Goal: Task Accomplishment & Management: Manage account settings

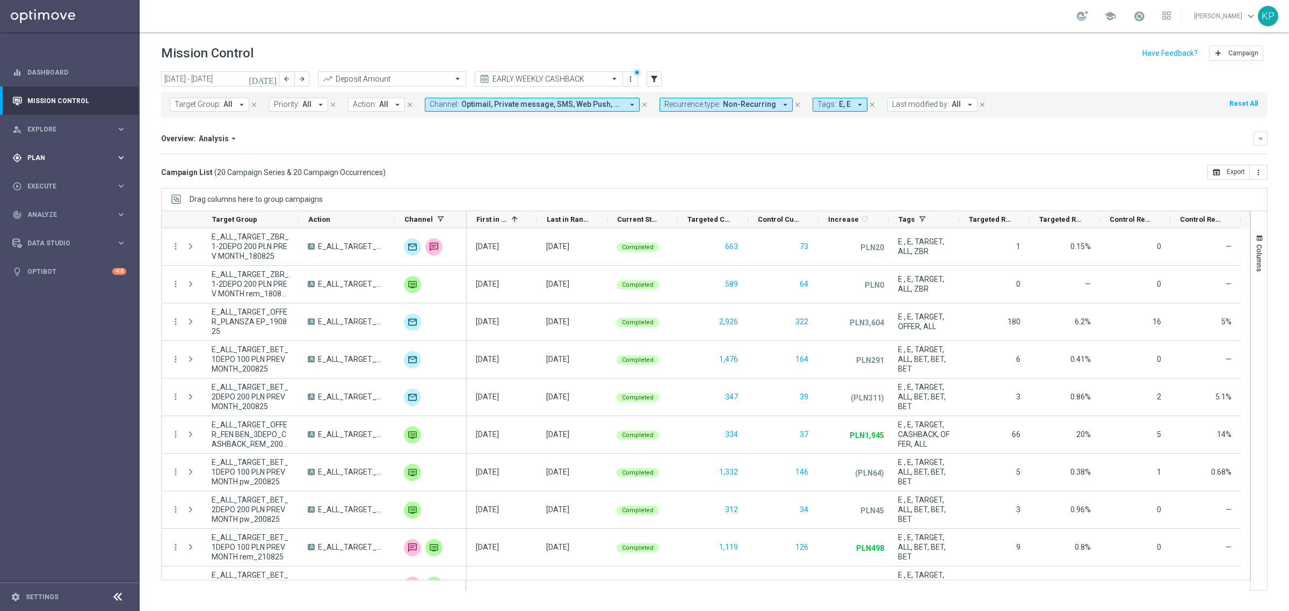
click at [98, 148] on div "gps_fixed Plan keyboard_arrow_right" at bounding box center [69, 157] width 139 height 28
click at [58, 176] on link "Target Groups" at bounding box center [70, 180] width 84 height 9
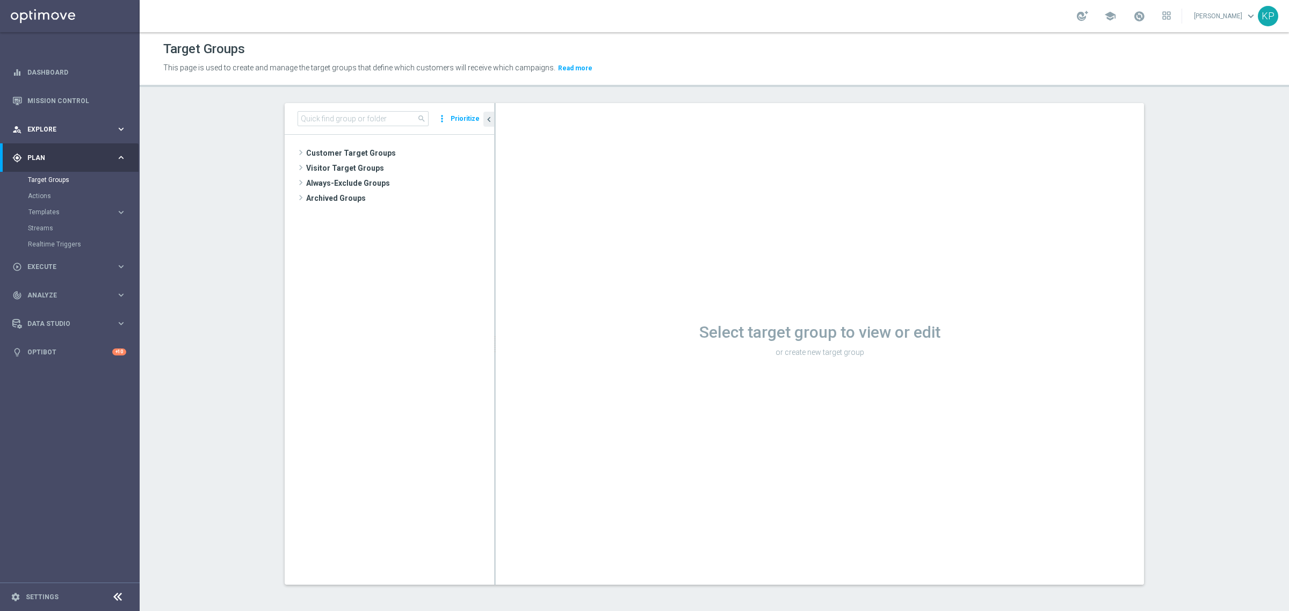
click at [85, 129] on span "Explore" at bounding box center [71, 129] width 89 height 6
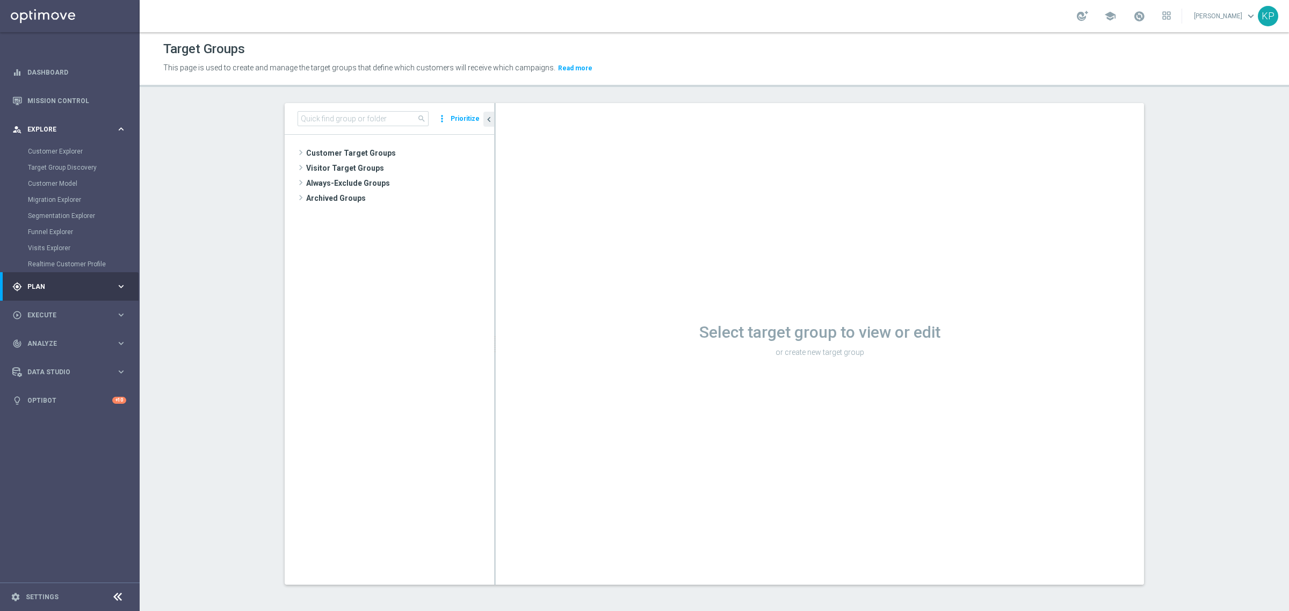
click at [85, 129] on span "Explore" at bounding box center [71, 129] width 89 height 6
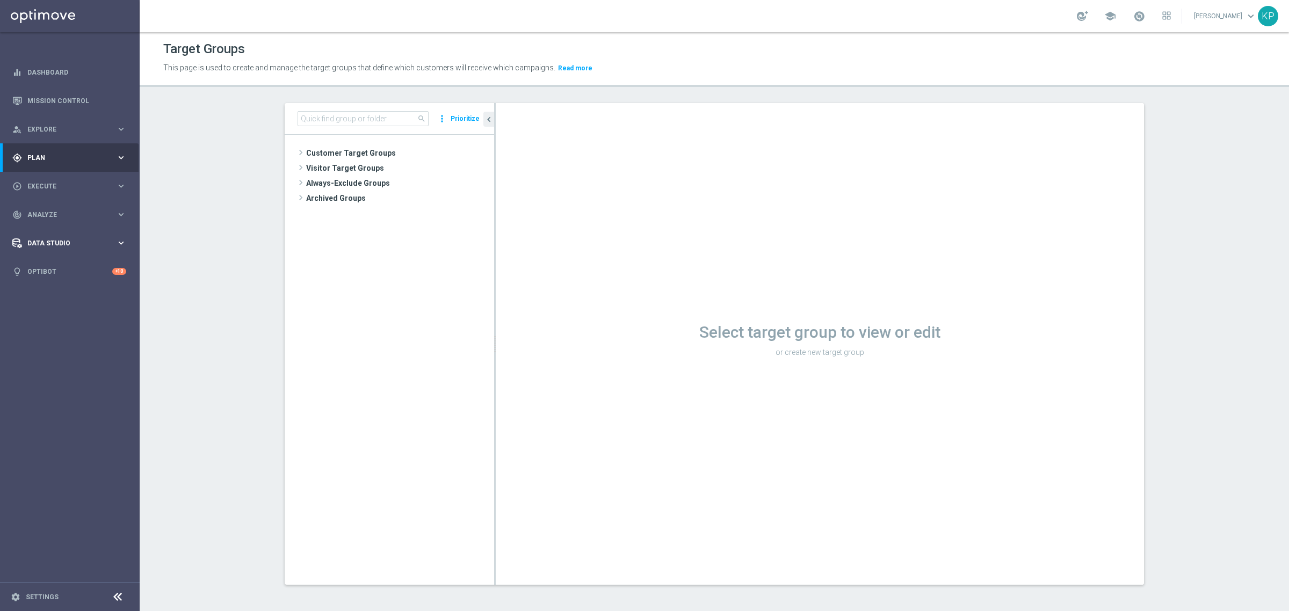
click at [110, 243] on span "Data Studio" at bounding box center [71, 243] width 89 height 6
click at [46, 261] on link "Attributes" at bounding box center [70, 265] width 84 height 9
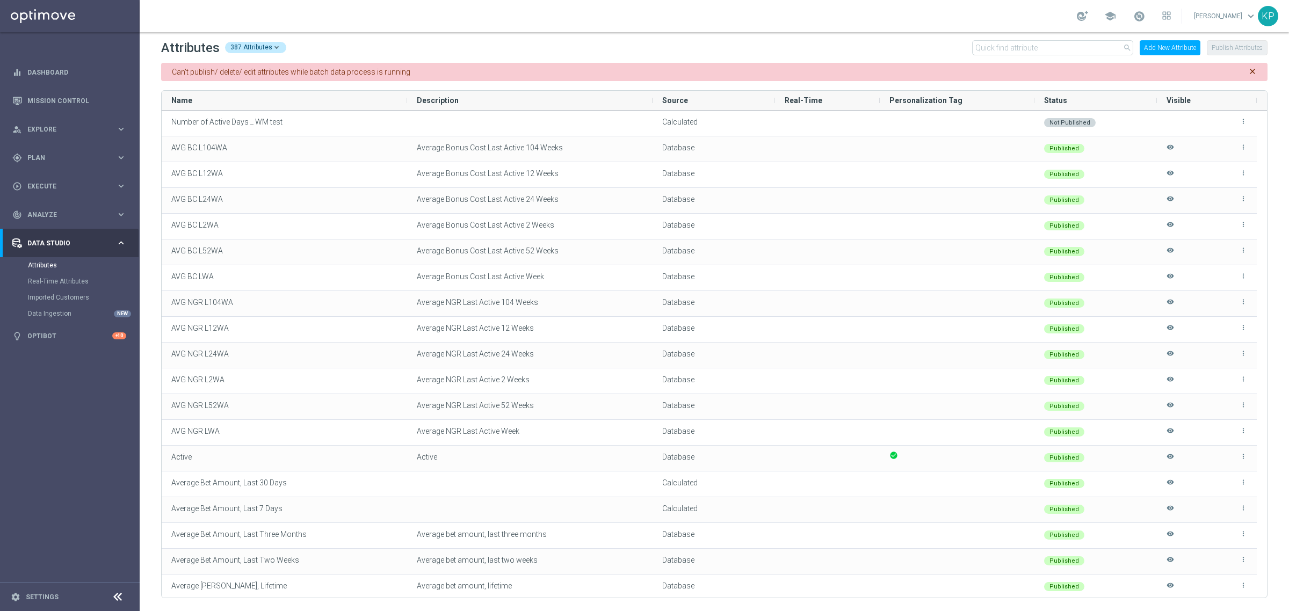
click at [1142, 12] on div "school" at bounding box center [1124, 16] width 94 height 18
click at [1140, 13] on span at bounding box center [1139, 16] width 12 height 12
click at [1137, 13] on span at bounding box center [1139, 16] width 12 height 12
click at [1043, 39] on div "Attributes 387 Attributes search Add New Attribute Publish Attributes Can't pub…" at bounding box center [714, 321] width 1149 height 579
click at [1038, 46] on input "text" at bounding box center [1052, 47] width 161 height 15
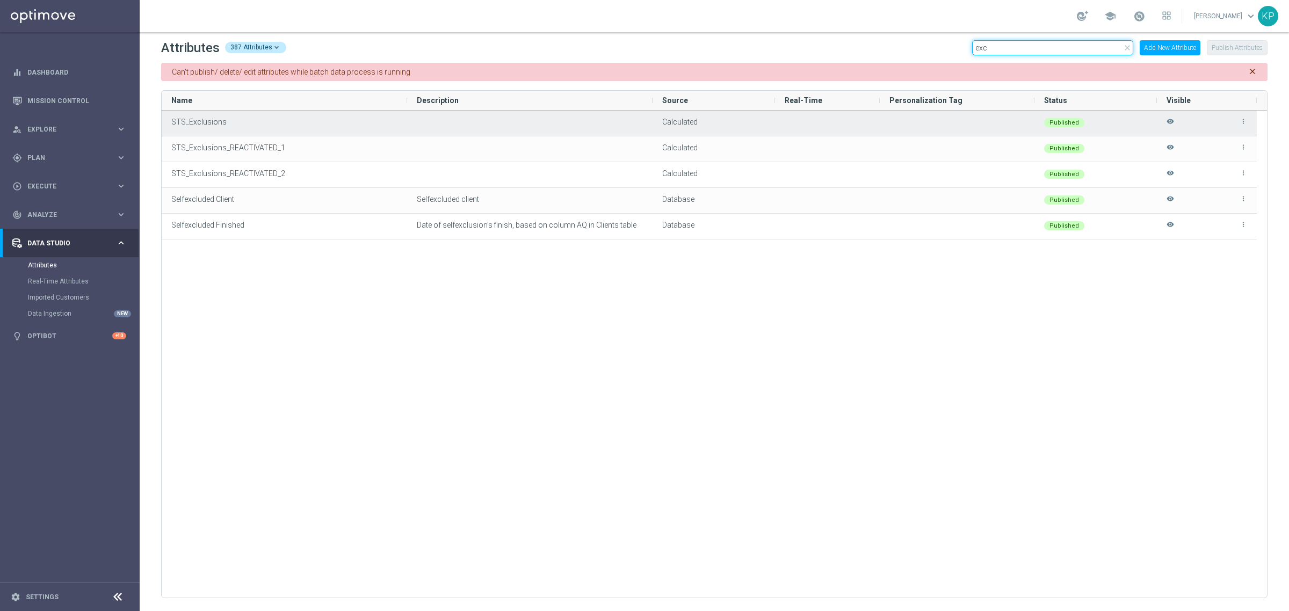
type input "exc"
click at [1242, 121] on icon "more_vert" at bounding box center [1243, 122] width 8 height 8
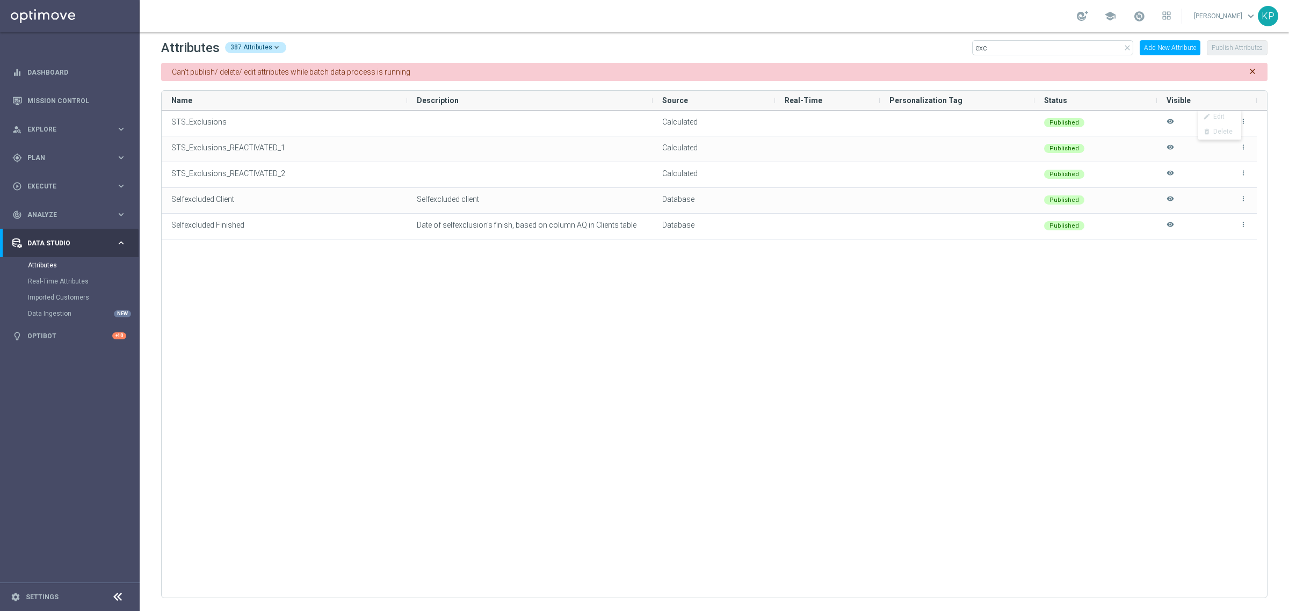
click at [740, 48] on div "Attributes 387 Attributes close exc Add New Attribute Publish Attributes" at bounding box center [714, 47] width 1106 height 17
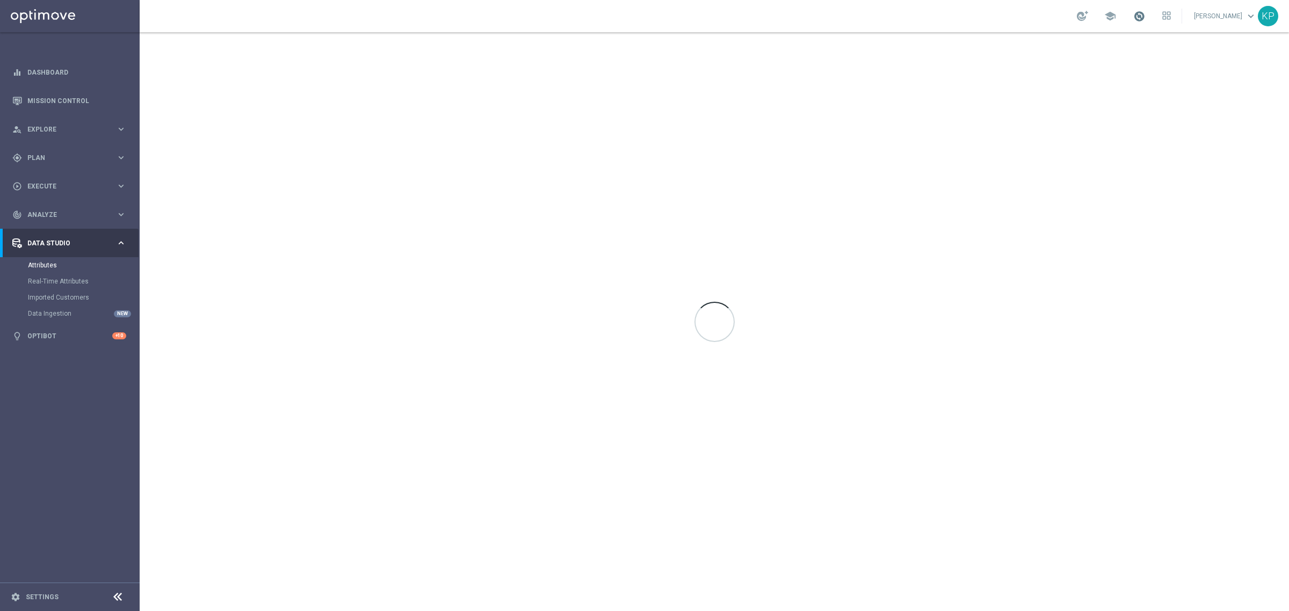
click at [1134, 14] on span at bounding box center [1139, 16] width 12 height 12
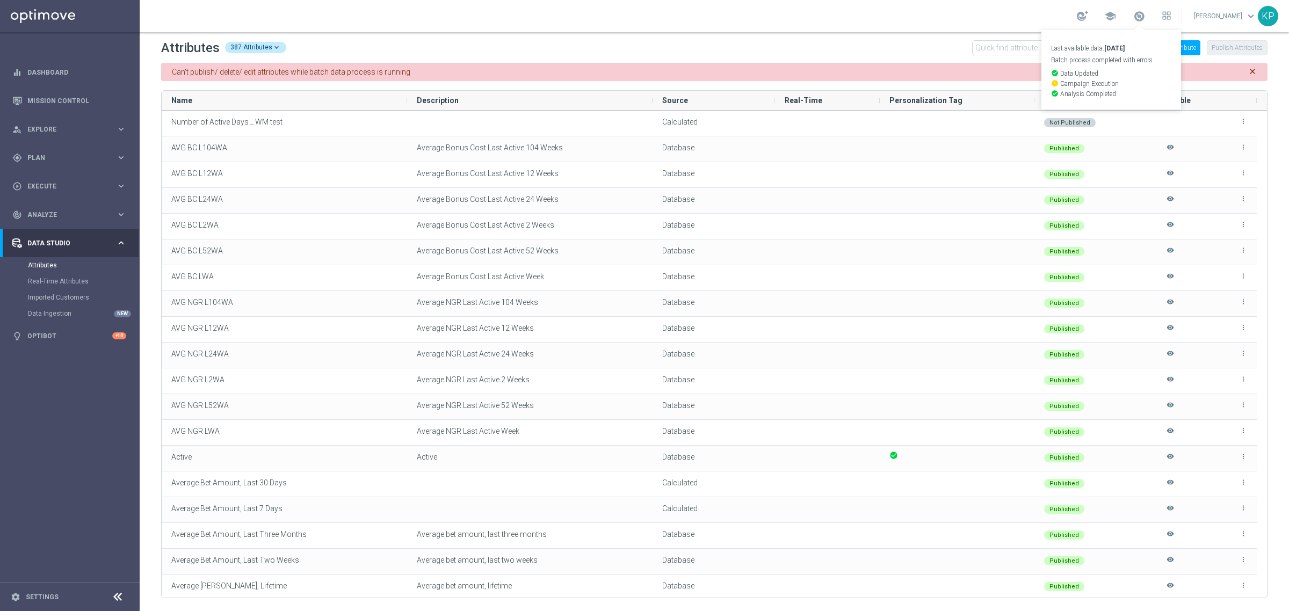
click at [859, 19] on div "school Last available data: 27 Aug 2025 Batch process completed with errors che…" at bounding box center [714, 16] width 1149 height 32
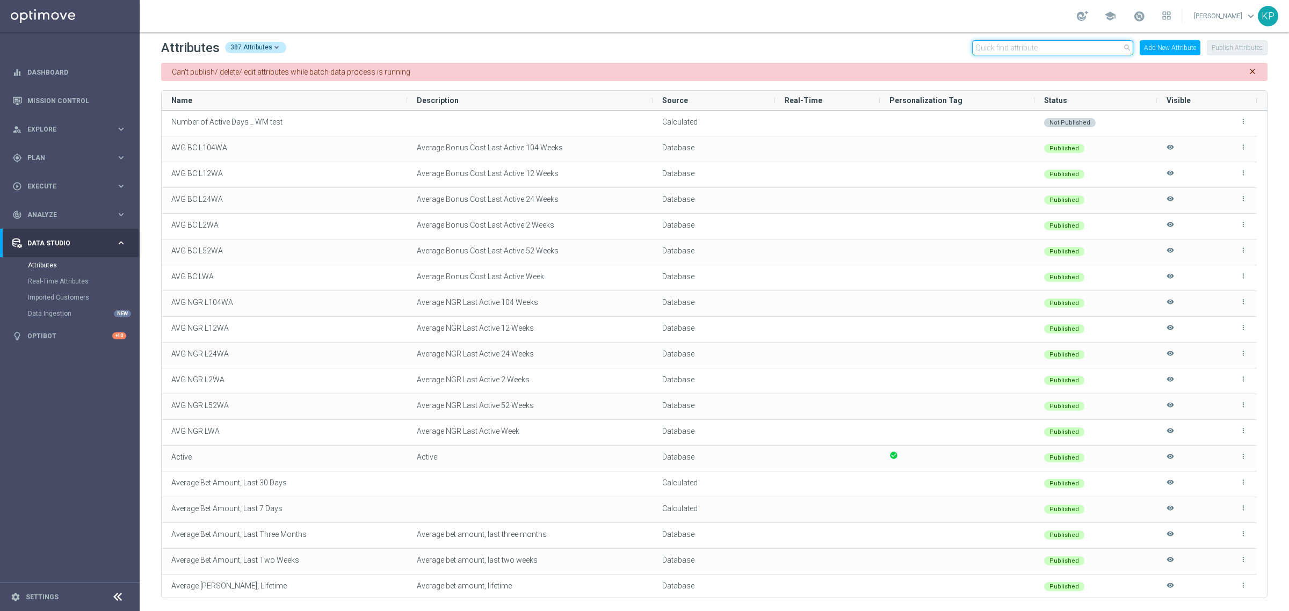
click at [1021, 47] on input "text" at bounding box center [1052, 47] width 161 height 15
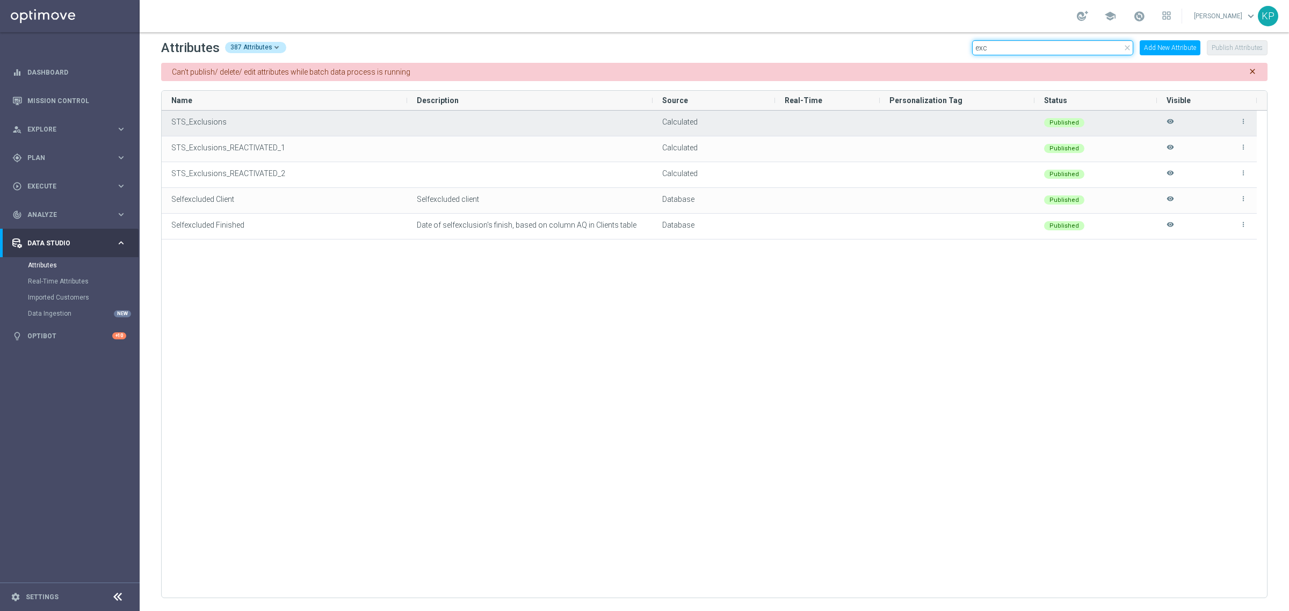
type input "exc"
click at [1242, 120] on icon "more_vert" at bounding box center [1243, 122] width 8 height 8
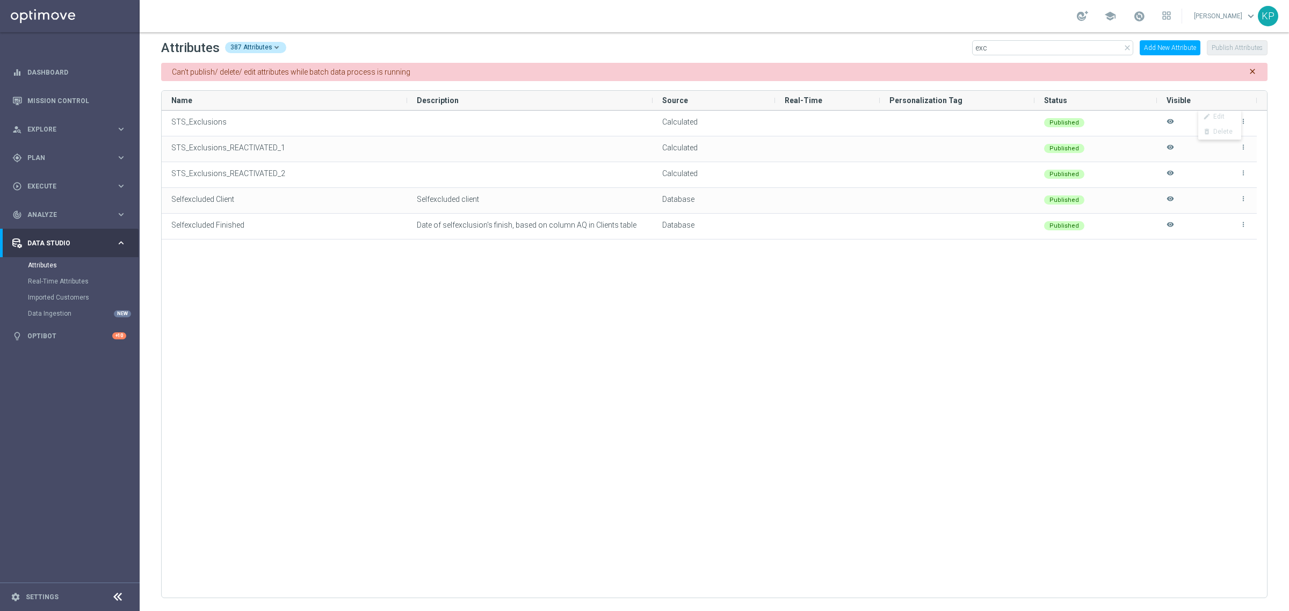
click at [1238, 15] on link "Krystian Potoczny keyboard_arrow_down" at bounding box center [1225, 16] width 65 height 16
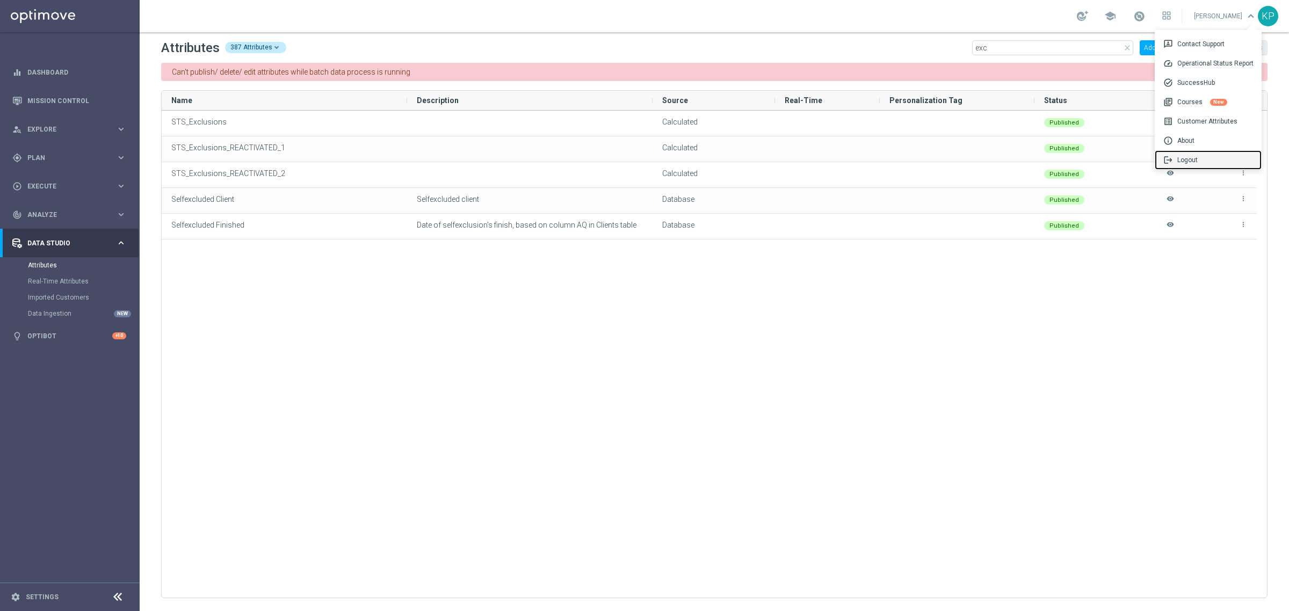
click at [1193, 156] on div "logout Logout" at bounding box center [1208, 159] width 107 height 19
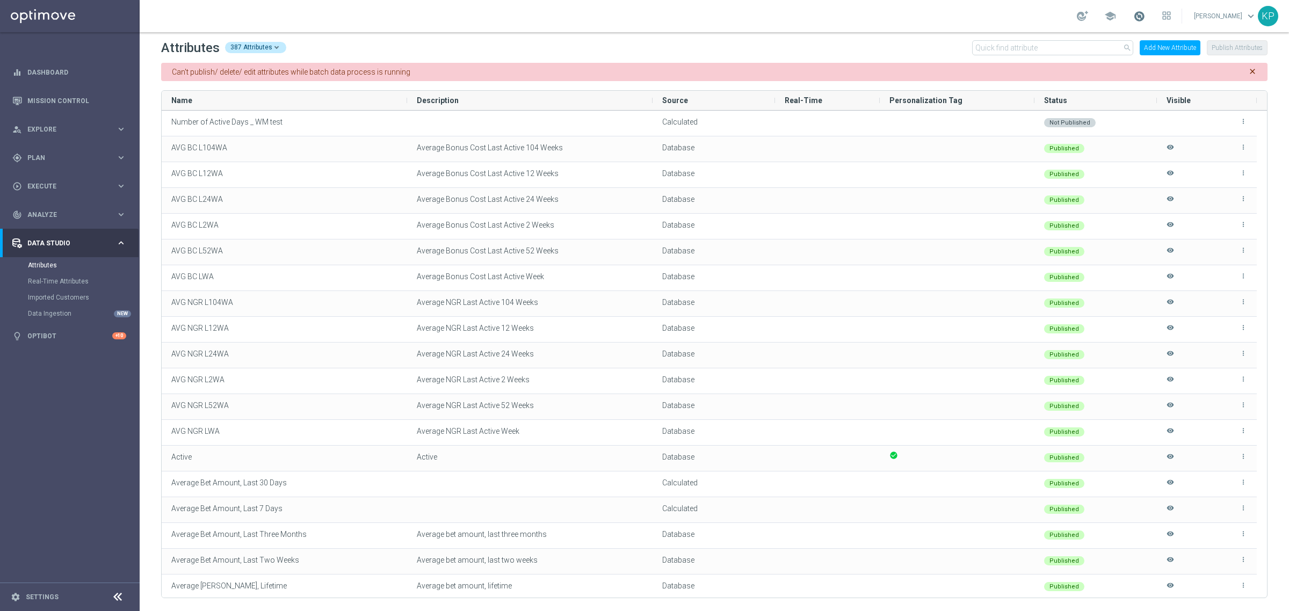
click at [1134, 16] on span at bounding box center [1139, 16] width 12 height 12
click at [922, 16] on div "school Last available data: 27 Aug 2025 Batch process completed with errors che…" at bounding box center [714, 16] width 1149 height 32
click at [1133, 15] on span at bounding box center [1139, 16] width 12 height 12
click at [937, 16] on div "school Last available data: 27 Aug 2025 Batch process completed with errors che…" at bounding box center [714, 16] width 1149 height 32
click at [68, 149] on div "gps_fixed Plan keyboard_arrow_right" at bounding box center [69, 157] width 139 height 28
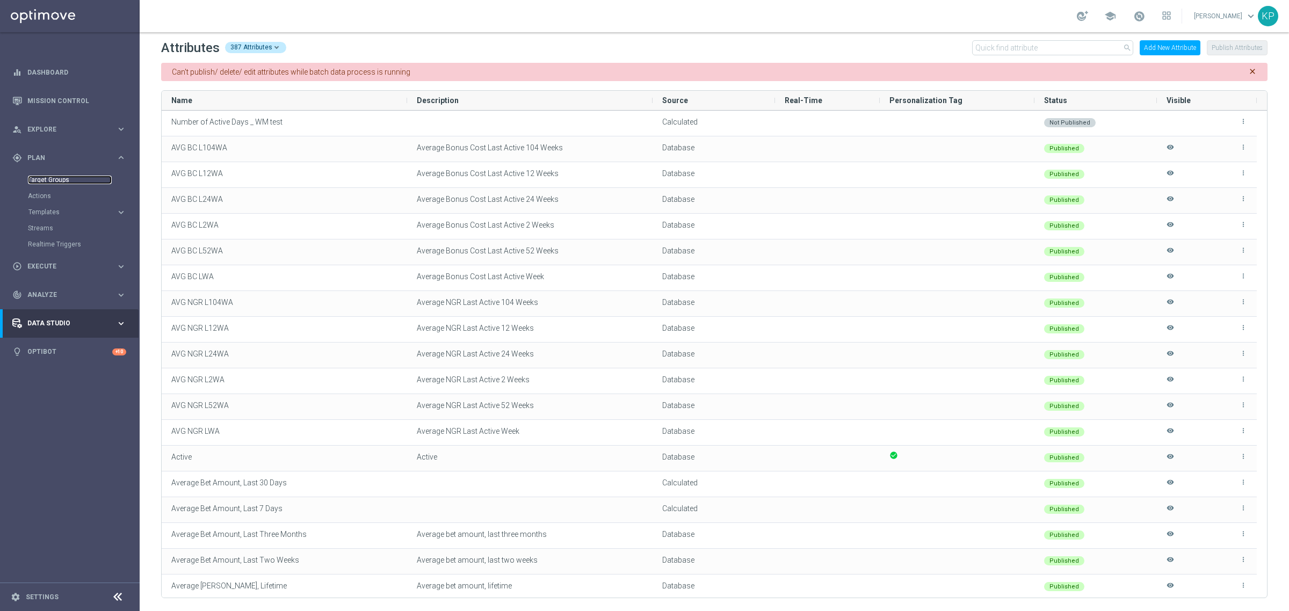
click at [66, 179] on link "Target Groups" at bounding box center [70, 180] width 84 height 9
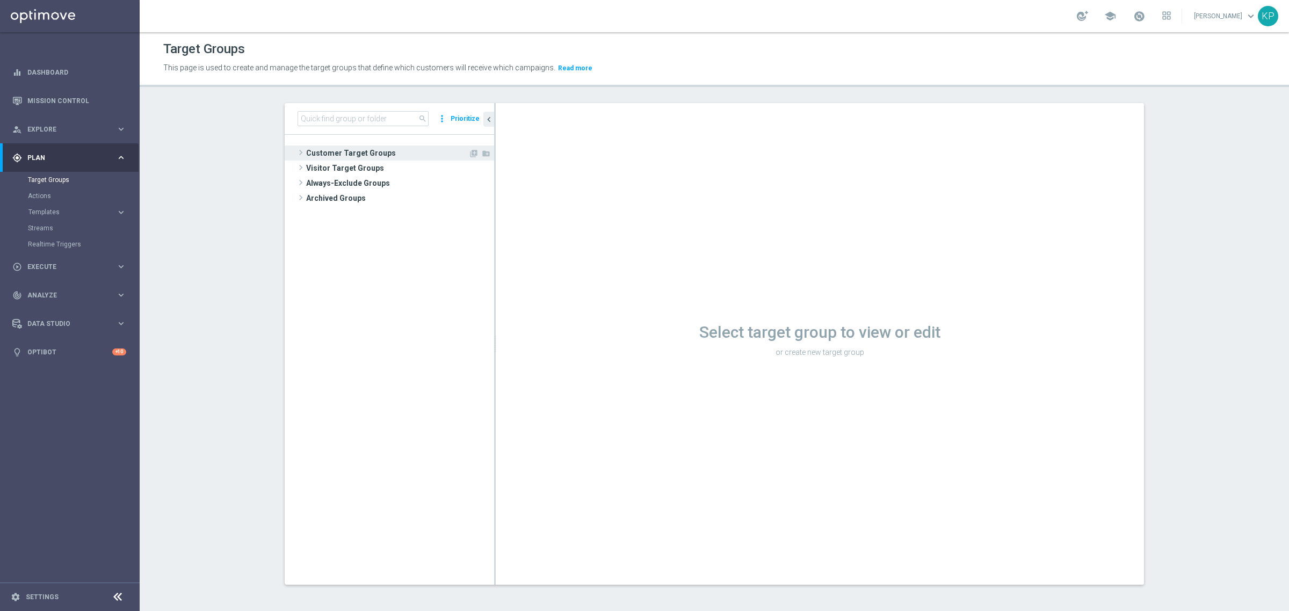
click at [389, 146] on span "Customer Target Groups" at bounding box center [387, 153] width 162 height 15
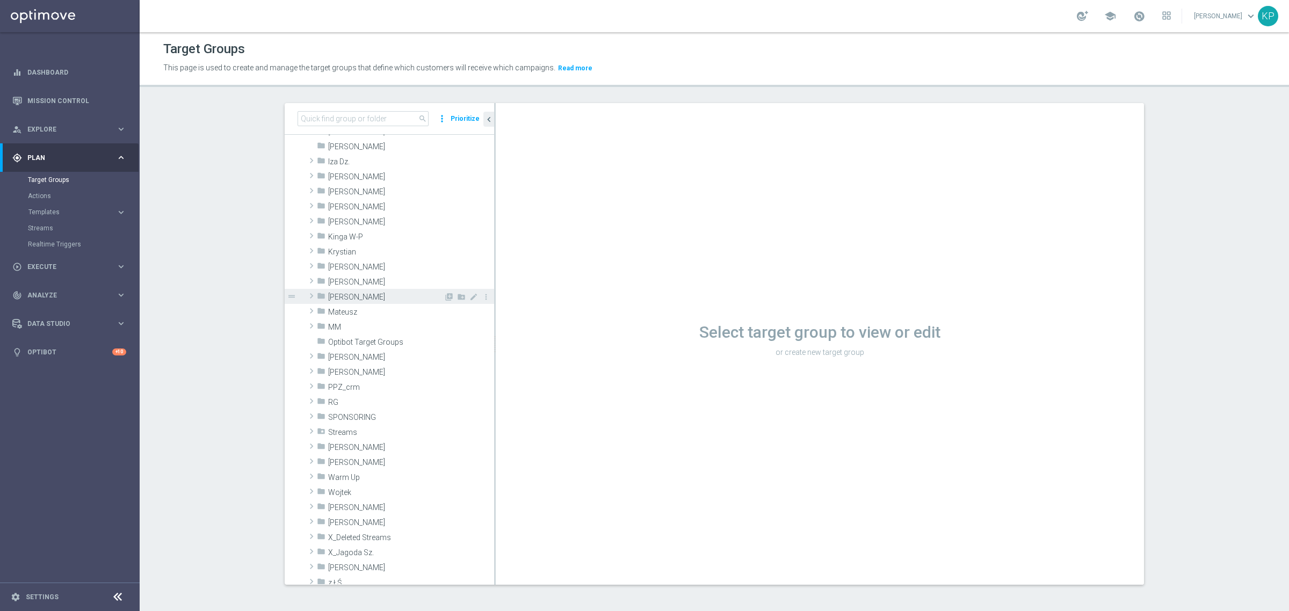
scroll to position [134, 0]
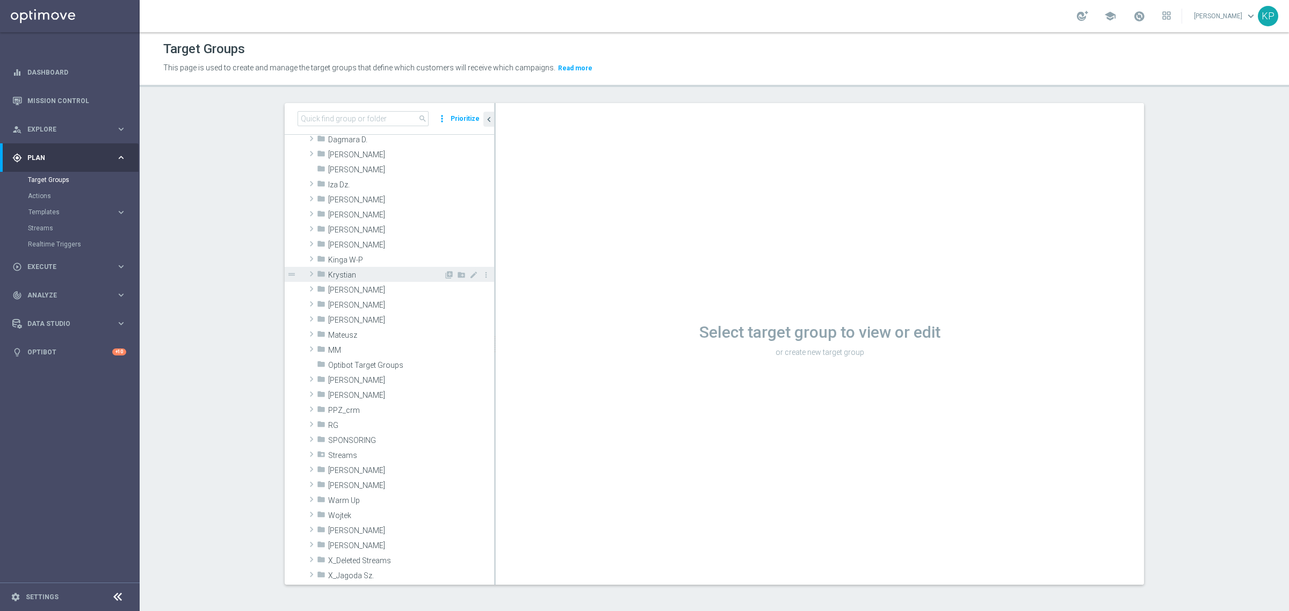
click at [372, 275] on span "Krystian" at bounding box center [385, 275] width 115 height 9
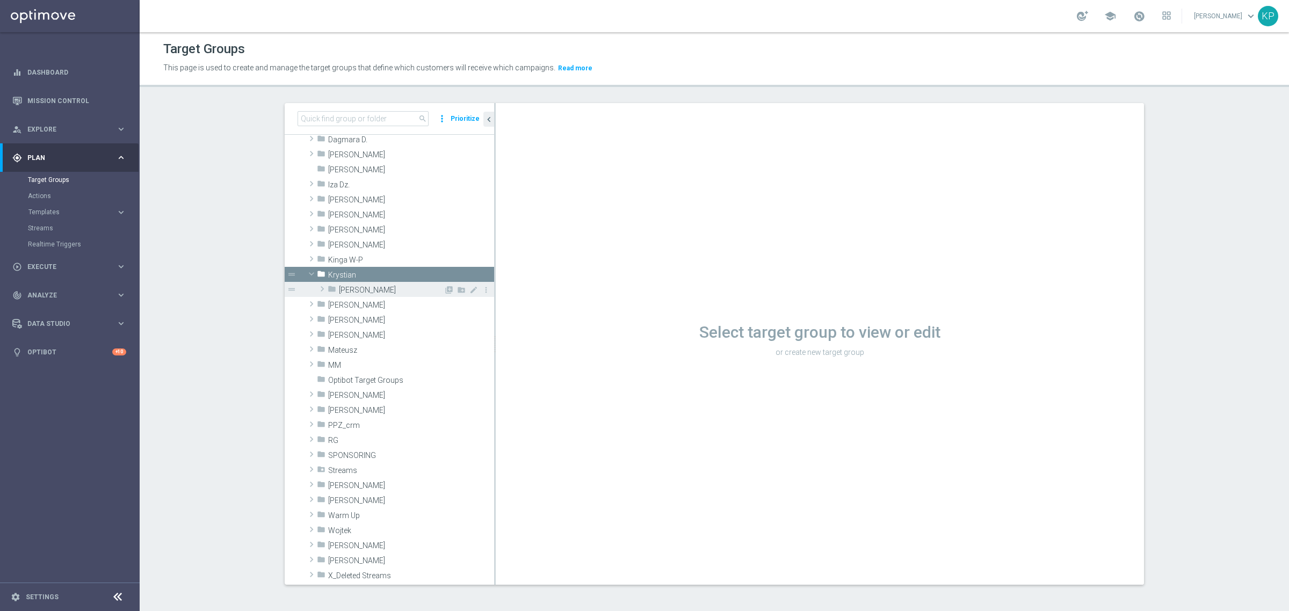
click at [372, 288] on span "Krystian P." at bounding box center [391, 290] width 105 height 9
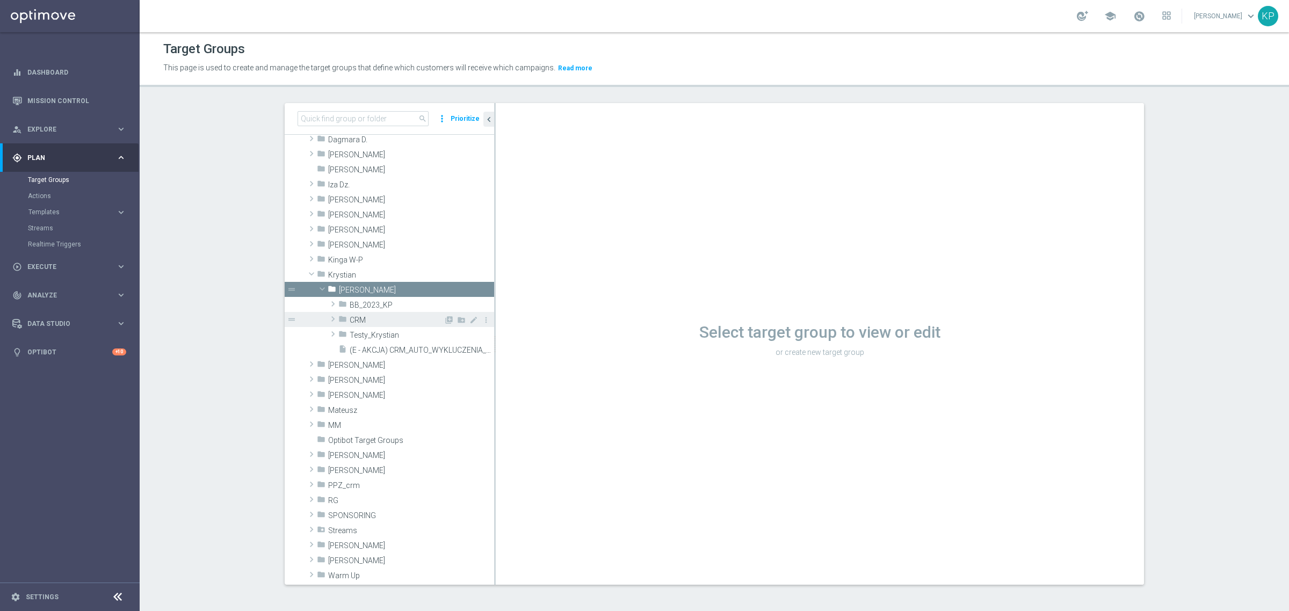
click at [390, 318] on span "CRM" at bounding box center [397, 320] width 94 height 9
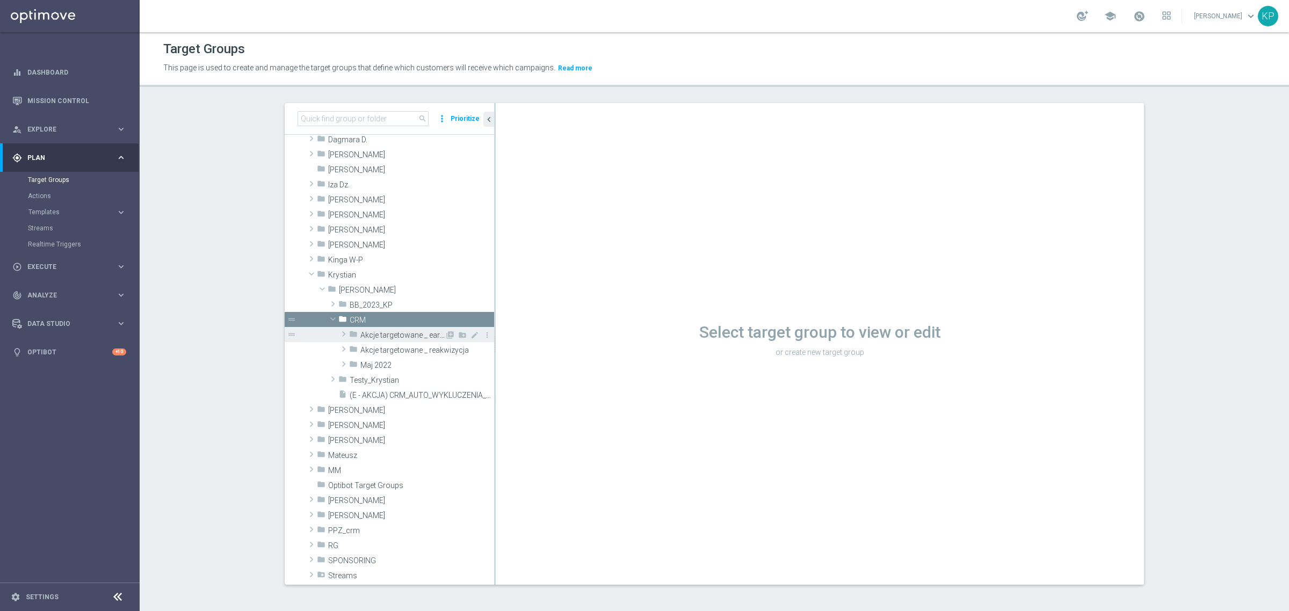
click at [403, 335] on span "Akcje targetowane _ early" at bounding box center [402, 335] width 84 height 9
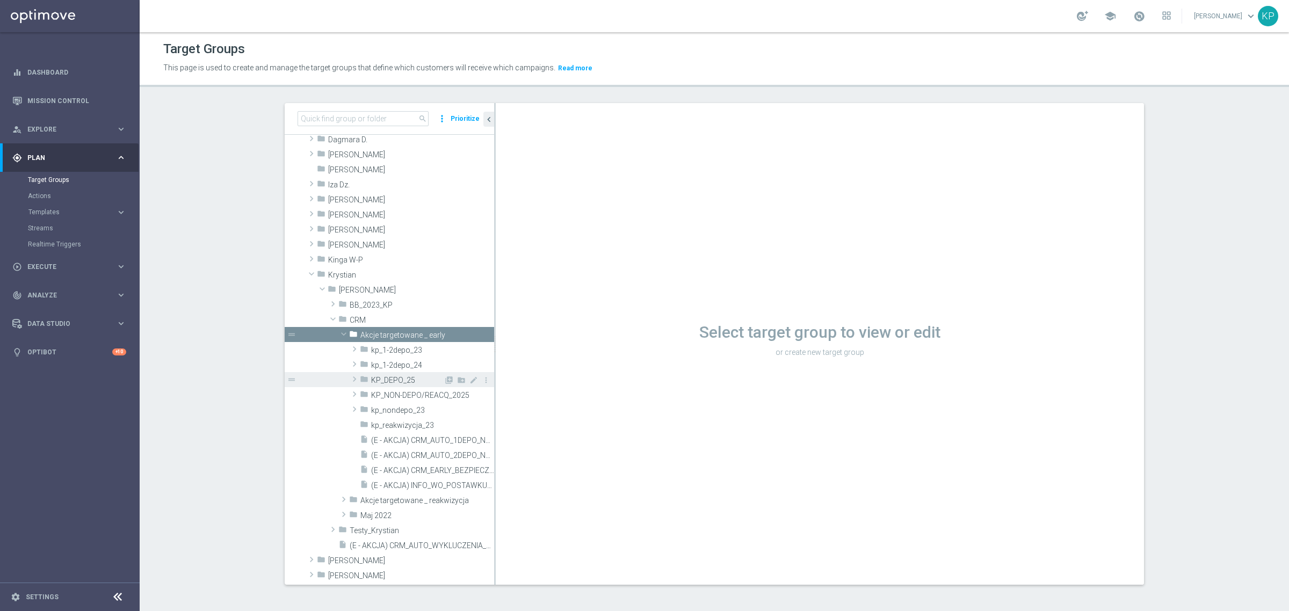
click at [398, 374] on div "folder KP_DEPO_25" at bounding box center [402, 379] width 84 height 15
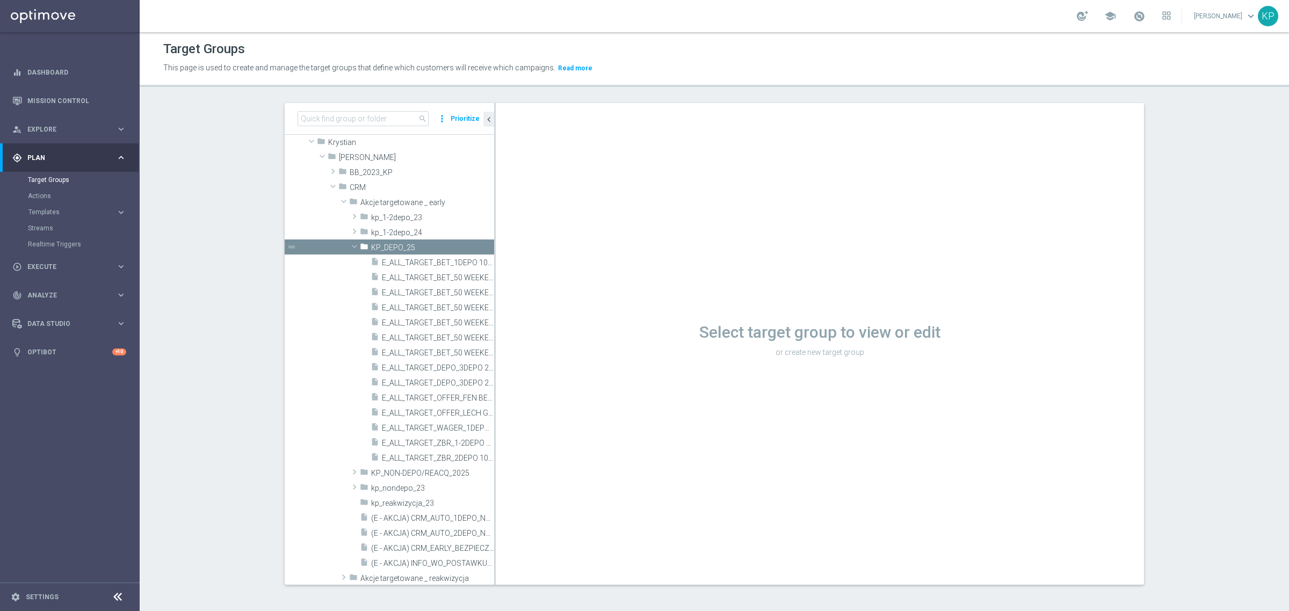
scroll to position [269, 0]
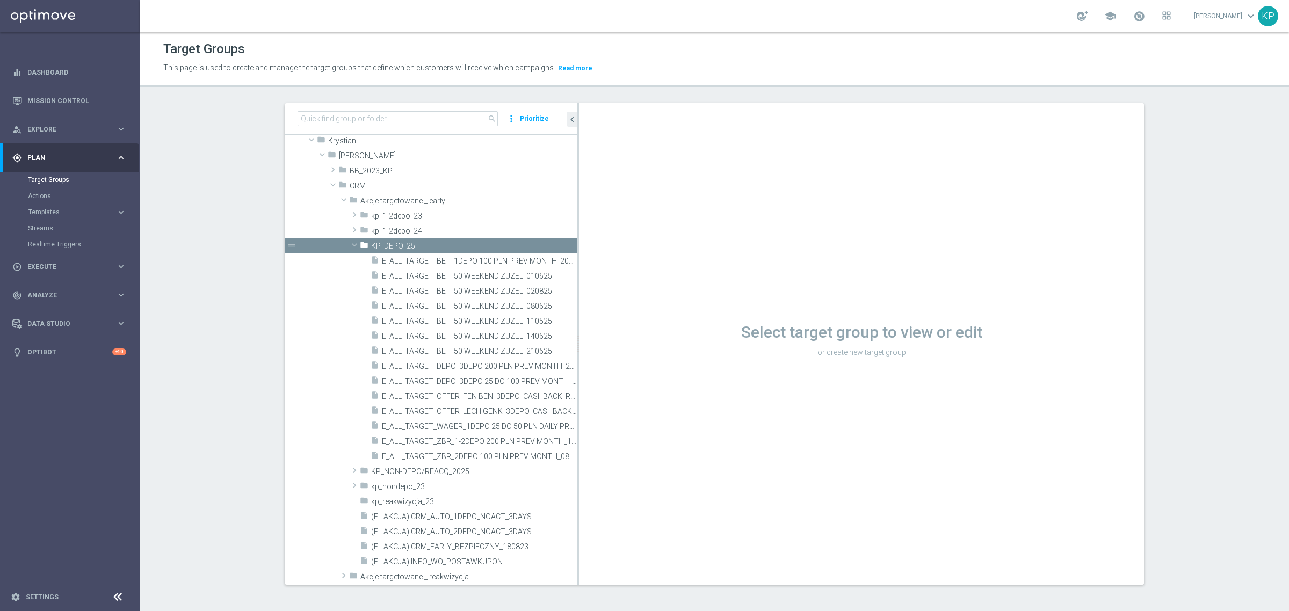
drag, startPoint x: 489, startPoint y: 437, endPoint x: 614, endPoint y: 436, distance: 124.6
click at [613, 438] on as-split "search more_vert Prioritize Customer Target Groups library_add create_new_folder" at bounding box center [714, 344] width 859 height 482
click at [466, 333] on span "E_ALL_TARGET_BET_50 WEEKEND ZUZEL_140625" at bounding box center [467, 336] width 170 height 9
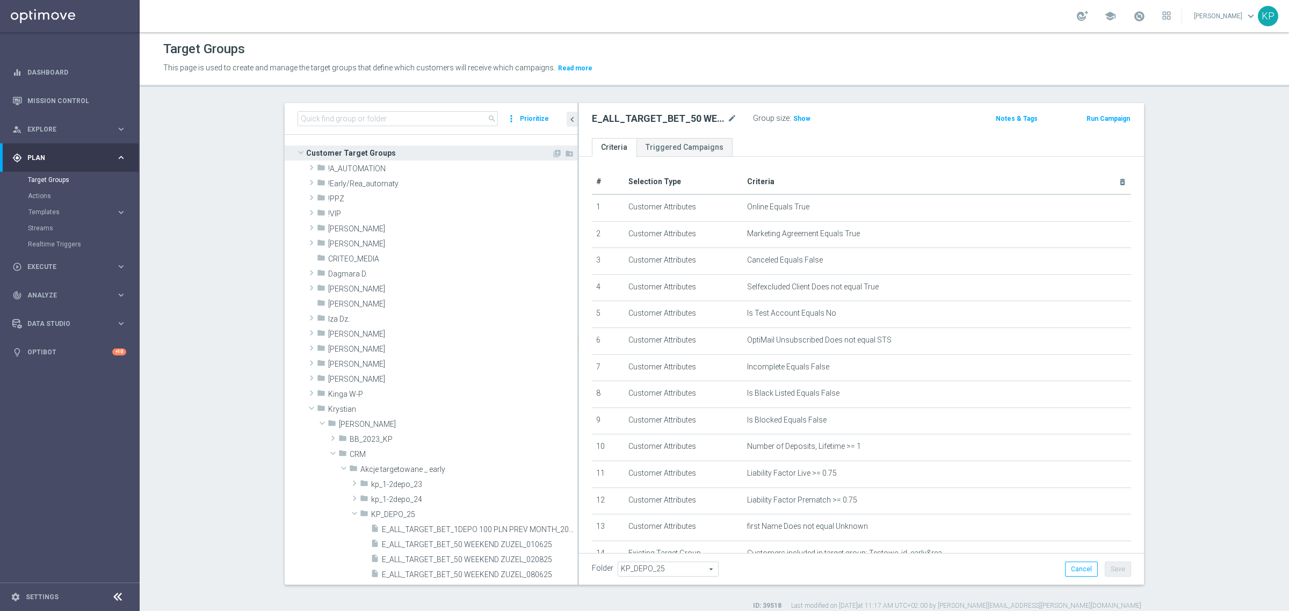
click at [297, 150] on span at bounding box center [300, 152] width 13 height 11
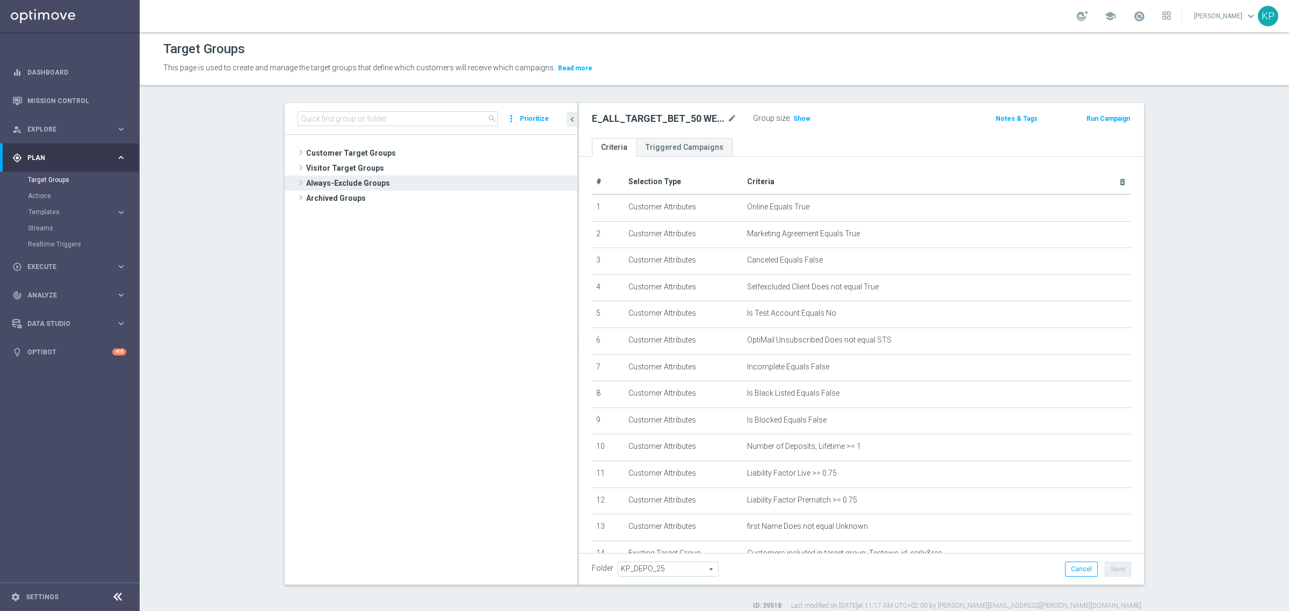
click at [295, 182] on span at bounding box center [300, 182] width 11 height 13
click at [420, 200] on span "Always-Exclude Customers" at bounding box center [440, 198] width 225 height 9
type input "Select"
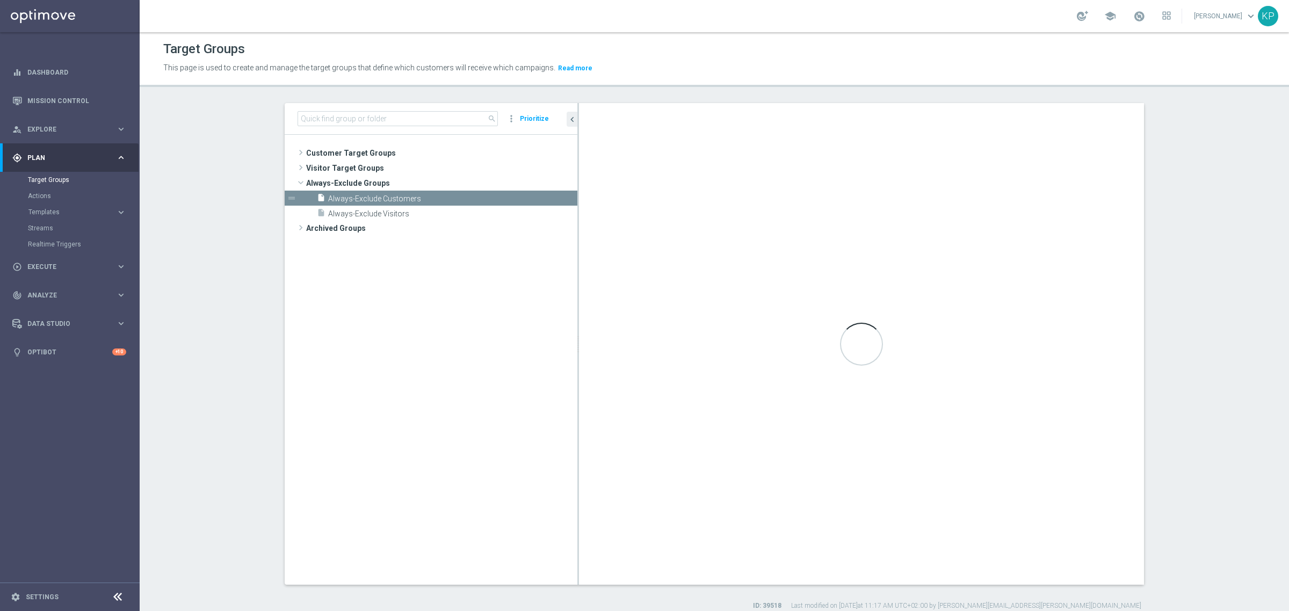
type textarea "1 or 2 or 3 or 4 or 5"
type input "Always-Exclude Groups"
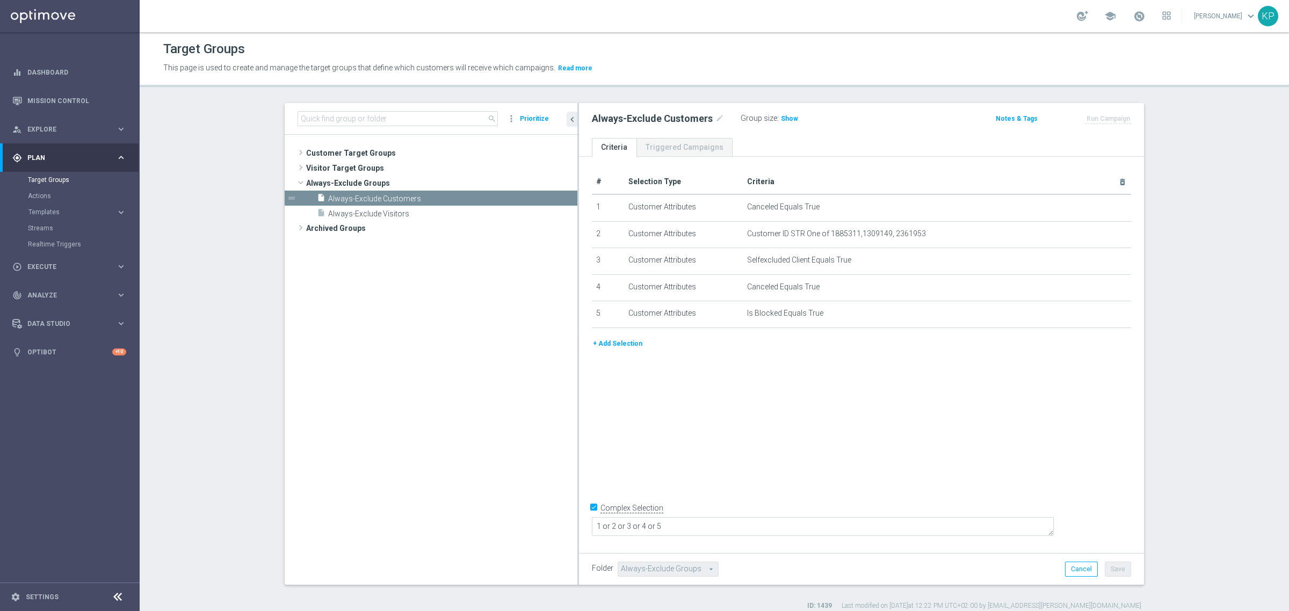
click at [1196, 17] on link "Krystian Potoczny keyboard_arrow_down" at bounding box center [1225, 16] width 65 height 16
click at [1185, 119] on div "list_alt Customer Attributes" at bounding box center [1208, 121] width 107 height 19
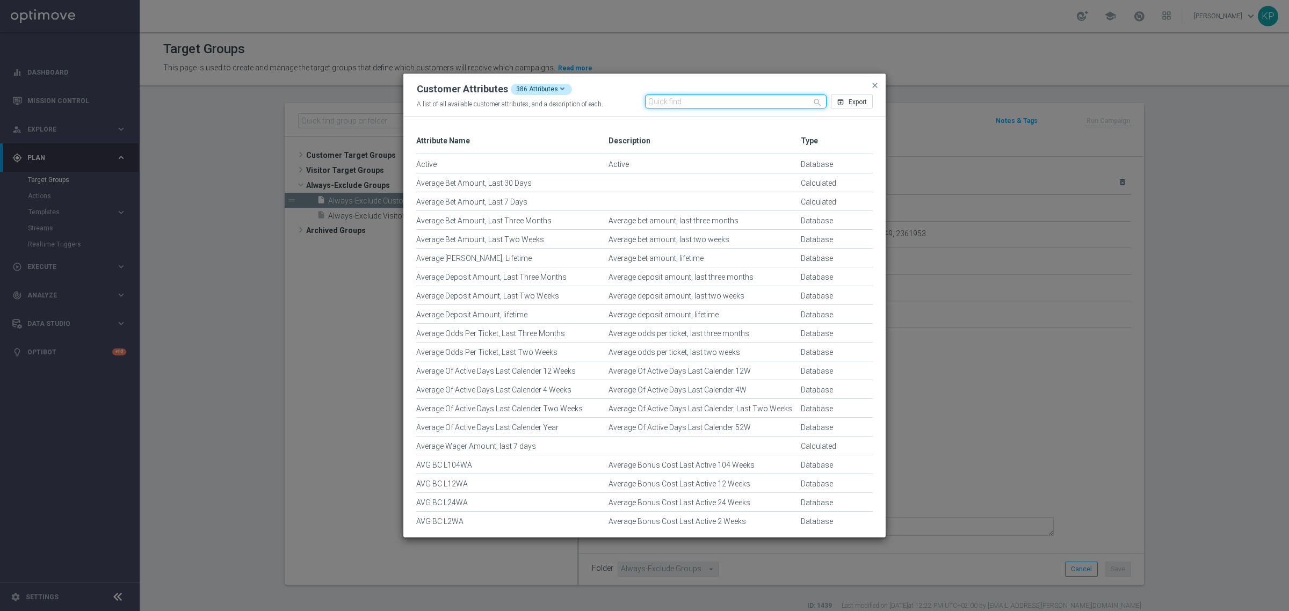
click at [695, 100] on input "text" at bounding box center [736, 102] width 182 height 14
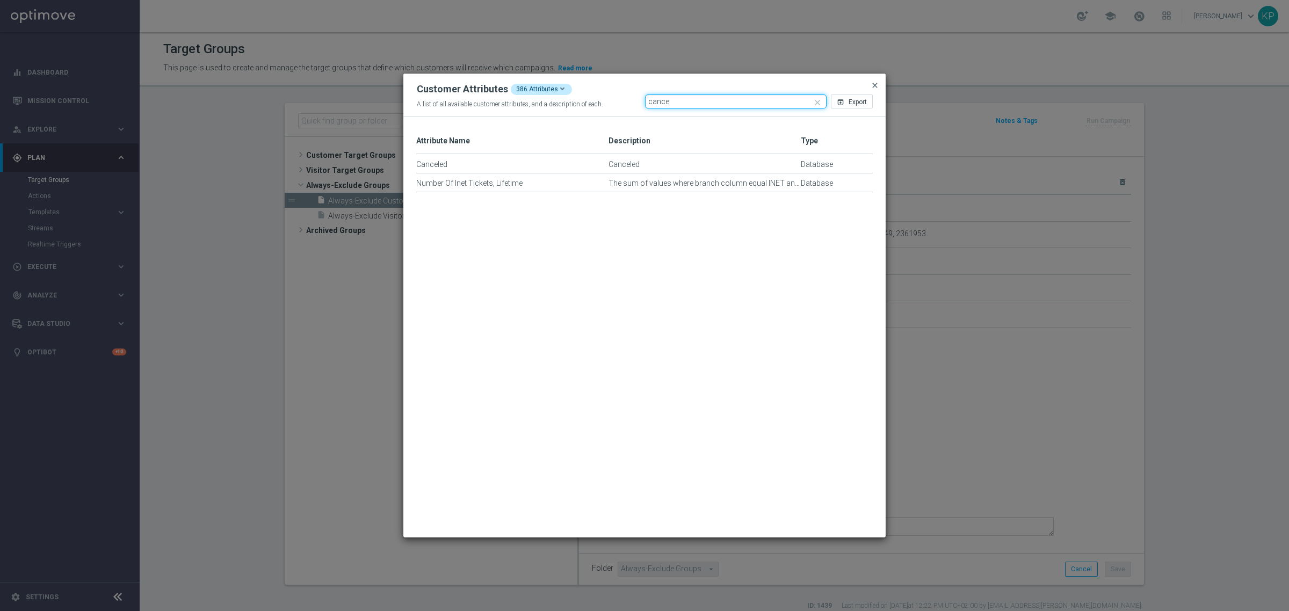
type input "cance"
click at [871, 82] on span "close" at bounding box center [875, 85] width 9 height 9
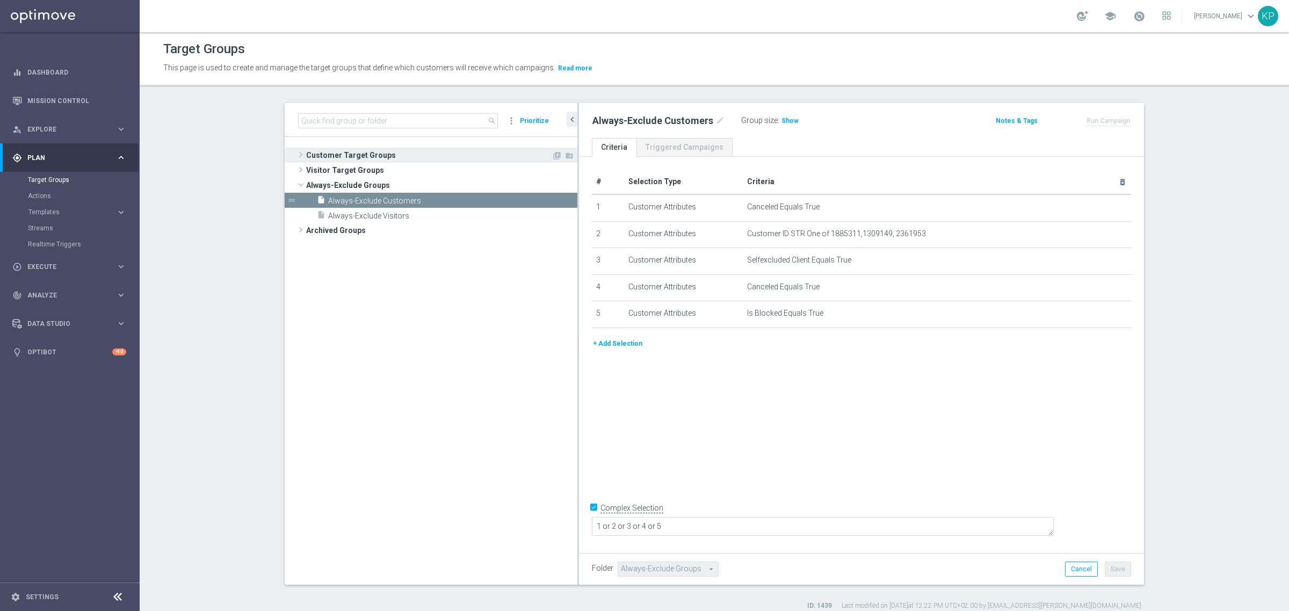
click at [321, 151] on span "Customer Target Groups" at bounding box center [428, 155] width 245 height 15
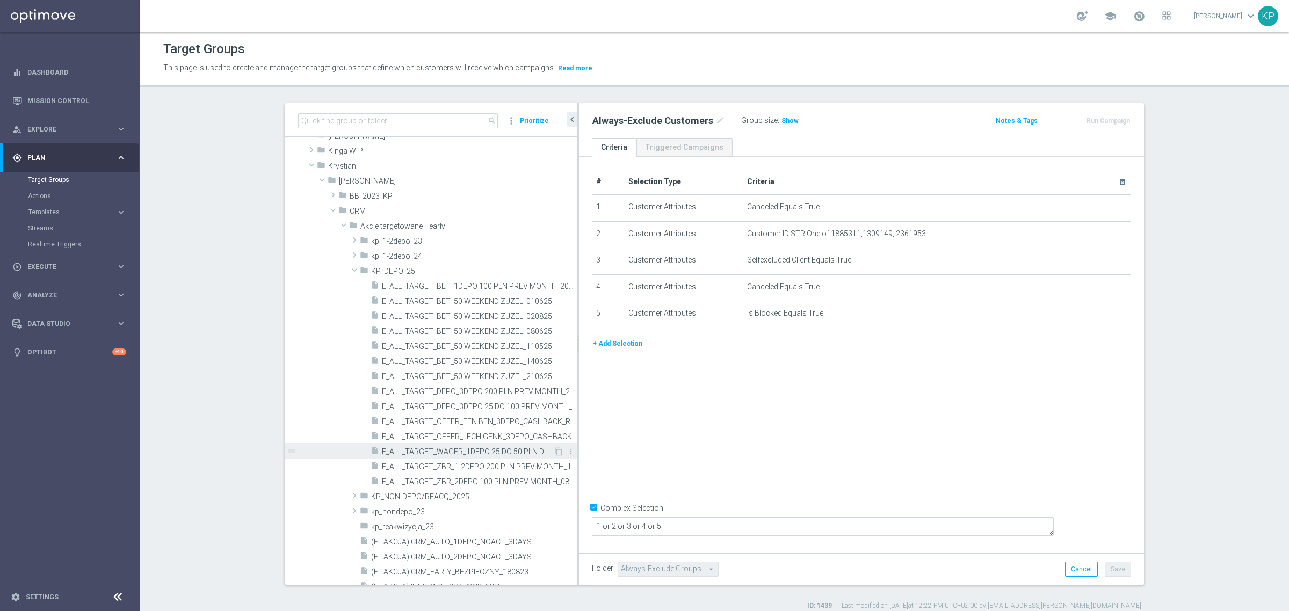
scroll to position [269, 0]
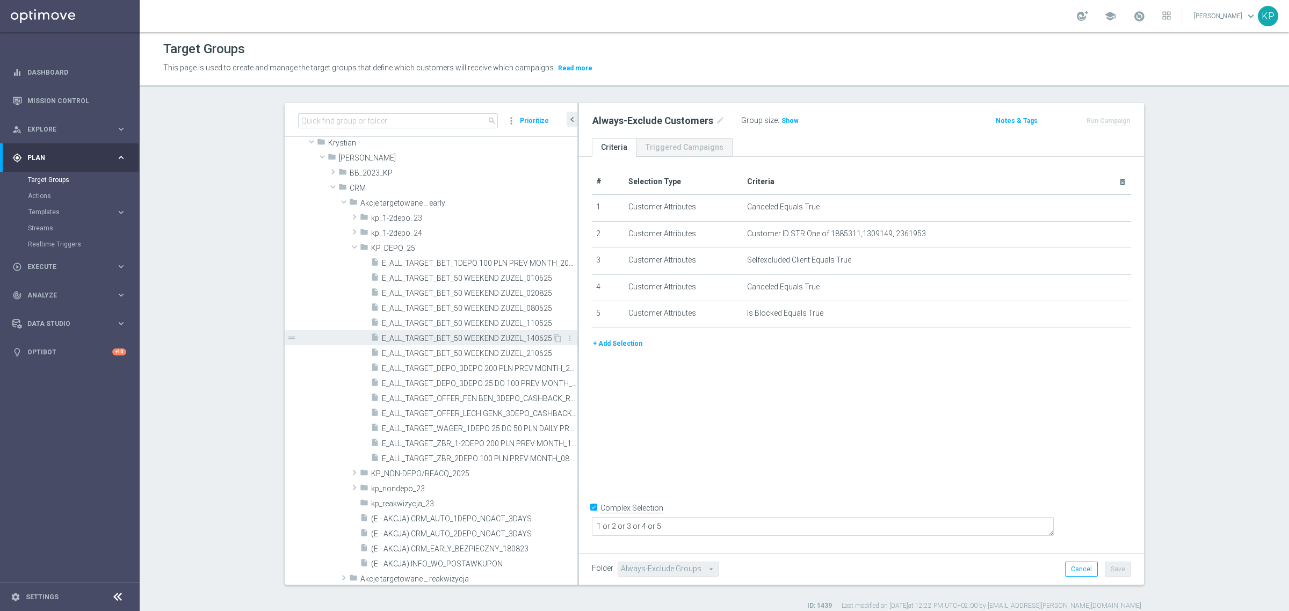
click at [470, 337] on span "E_ALL_TARGET_BET_50 WEEKEND ZUZEL_140625" at bounding box center [467, 338] width 170 height 9
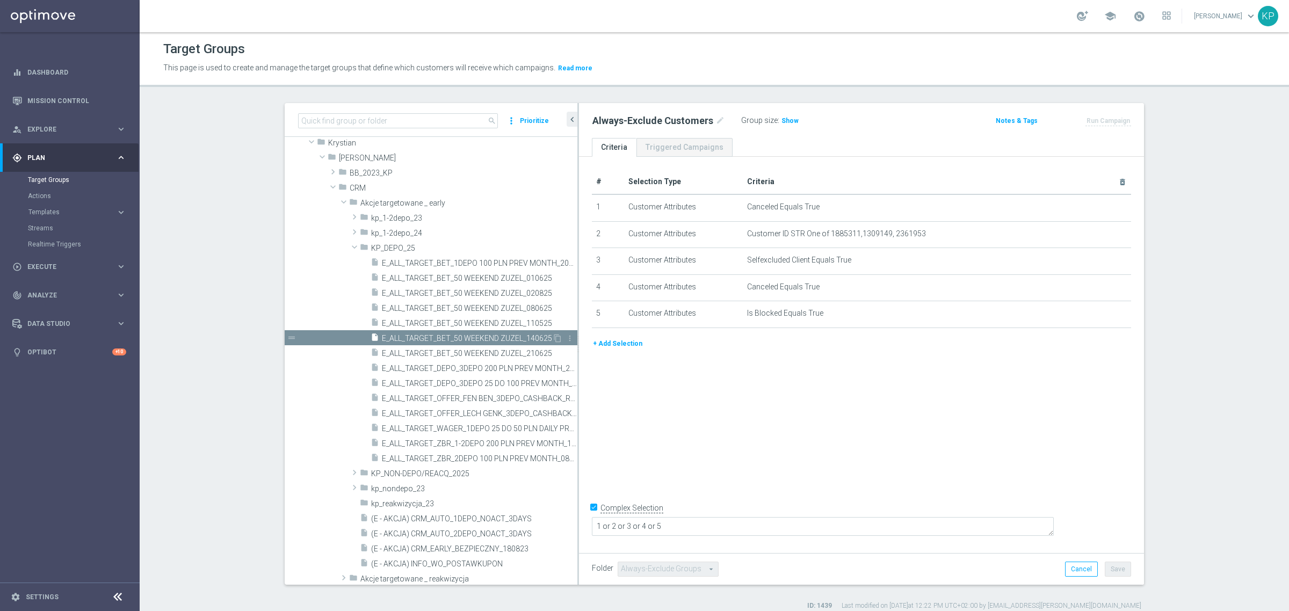
type input "Select"
type textarea "(1 and 2 and 3 and 4 and 5 and 6 and 7 and 8 and 9 and 10 and 11 and 12 and 13 …"
type input "KP_DEPO_25"
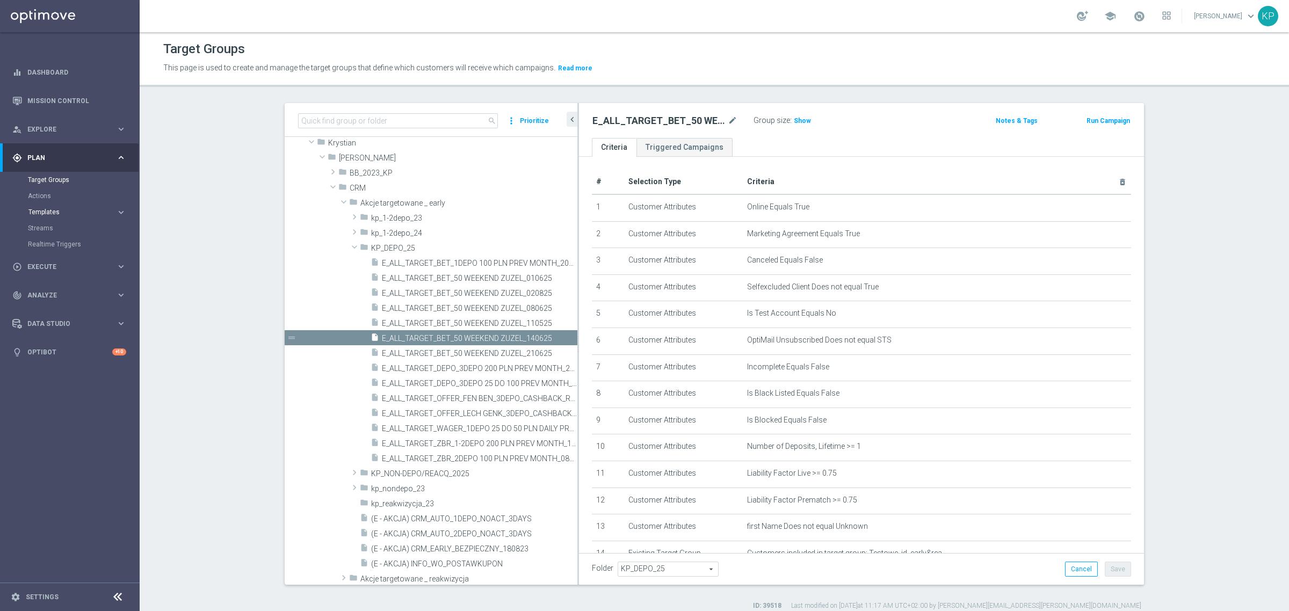
click at [104, 209] on span "Templates" at bounding box center [66, 212] width 77 height 6
click at [1138, 17] on span at bounding box center [1139, 16] width 12 height 12
click at [821, 156] on ul "Criteria Triggered Campaigns" at bounding box center [861, 147] width 565 height 19
click at [897, 156] on ul "Criteria Triggered Campaigns" at bounding box center [861, 147] width 565 height 19
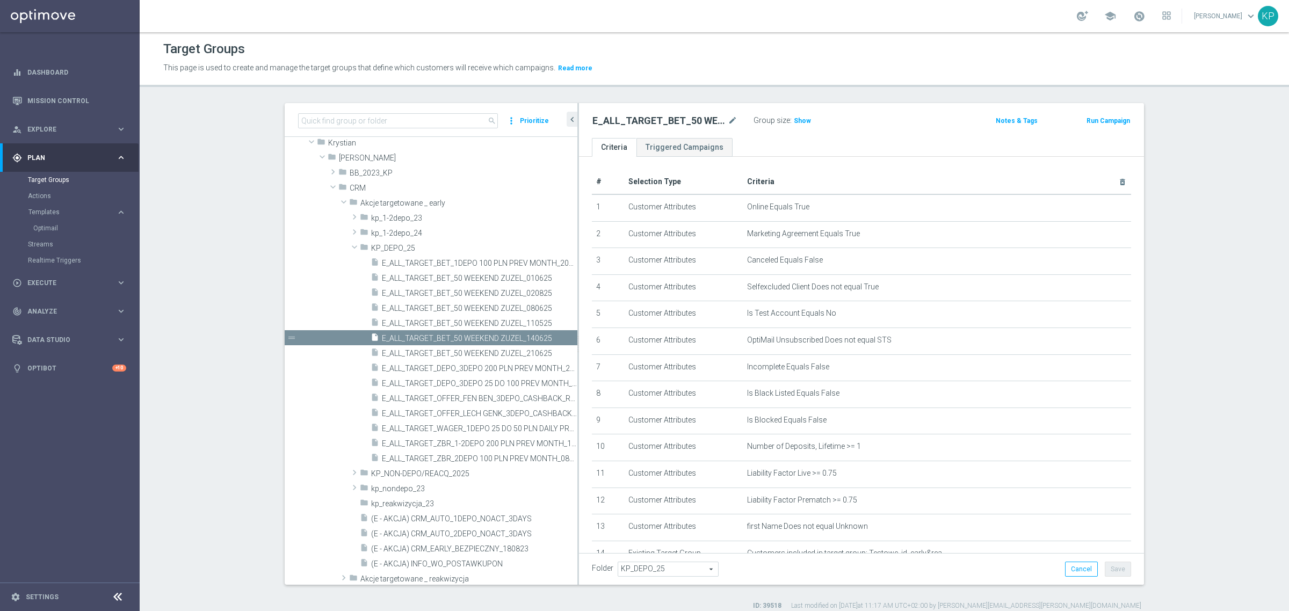
click at [723, 62] on p "This page is used to create and manage the target groups that define which cust…" at bounding box center [574, 68] width 823 height 12
click at [101, 310] on span "Analyze" at bounding box center [71, 311] width 89 height 6
click at [57, 239] on link "Customer 360" at bounding box center [70, 237] width 84 height 9
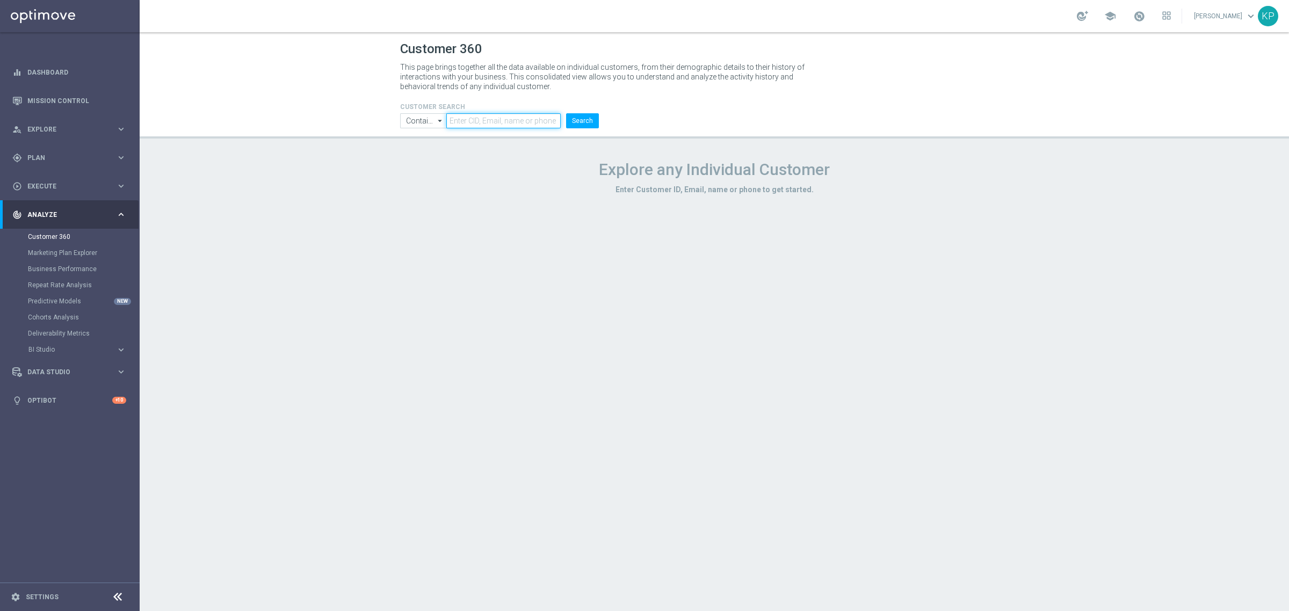
click at [482, 114] on input "text" at bounding box center [503, 120] width 114 height 15
paste input "1191931"
type input "1191931"
click at [578, 121] on button "Search" at bounding box center [582, 120] width 33 height 15
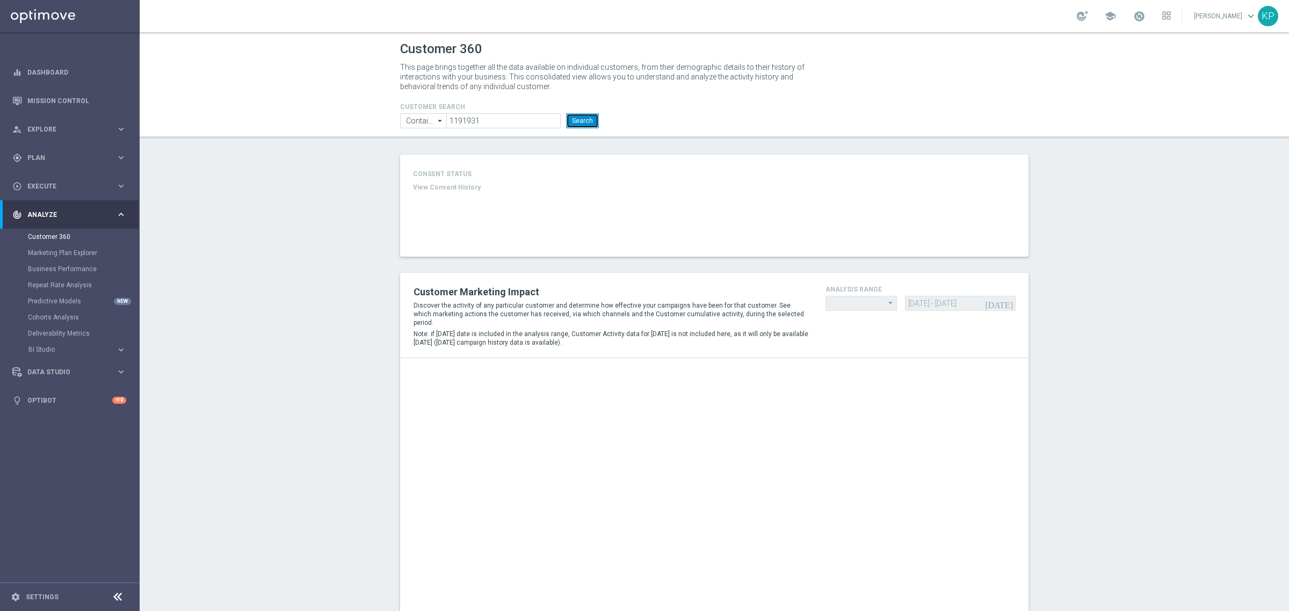
type input "Last 30 days"
type input "Deposit Amount"
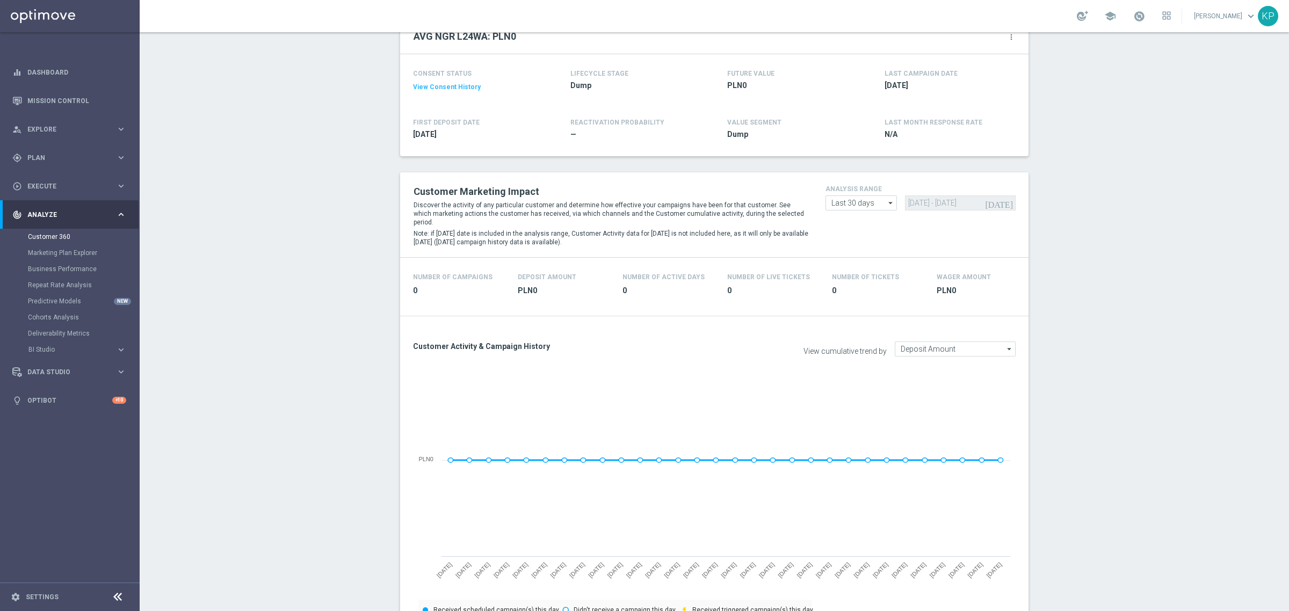
scroll to position [137, 0]
click at [863, 198] on input "Last 30 days" at bounding box center [860, 203] width 71 height 15
click at [833, 263] on div "Custom" at bounding box center [843, 268] width 24 height 10
type input "Custom"
click at [922, 209] on input "31 Jul 2025 - 29 Aug 2025" at bounding box center [960, 203] width 111 height 15
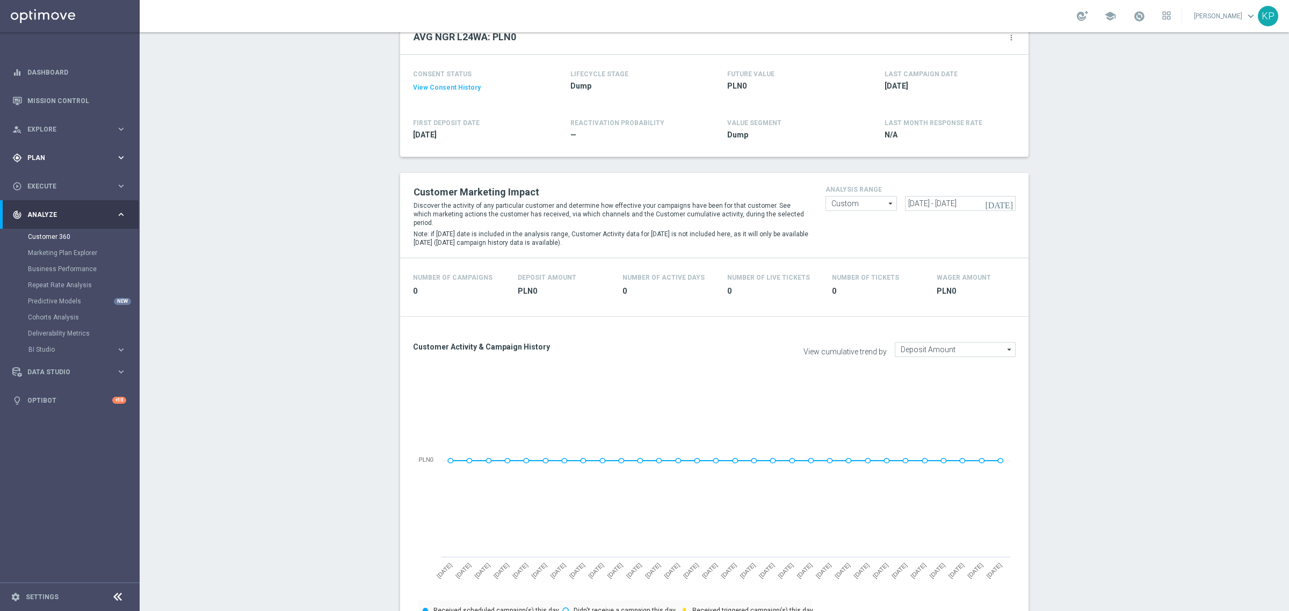
click at [76, 165] on div "gps_fixed Plan keyboard_arrow_right" at bounding box center [69, 157] width 139 height 28
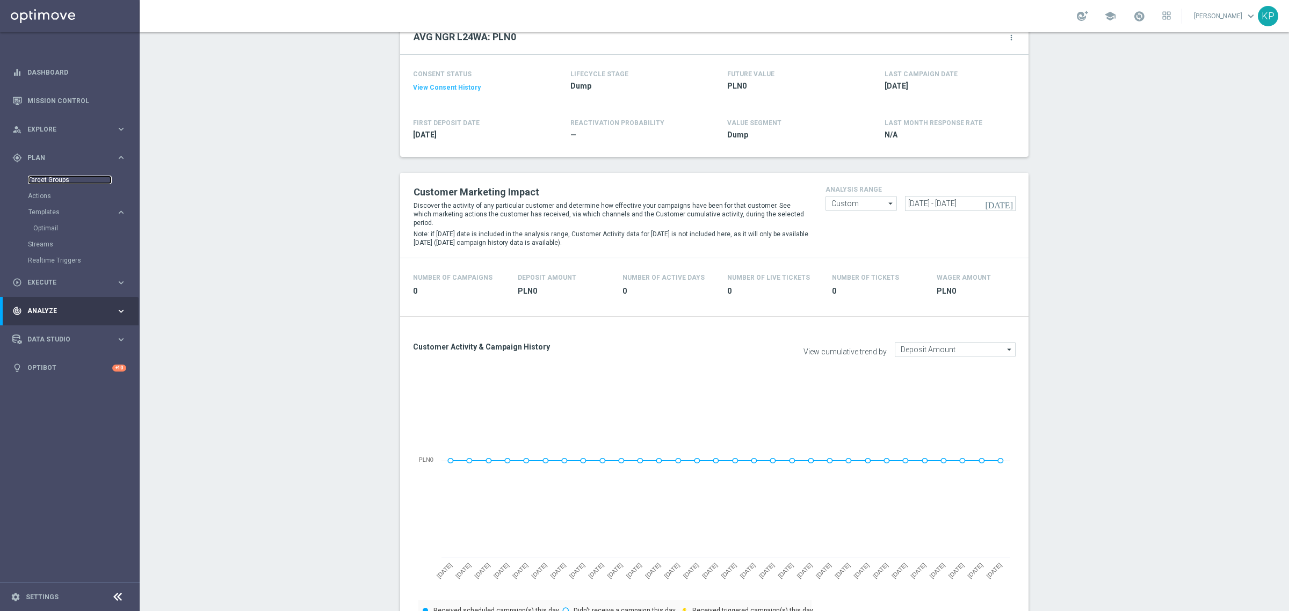
click at [58, 177] on link "Target Groups" at bounding box center [70, 180] width 84 height 9
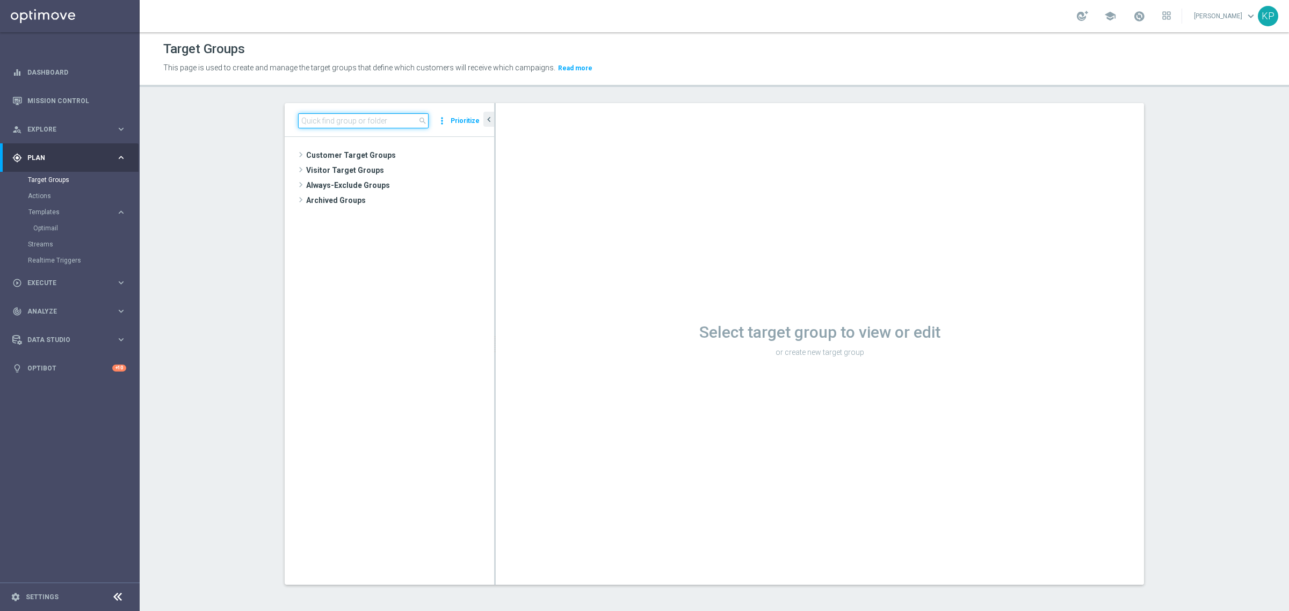
click at [364, 122] on input at bounding box center [363, 120] width 130 height 15
paste input "E_ALL_TARGET_OFFER PLANSZA I CASHBACK REM_290825"
click at [395, 188] on span "E_ALL_TARGET_OFFER PLANSZA I CASHBACK REM_290825" at bounding box center [404, 186] width 131 height 9
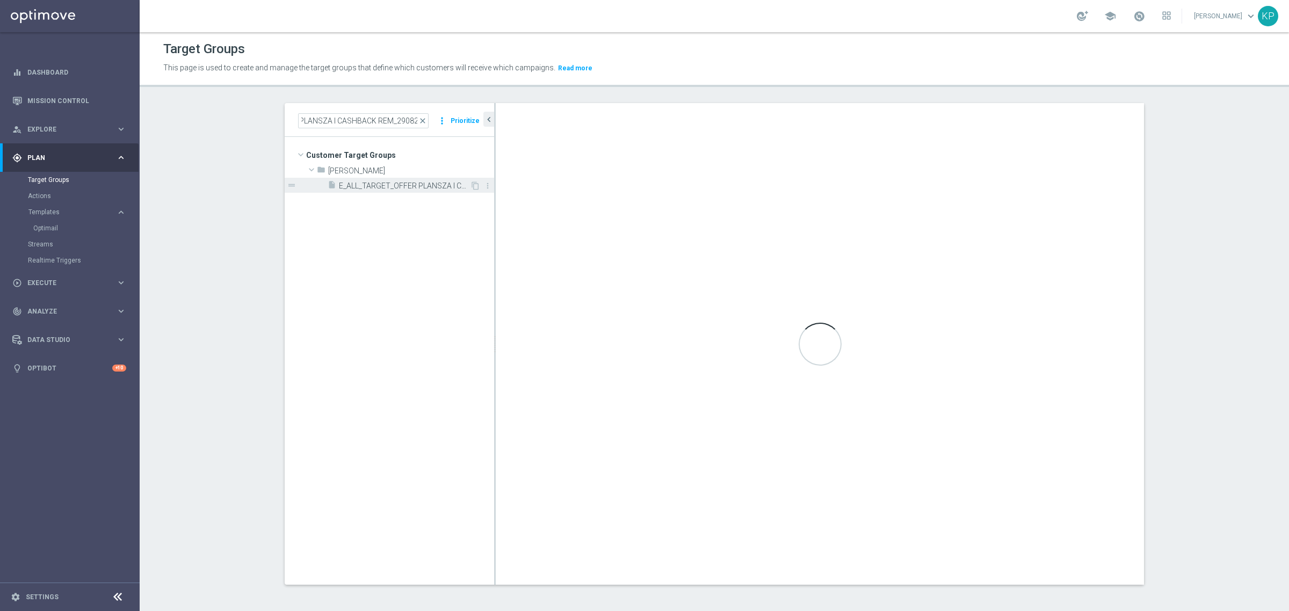
scroll to position [0, 0]
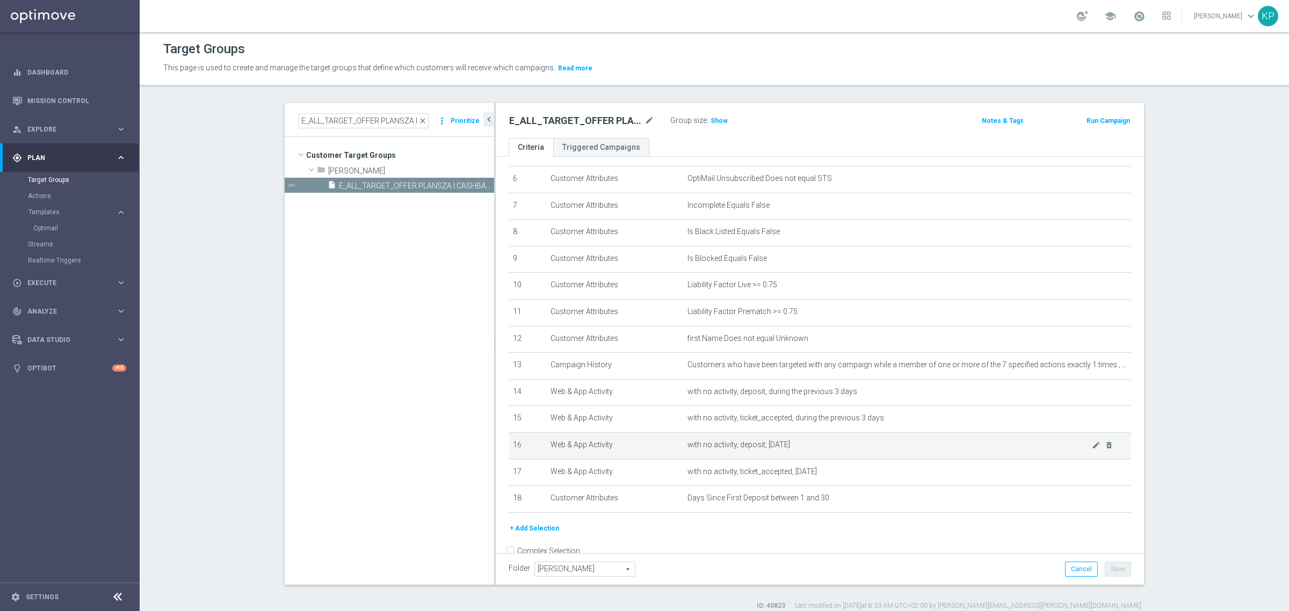
scroll to position [188, 0]
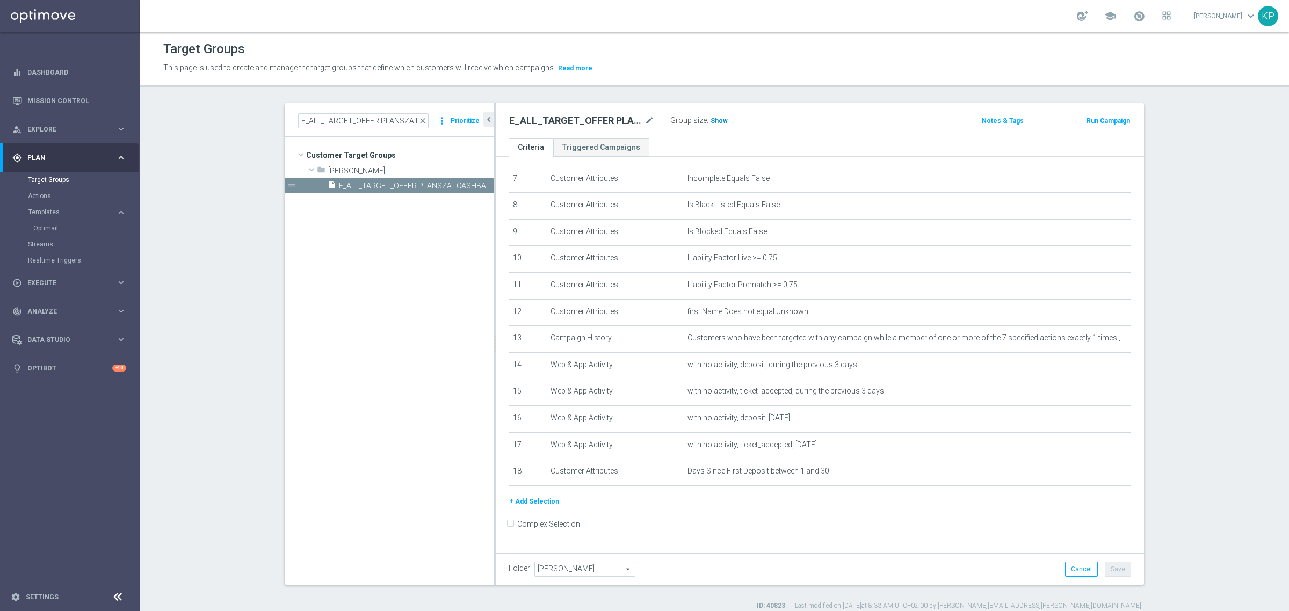
click at [710, 121] on span "Show" at bounding box center [718, 121] width 17 height 8
click at [610, 124] on h2 "E_ALL_TARGET_OFFER PLANSZA I CASHBACK REM_290825" at bounding box center [575, 120] width 133 height 13
copy div "E_ALL_TARGET_OFFER PLANSZA I CASHBACK REM_290825"
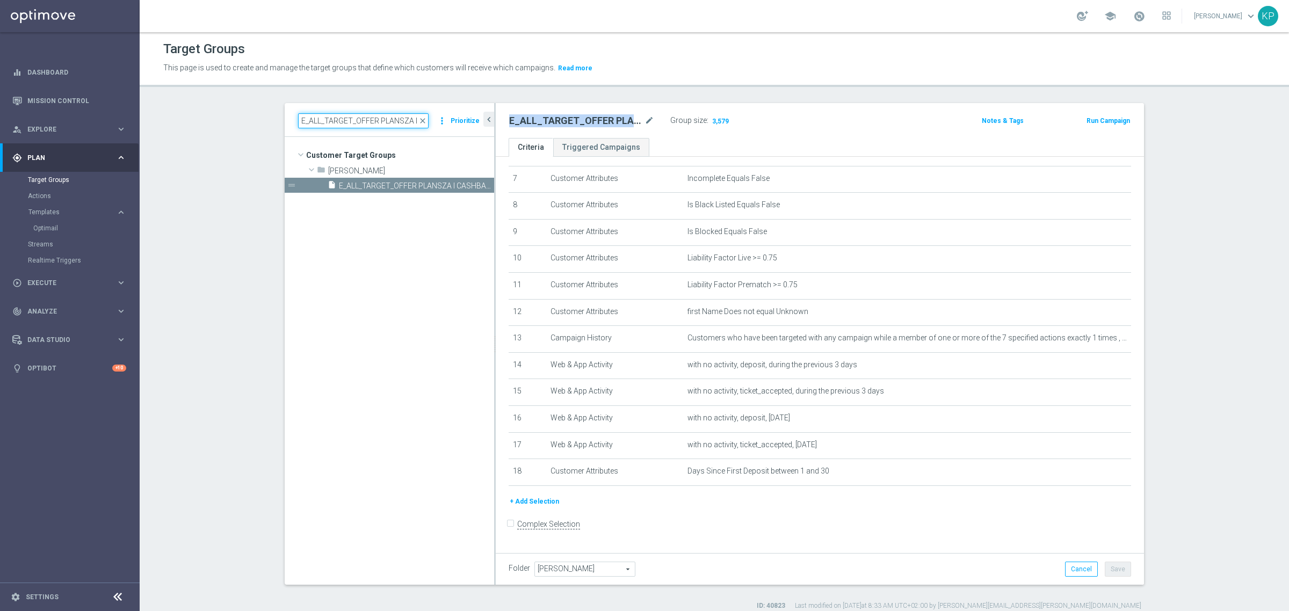
click at [353, 121] on input "E_ALL_TARGET_OFFER PLANSZA I CASHBACK REM_290825" at bounding box center [363, 120] width 130 height 15
paste input "_PLANSZA"
type input "E_ALL_TARGET_OFFER_PLANSZA_290825"
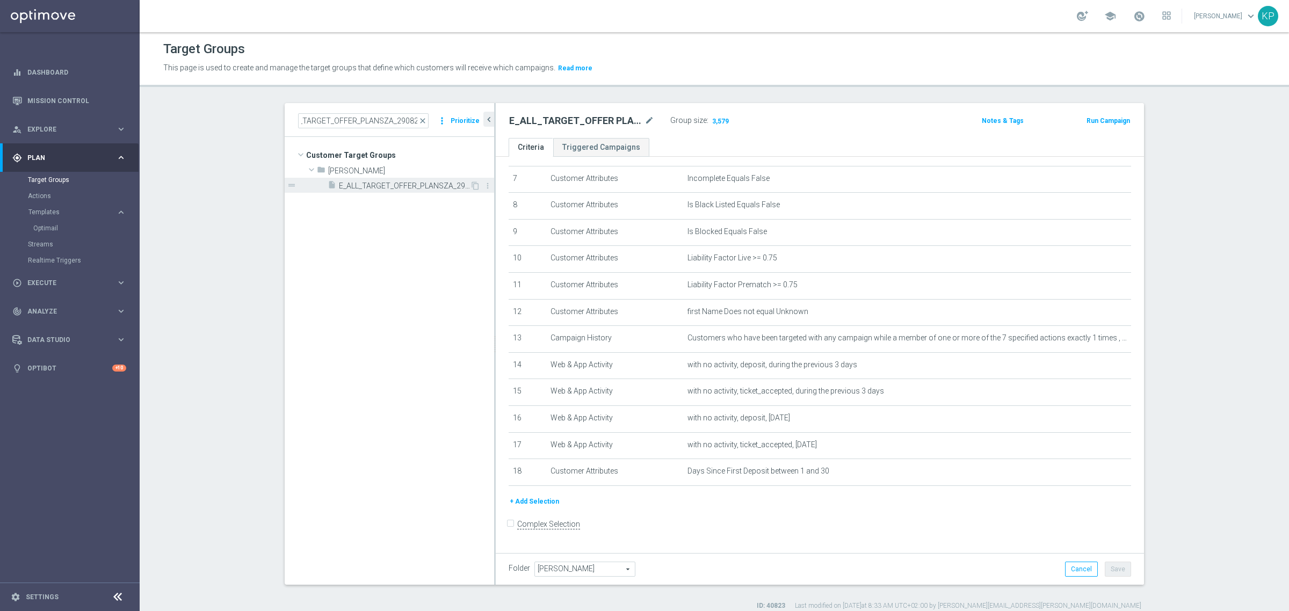
click at [387, 182] on span "E_ALL_TARGET_OFFER_PLANSZA_290825" at bounding box center [404, 186] width 131 height 9
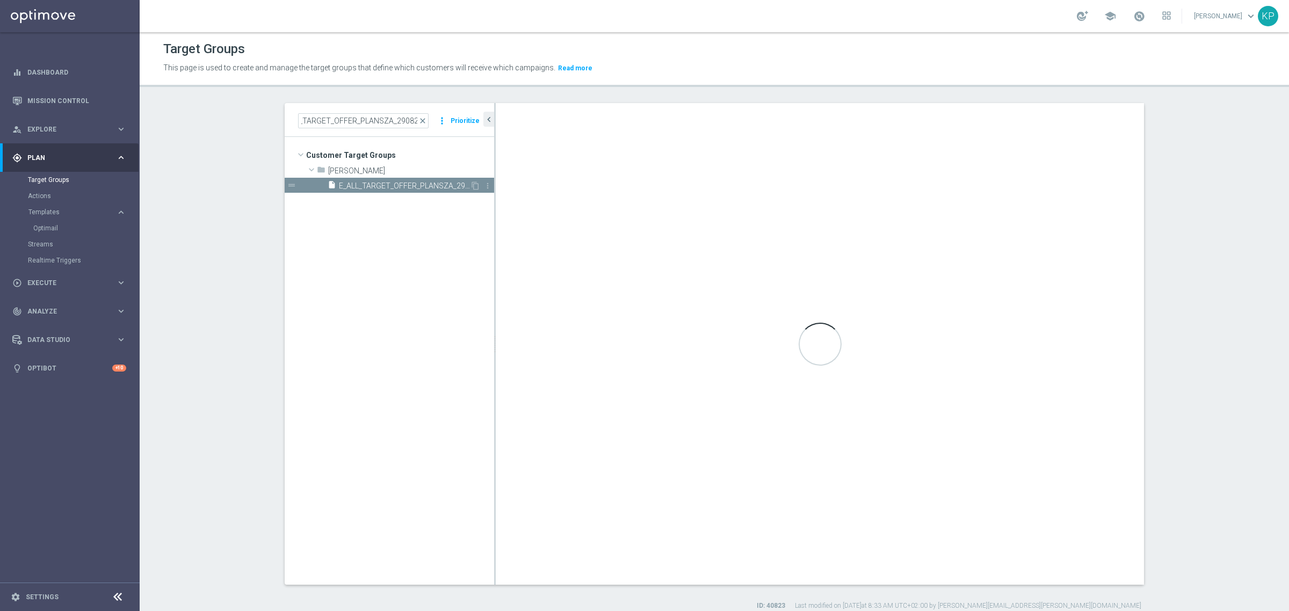
scroll to position [0, 0]
checkbox input "true"
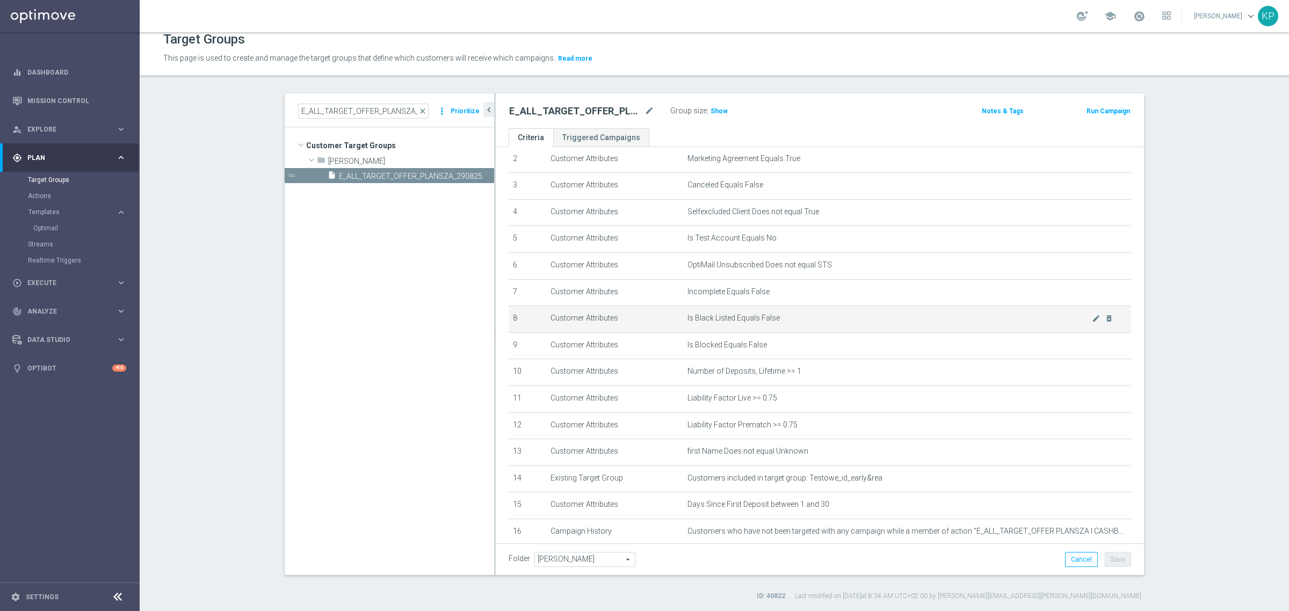
scroll to position [136, 0]
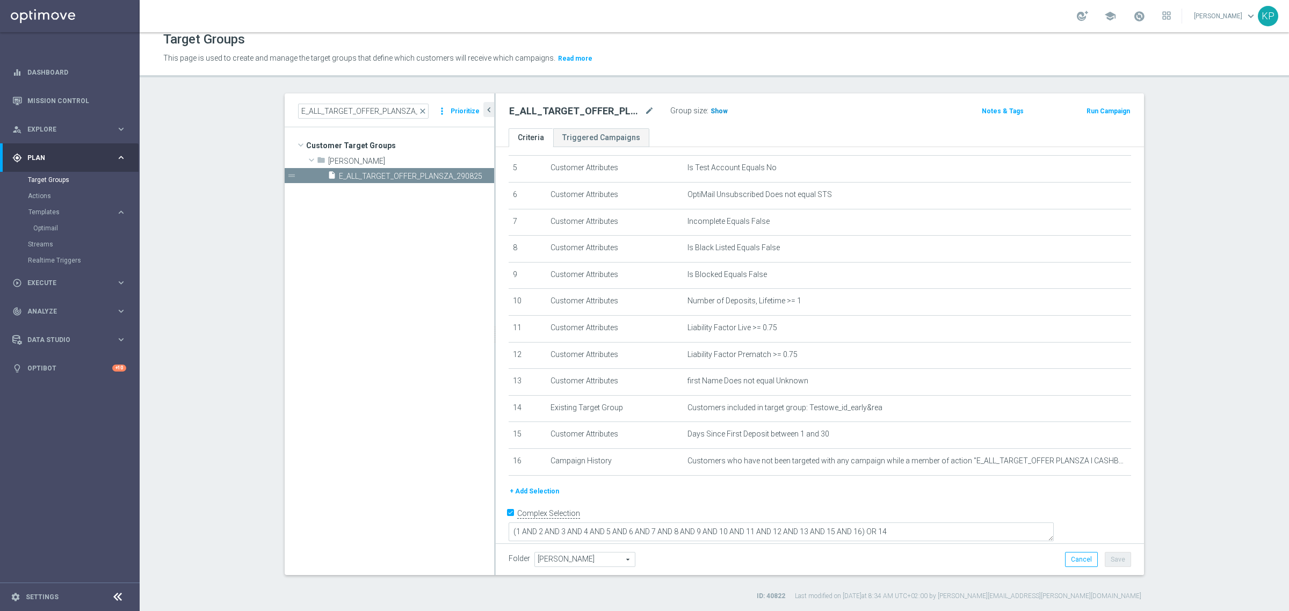
click at [710, 111] on span "Show" at bounding box center [718, 111] width 17 height 8
click at [561, 111] on h2 "E_ALL_TARGET_OFFER_PLANSZA_290825" at bounding box center [575, 111] width 133 height 13
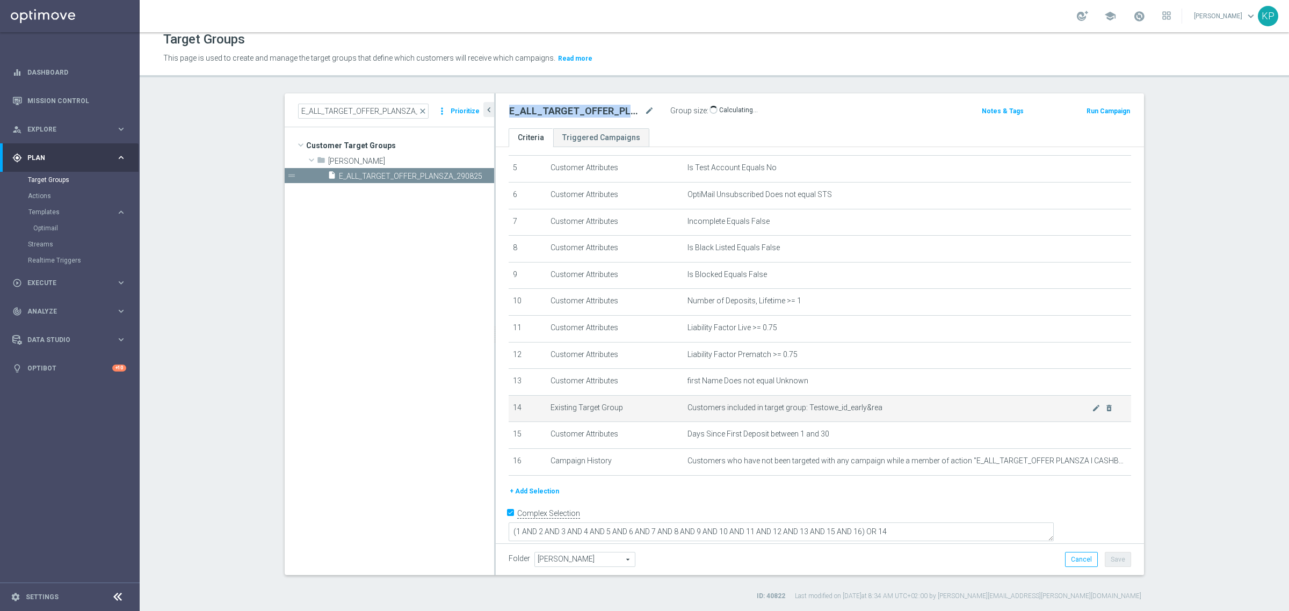
copy div "E_ALL_TARGET_OFFER_PLANSZA_290825"
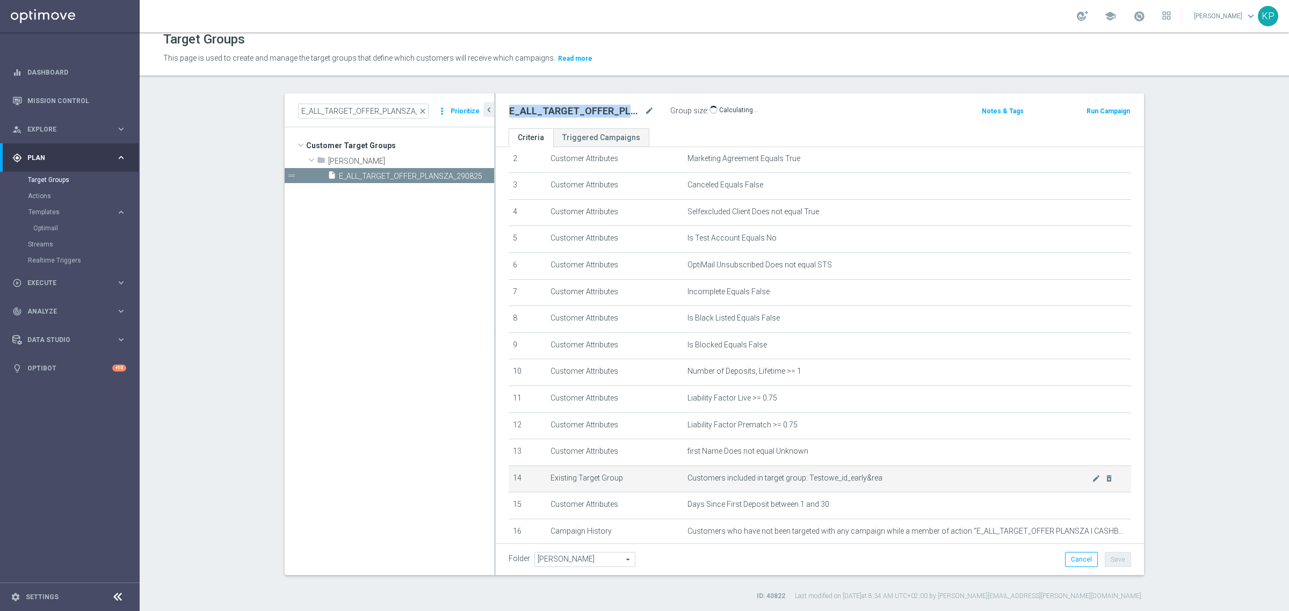
scroll to position [0, 0]
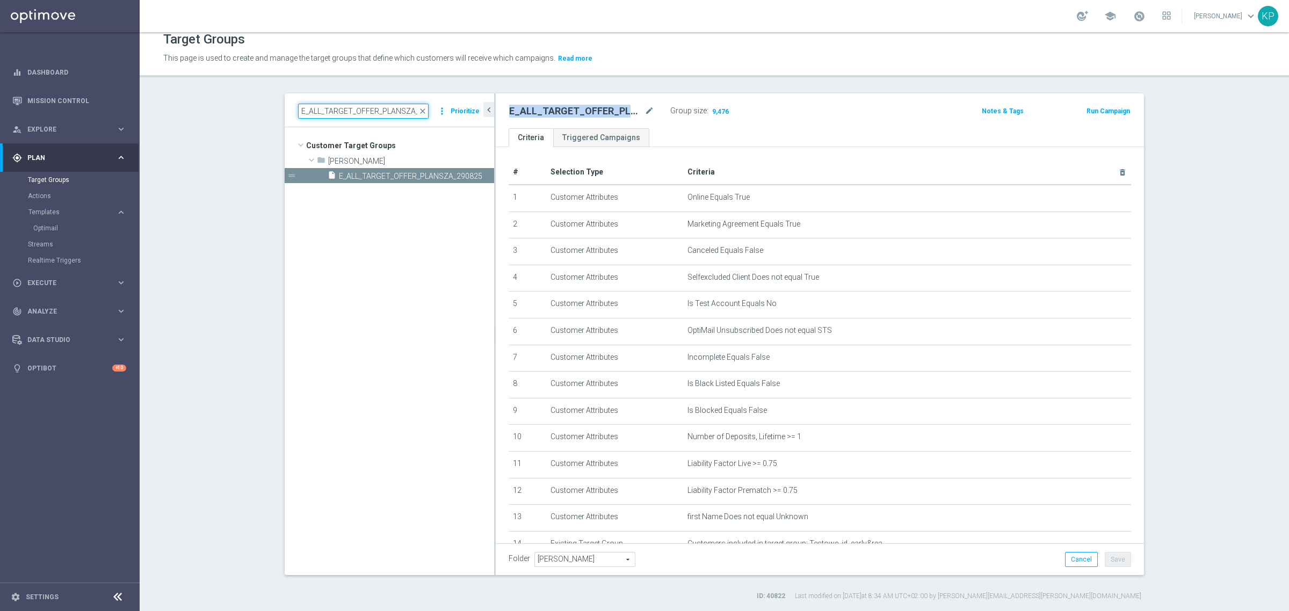
click at [392, 109] on input "E_ALL_TARGET_OFFER_PLANSZA_290825" at bounding box center [363, 111] width 130 height 15
paste input "REACQ"
type input "REACQ_ALL_TARGET_OFFER_PLANSZA_290825"
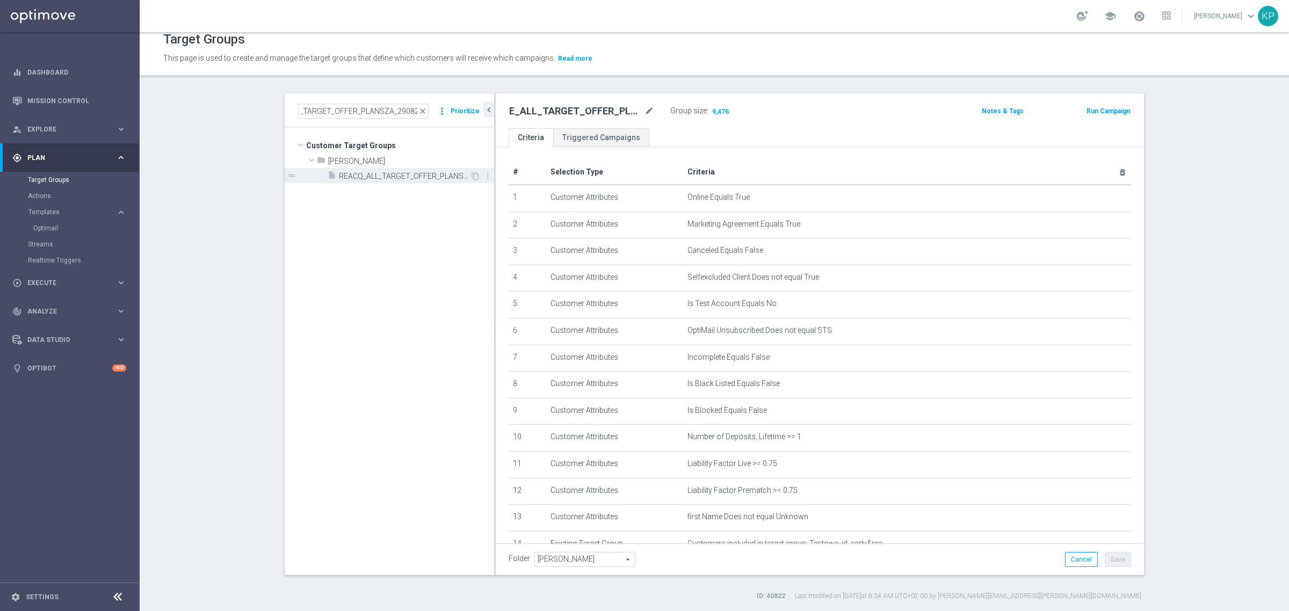
click at [371, 178] on span "REACQ_ALL_TARGET_OFFER_PLANSZA_290825" at bounding box center [404, 176] width 131 height 9
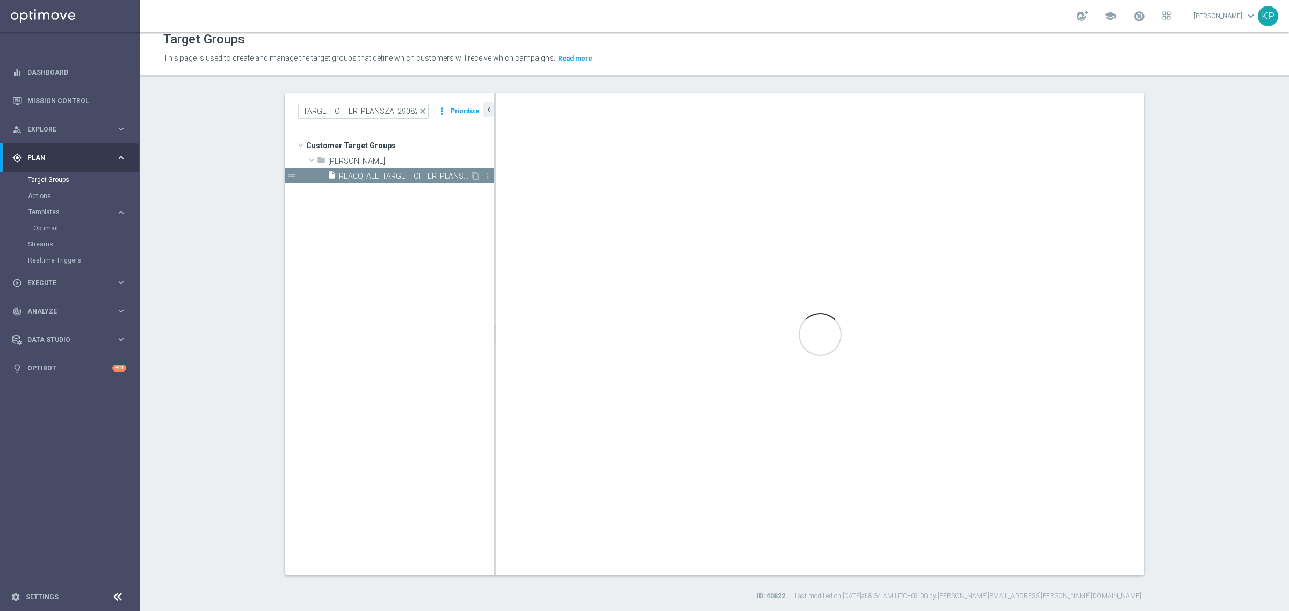
scroll to position [0, 0]
type input "Tomasz K."
type textarea "(1 AND 2 AND 3 AND 4 AND 5 AND 6 AND 7 AND 8 AND 9 AND 10 AND 11 AND 12 AND 13 …"
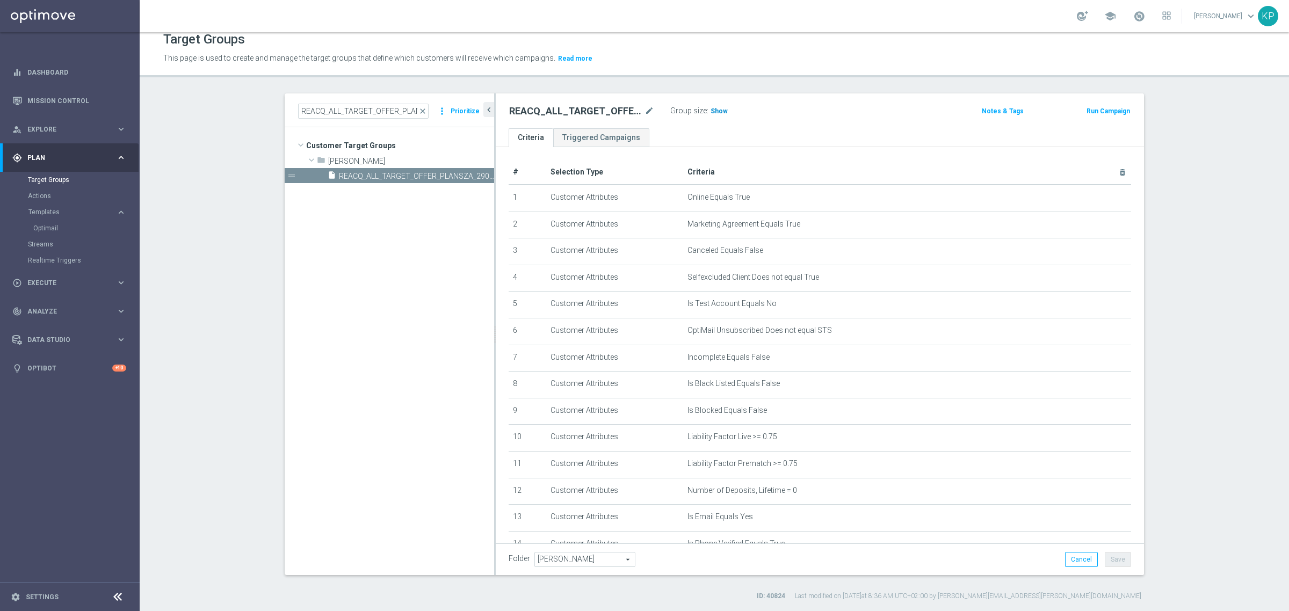
click at [710, 110] on span "Show" at bounding box center [718, 111] width 17 height 8
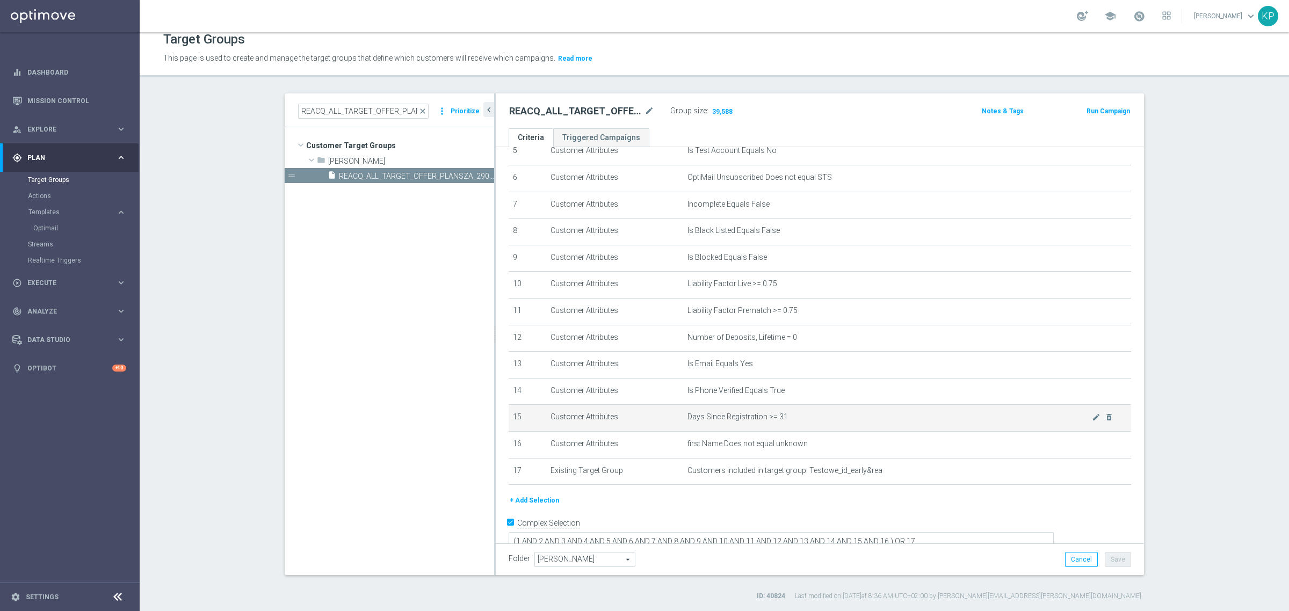
scroll to position [163, 0]
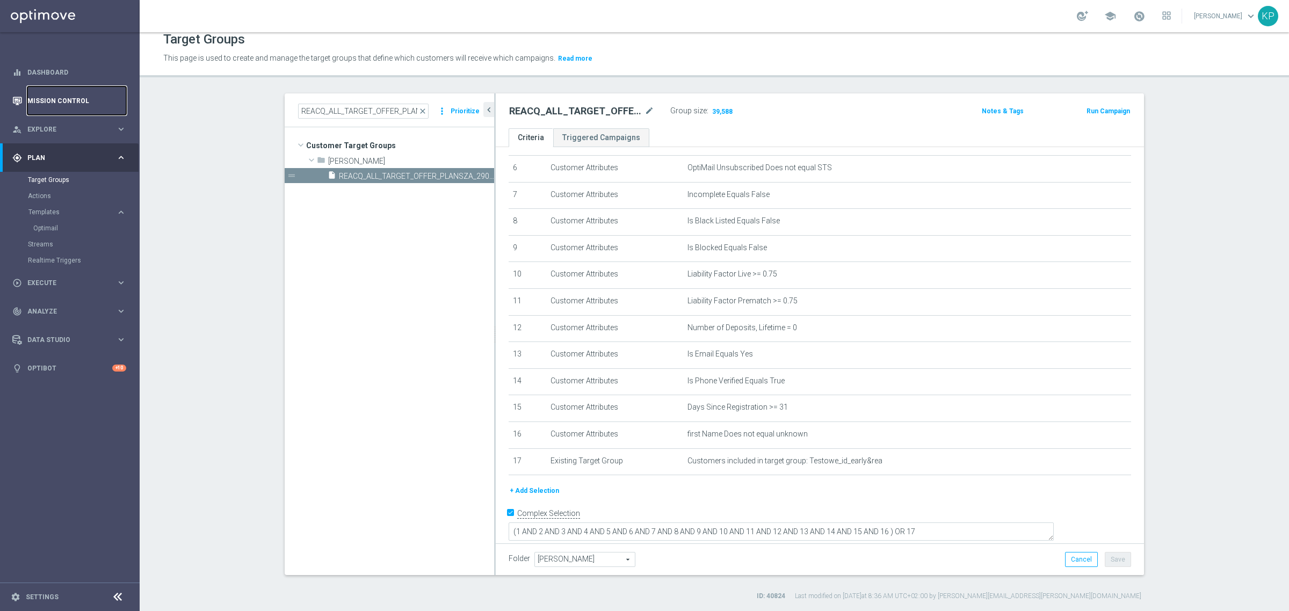
click at [61, 97] on link "Mission Control" at bounding box center [76, 100] width 99 height 28
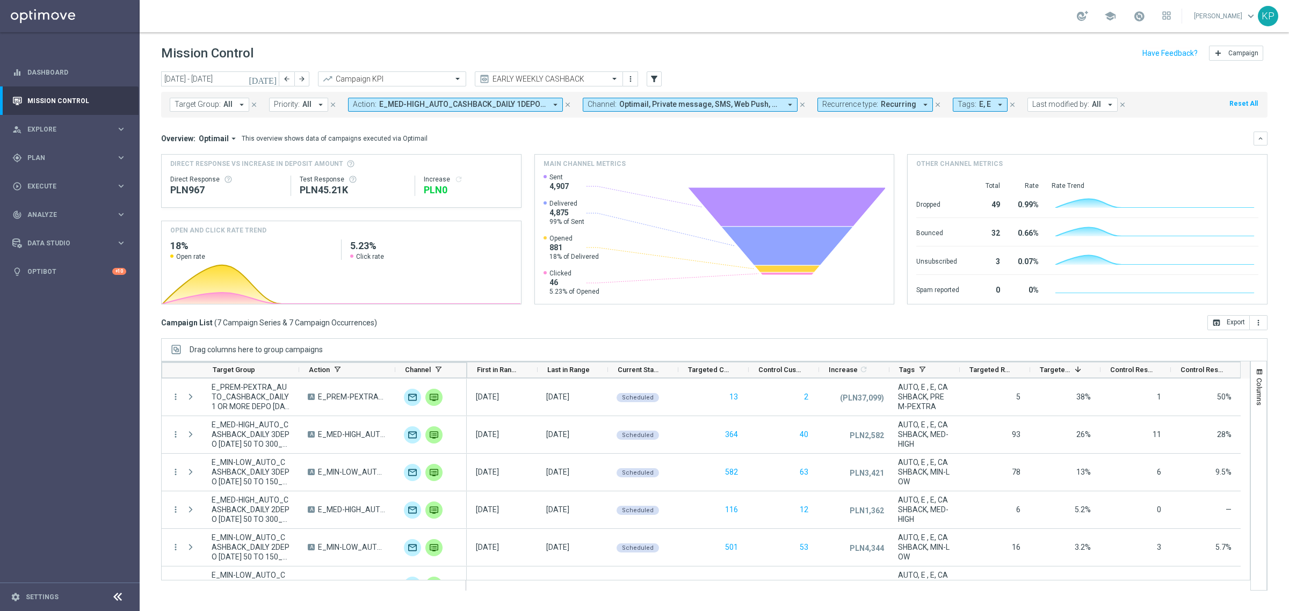
click at [273, 77] on icon "[DATE]" at bounding box center [263, 79] width 29 height 10
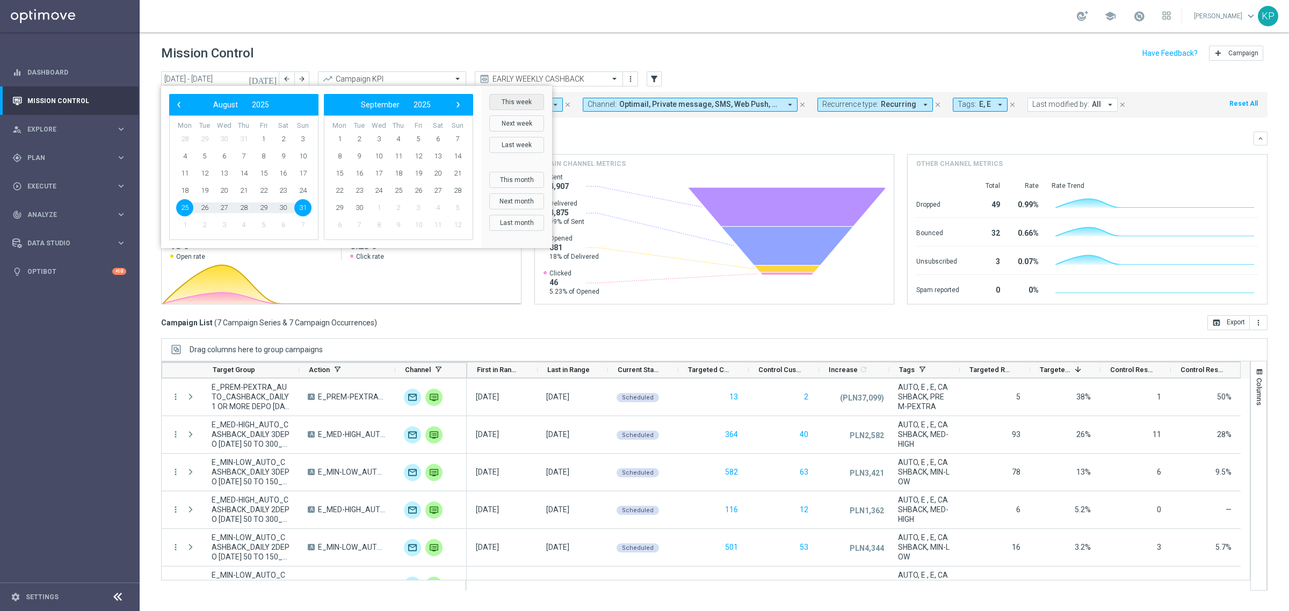
click at [509, 99] on button "This week" at bounding box center [516, 102] width 55 height 16
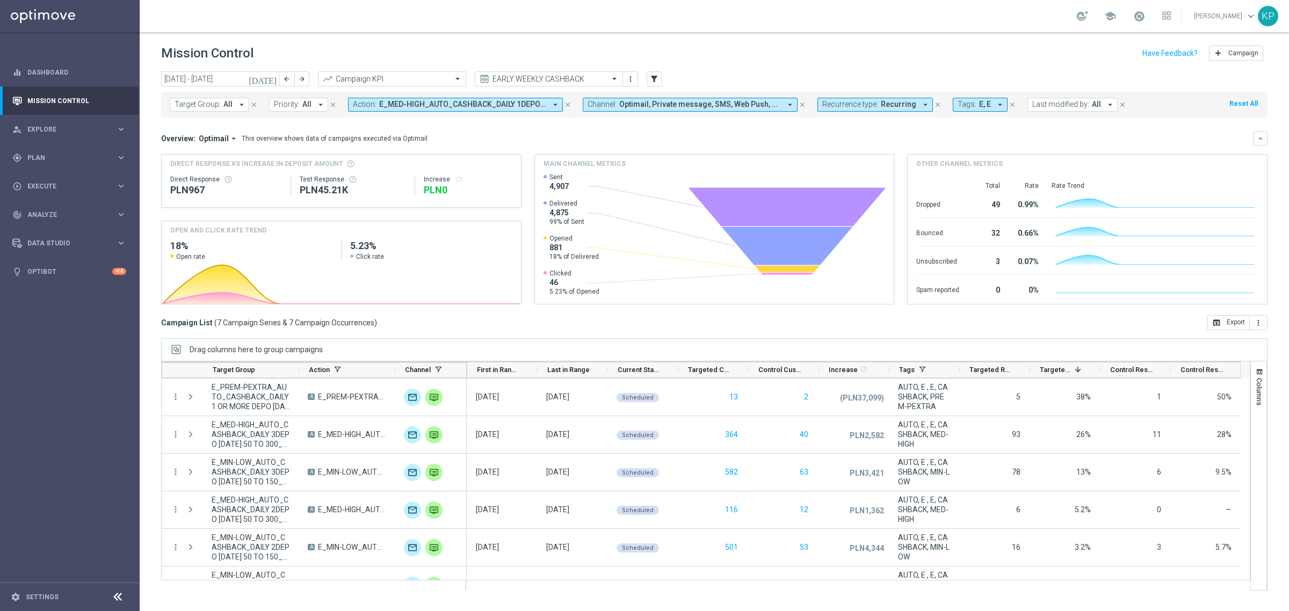
click at [838, 100] on span "Recurrence type:" at bounding box center [850, 104] width 56 height 9
click at [843, 164] on label "Non-Recurring" at bounding box center [853, 164] width 41 height 6
click at [841, 178] on label "Recurring" at bounding box center [846, 181] width 27 height 6
click at [712, 143] on div "Overview: Optimail arrow_drop_down This overview shows data of campaigns execut…" at bounding box center [707, 139] width 1092 height 10
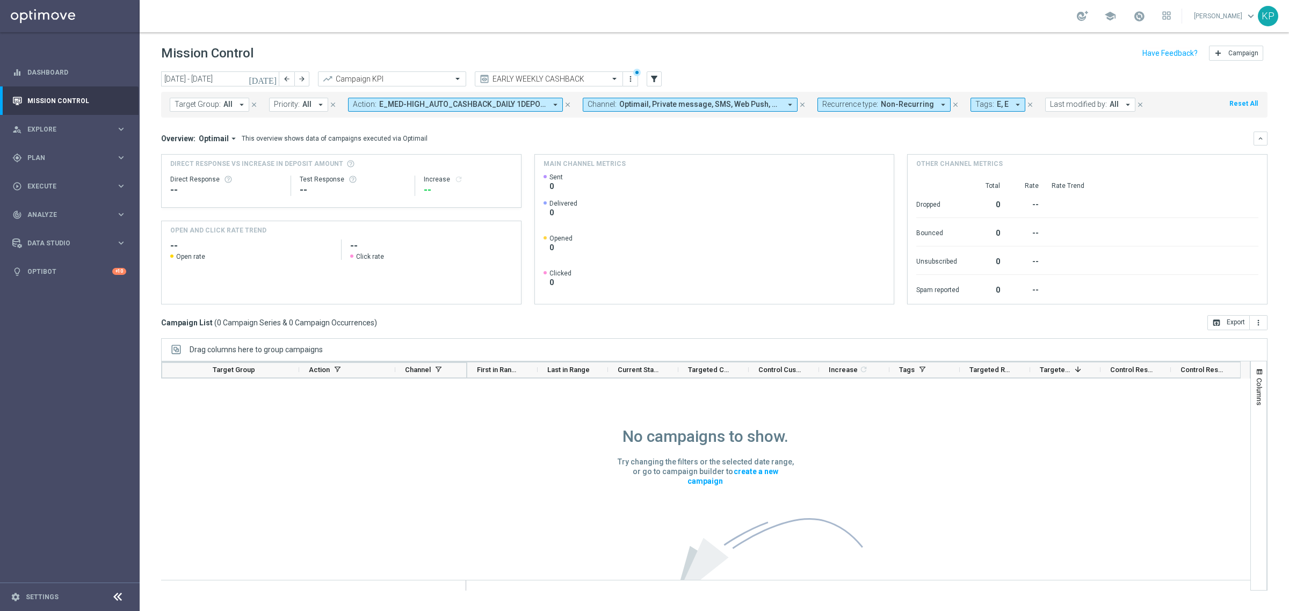
click at [519, 106] on span "E_MED-HIGH_AUTO_CASHBACK_DAILY 1DEPO TUESDAY 50 TO 300_WEEKLY, E_MED-HIGH_AUTO_…" at bounding box center [462, 104] width 167 height 9
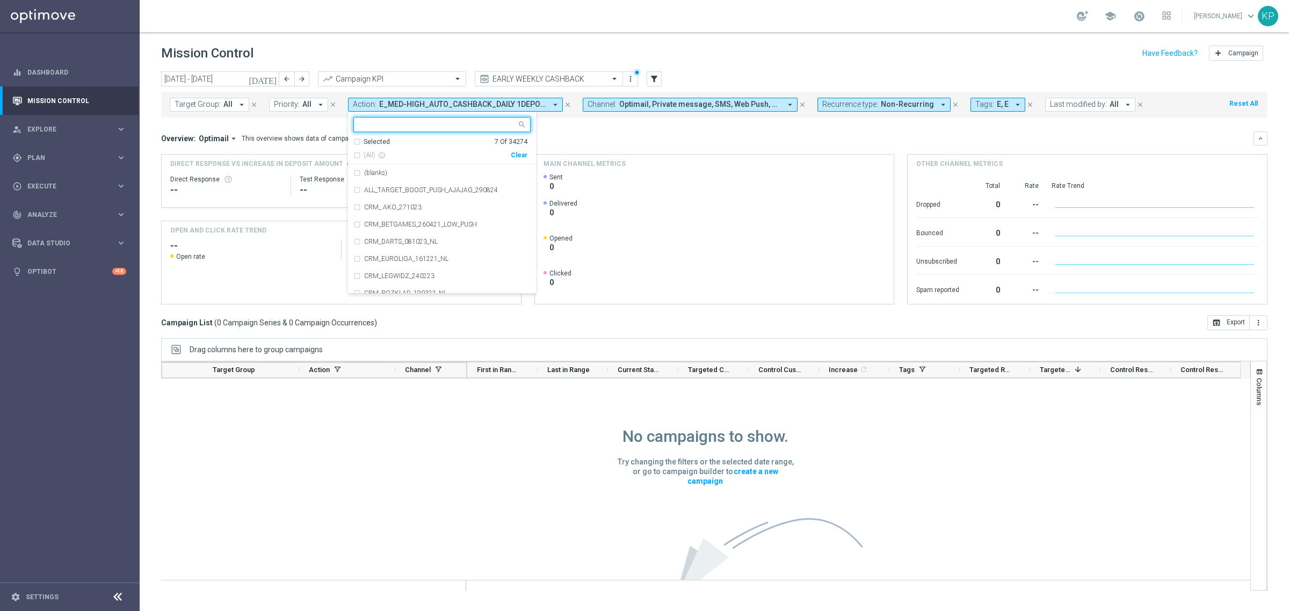
click at [368, 141] on div "Selected" at bounding box center [377, 141] width 26 height 9
click at [368, 158] on span "(All Search Results)" at bounding box center [393, 155] width 59 height 9
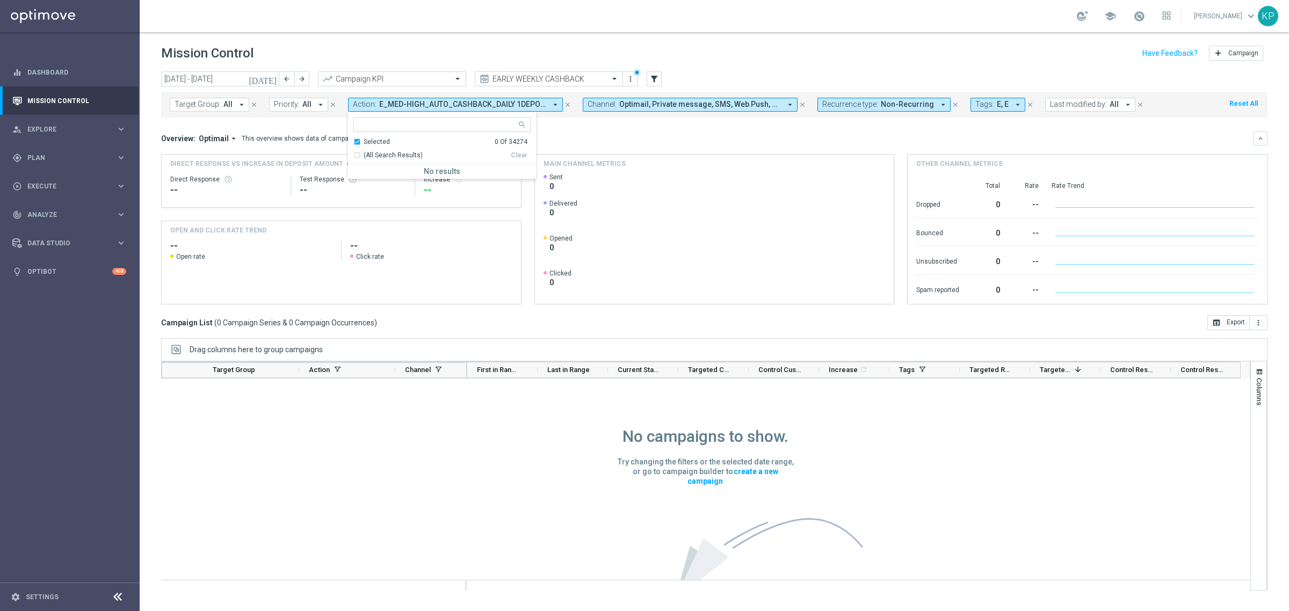
click at [543, 140] on div "Overview: Optimail arrow_drop_down This overview shows data of campaigns execut…" at bounding box center [707, 139] width 1092 height 10
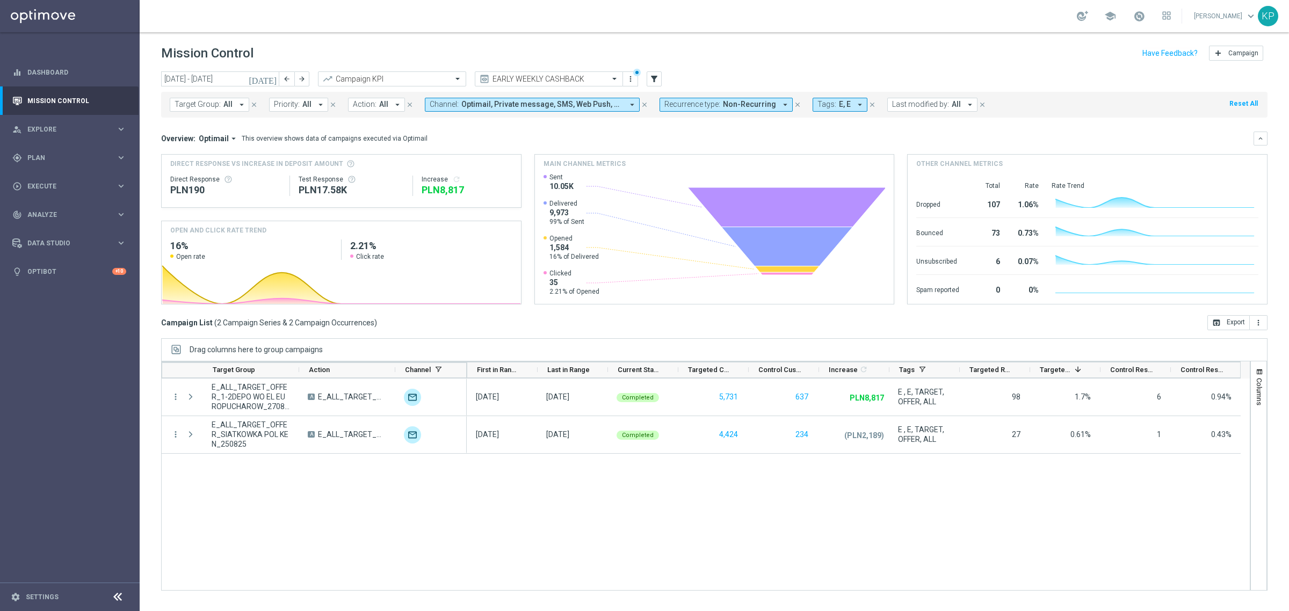
click at [839, 105] on span "E, E" at bounding box center [845, 104] width 12 height 9
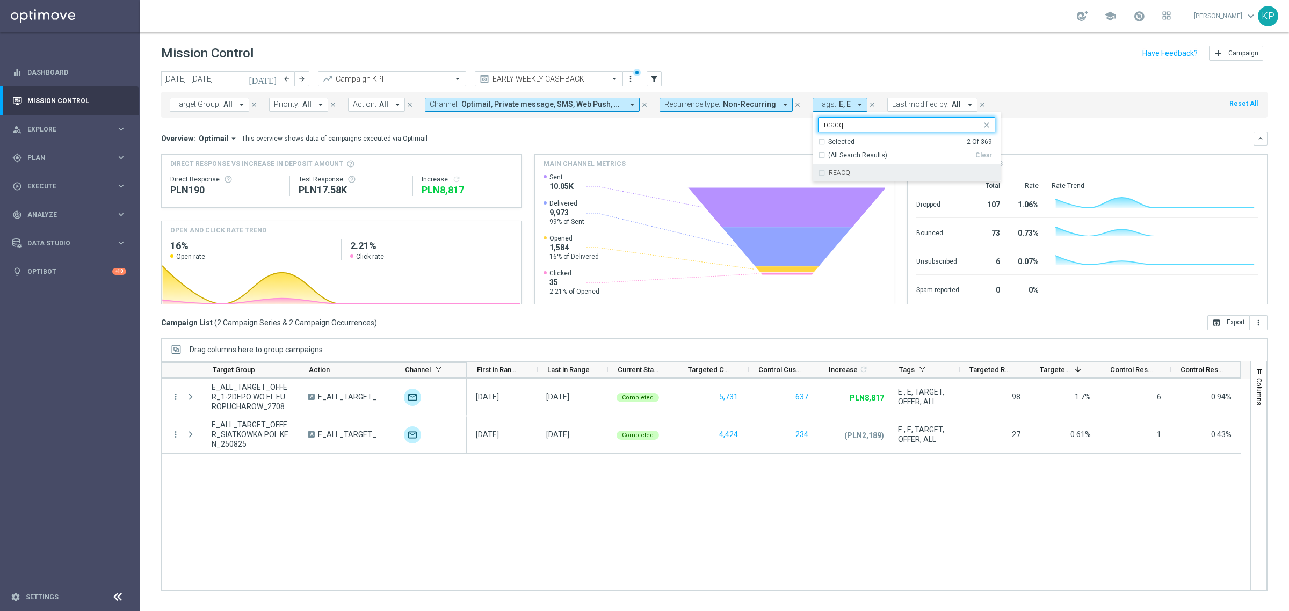
click at [839, 173] on label "REACQ" at bounding box center [839, 173] width 21 height 6
type input "reacq"
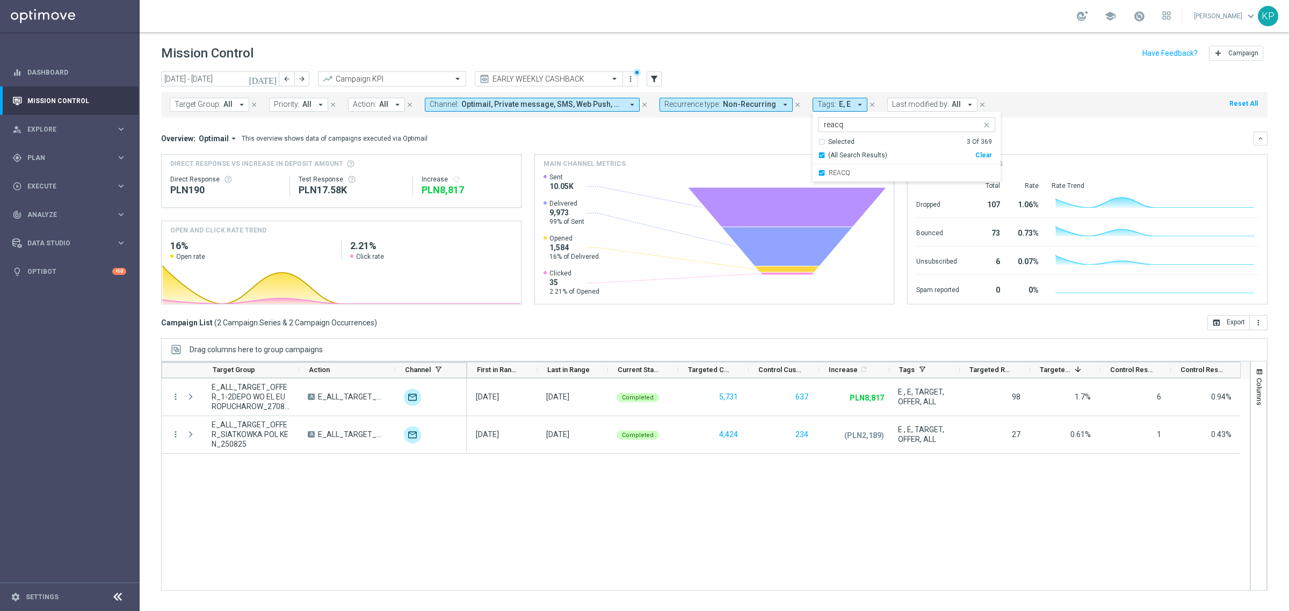
click at [775, 136] on div "Overview: Optimail arrow_drop_down This overview shows data of campaigns execut…" at bounding box center [707, 139] width 1092 height 10
click at [102, 146] on div "gps_fixed Plan keyboard_arrow_right" at bounding box center [69, 157] width 139 height 28
click at [47, 224] on link "Optimail" at bounding box center [72, 228] width 78 height 9
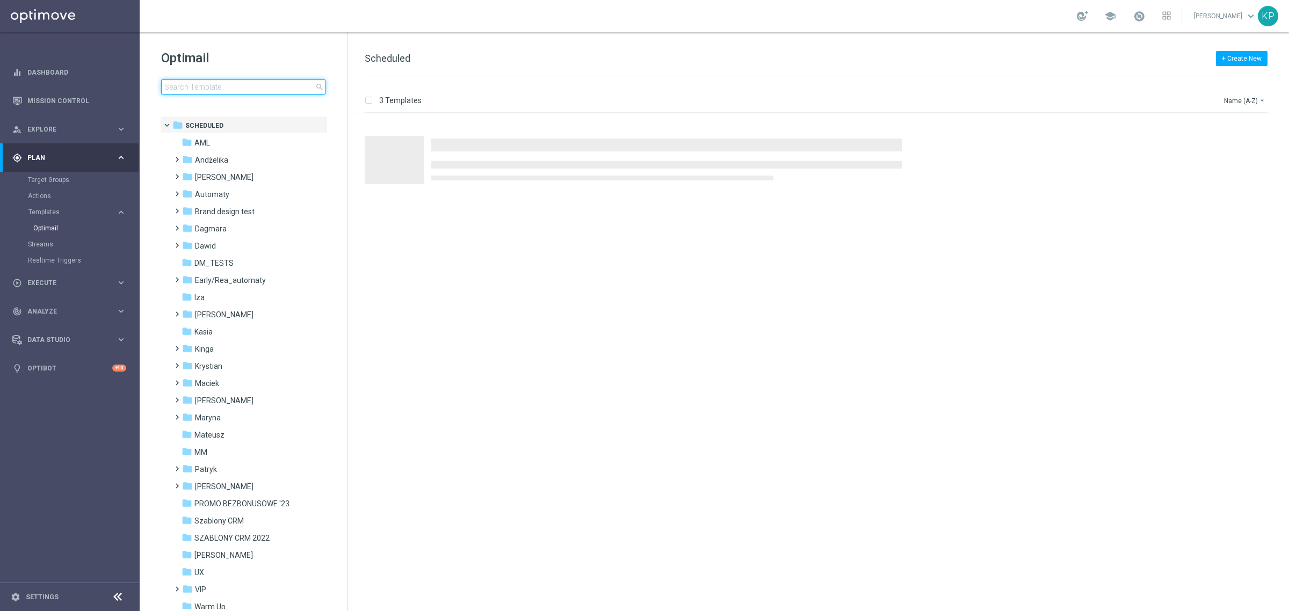
click at [239, 85] on input at bounding box center [243, 86] width 164 height 15
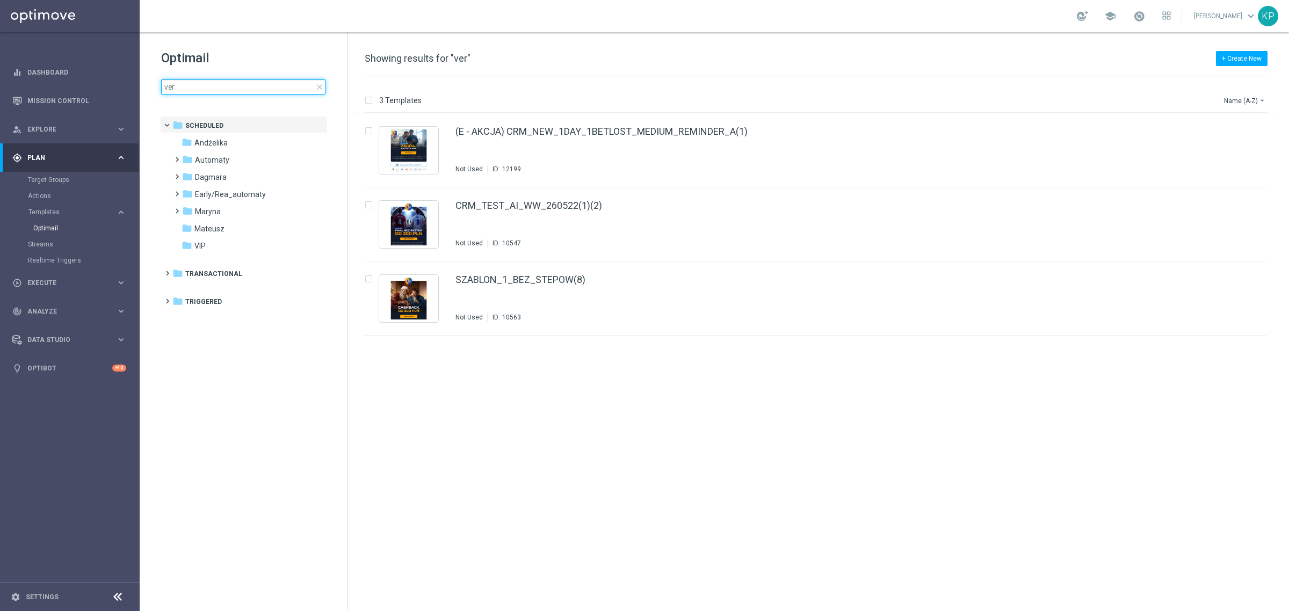
type input "veri"
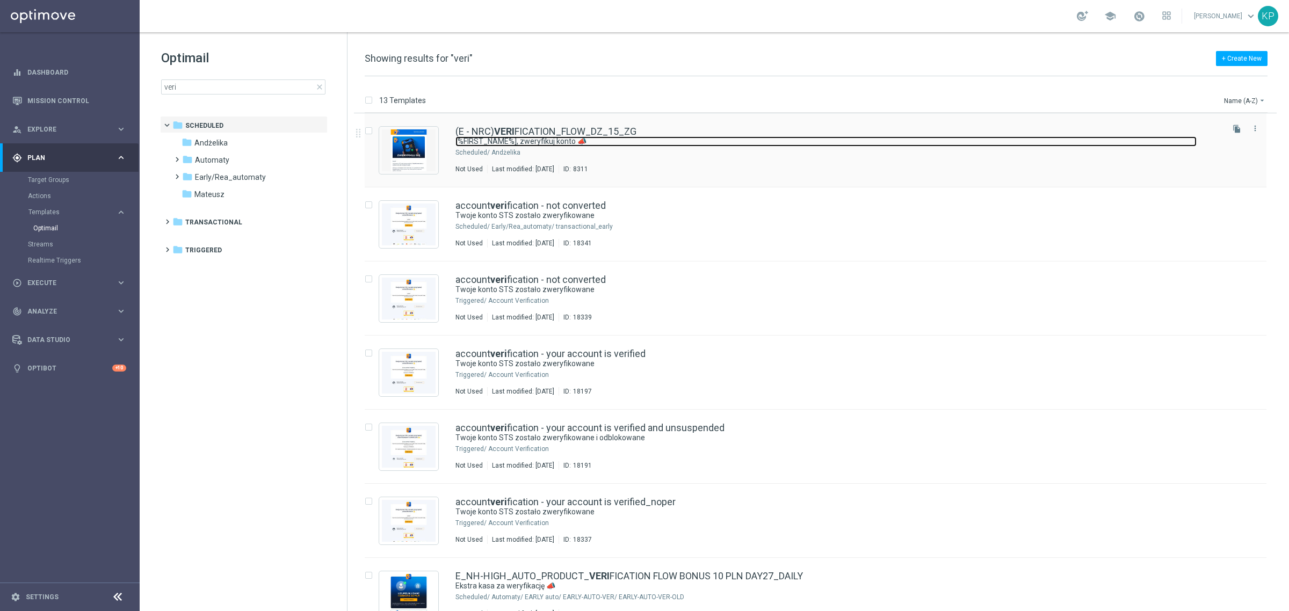
click at [715, 145] on link "[%FIRST_NAME%], zweryfikuj konto 📣" at bounding box center [825, 141] width 741 height 10
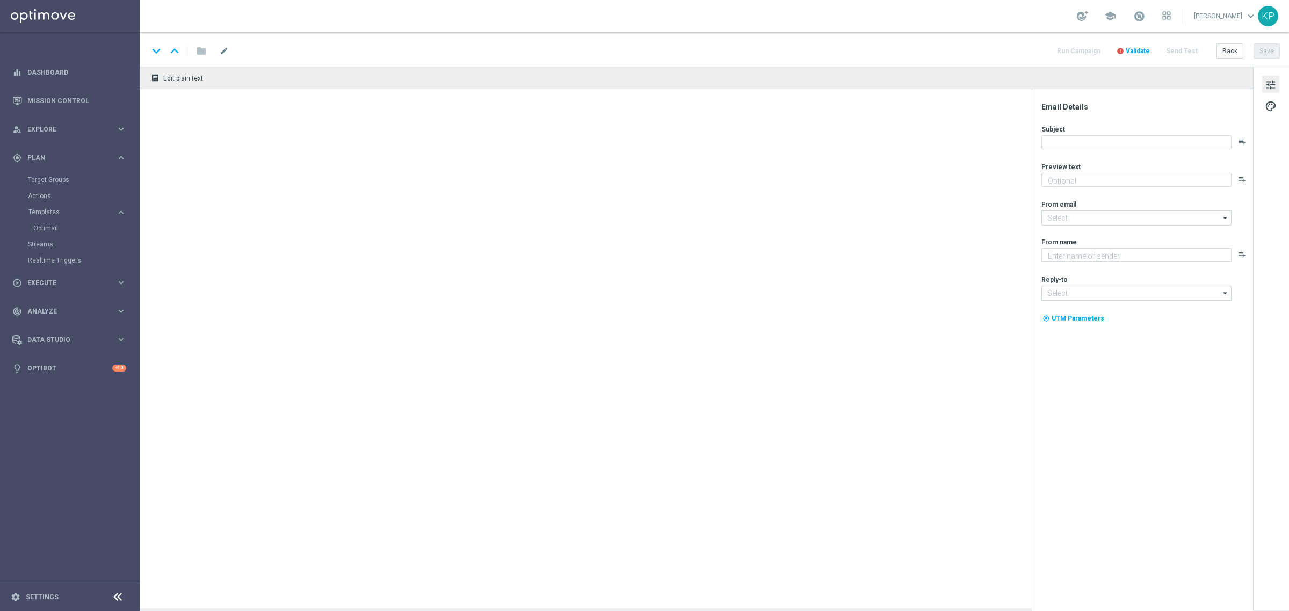
type textarea "Uzupełnij dane i graj dalej ➡️"
type input "[EMAIL_ADDRESS][DOMAIN_NAME]"
type textarea "STS"
type input "[EMAIL_ADDRESS][DOMAIN_NAME]"
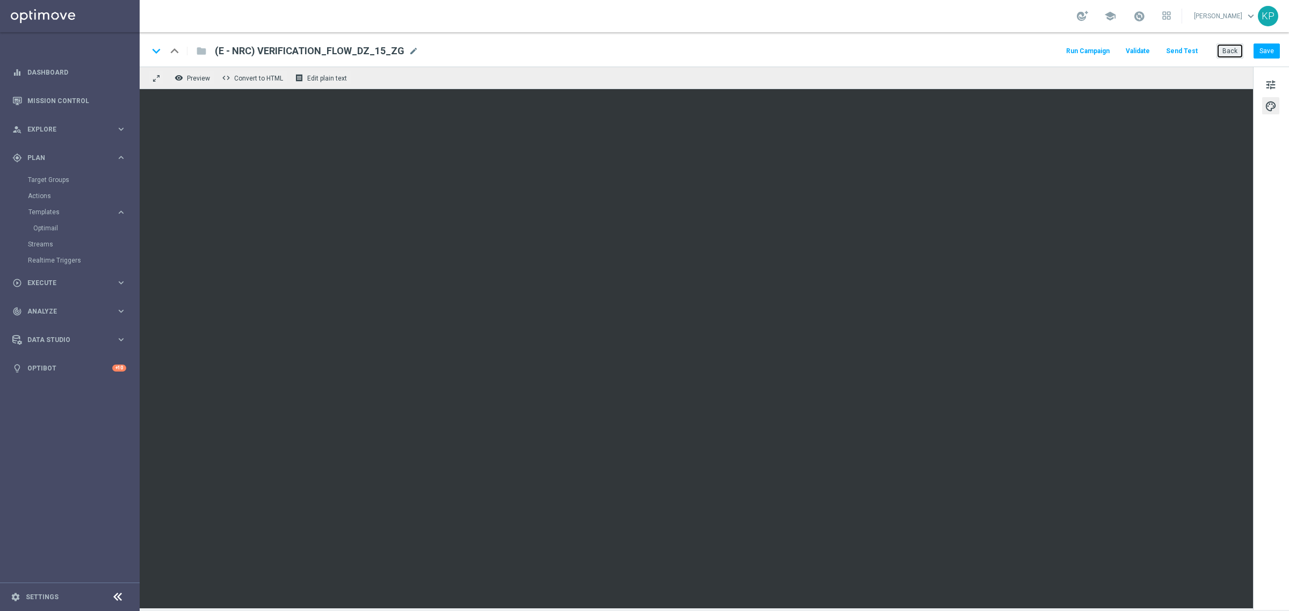
click at [1219, 46] on button "Back" at bounding box center [1229, 50] width 27 height 15
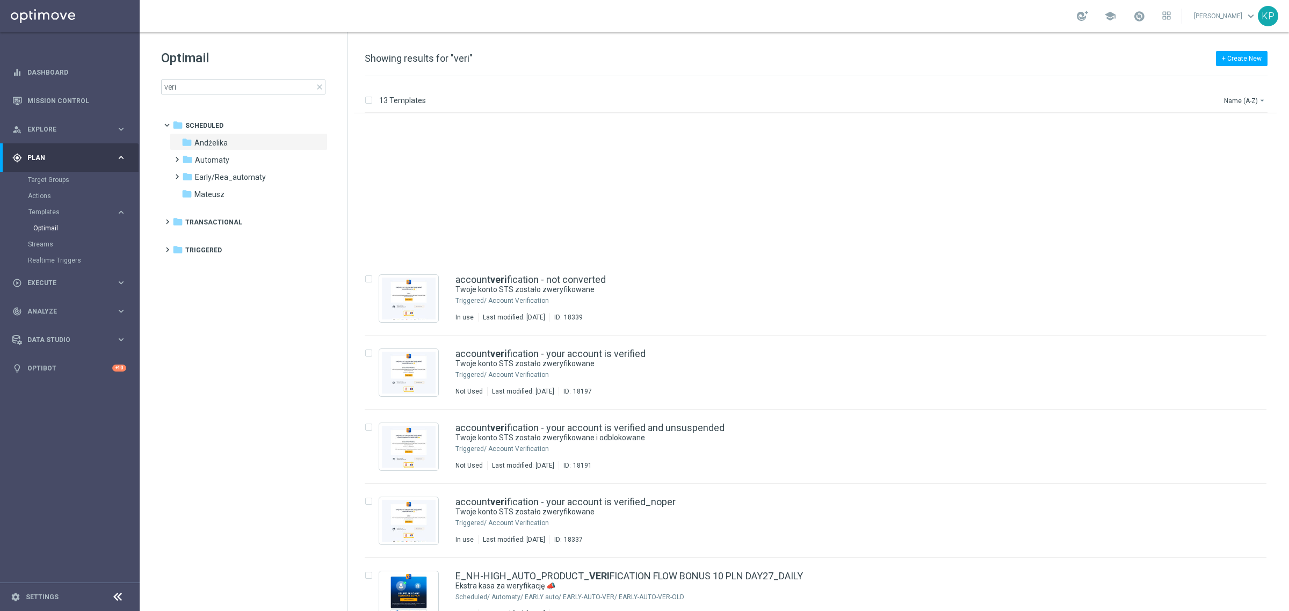
scroll to position [201, 0]
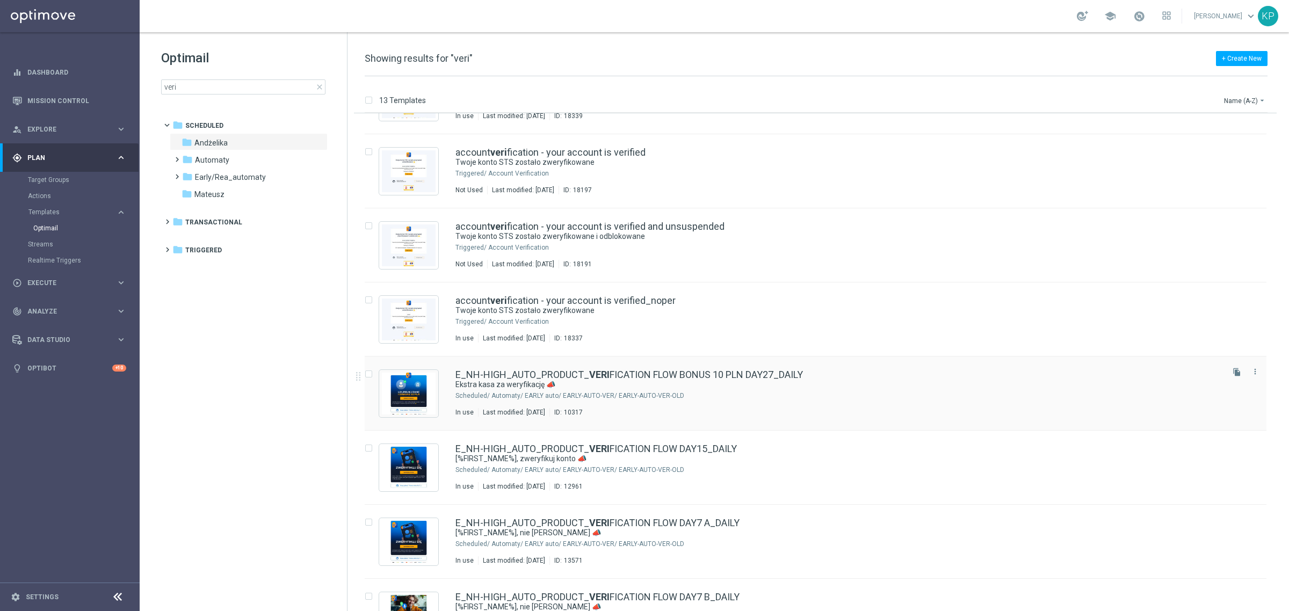
click at [708, 396] on div "Automaty/ EARLY auto/ EARLY-AUTO-VER/ EARLY-AUTO-VER-OLD" at bounding box center [856, 395] width 730 height 9
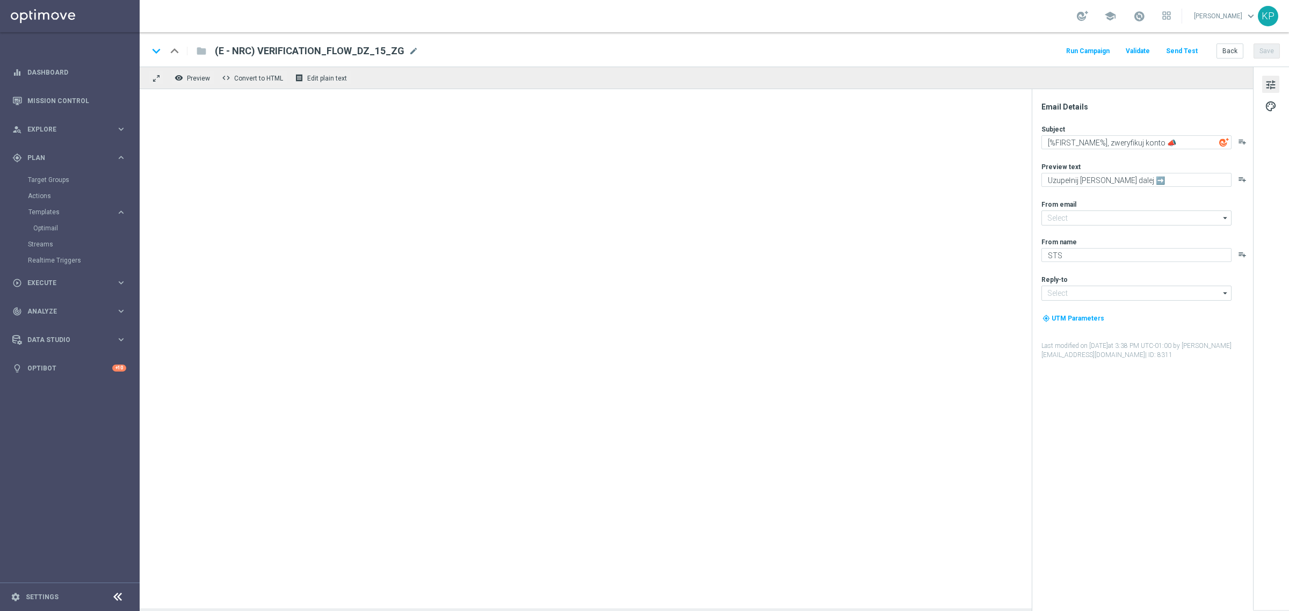
type input "[EMAIL_ADDRESS][DOMAIN_NAME]"
type textarea "Ekstra kasa za weryfikację 📣"
type textarea "Uzupełnij dane i odbierz bonus 💰➡️"
type input "[EMAIL_ADDRESS][DOMAIN_NAME]"
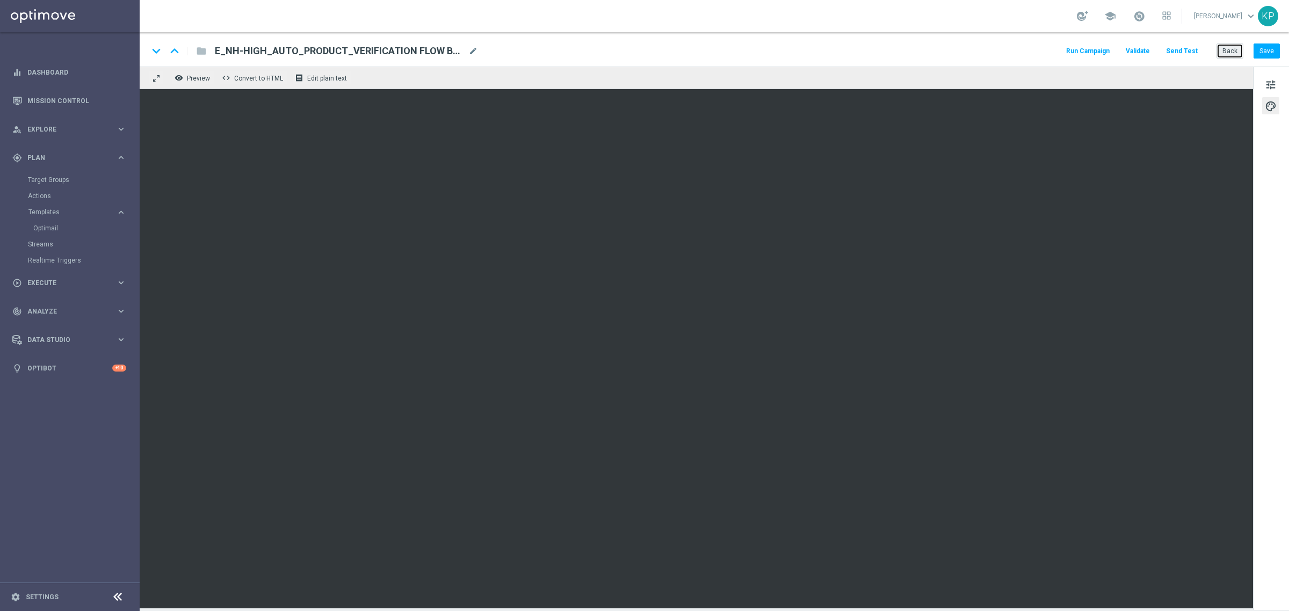
click at [1235, 50] on button "Back" at bounding box center [1229, 50] width 27 height 15
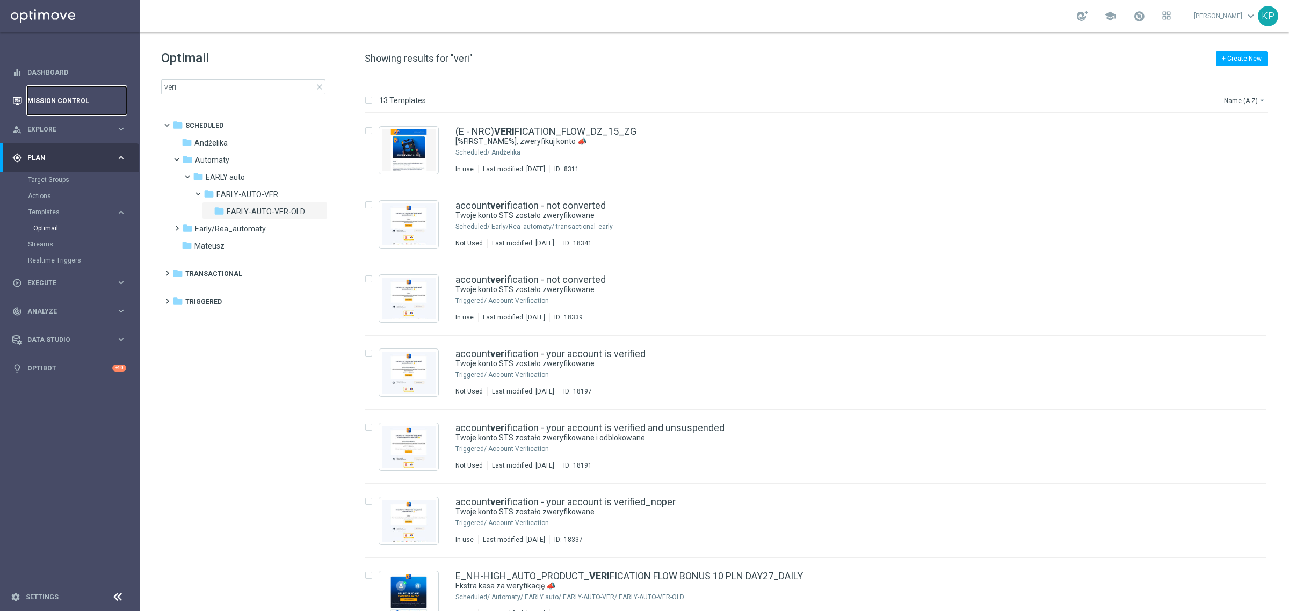
click at [49, 97] on link "Mission Control" at bounding box center [76, 100] width 99 height 28
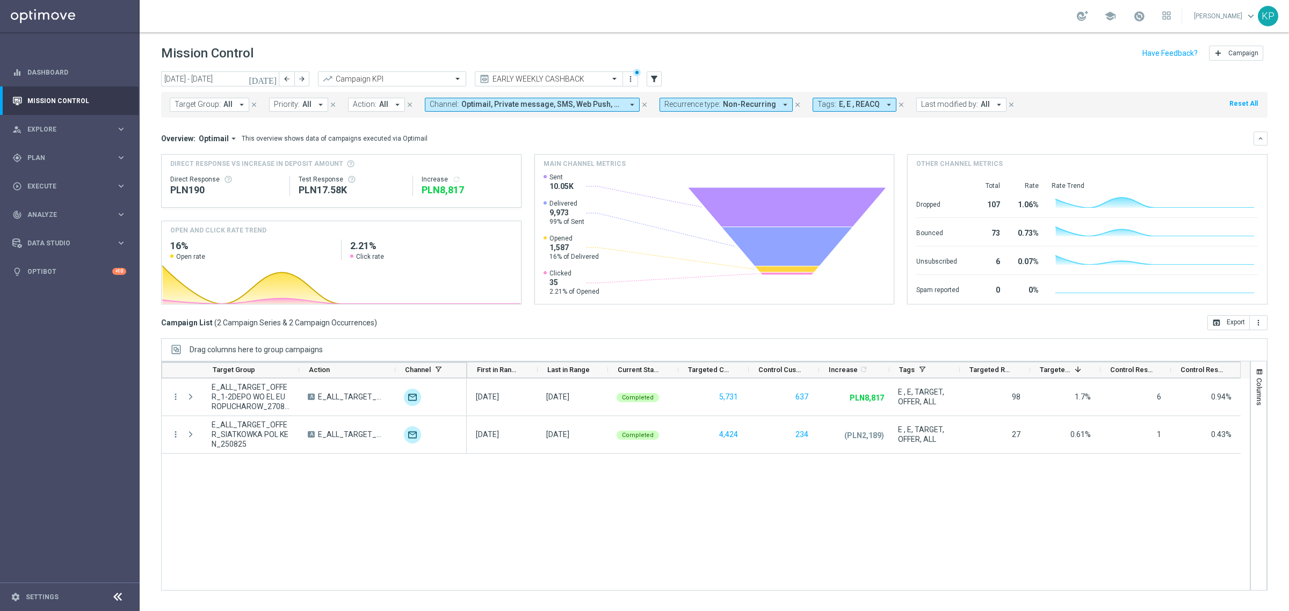
drag, startPoint x: 441, startPoint y: 336, endPoint x: 399, endPoint y: 318, distance: 45.3
click at [439, 336] on div "today 25 Aug 2025 - 31 Aug 2025 arrow_back arrow_forward Campaign KPI trending_…" at bounding box center [714, 336] width 1149 height 530
click at [100, 157] on span "Plan" at bounding box center [71, 158] width 89 height 6
click at [54, 182] on link "Target Groups" at bounding box center [70, 180] width 84 height 9
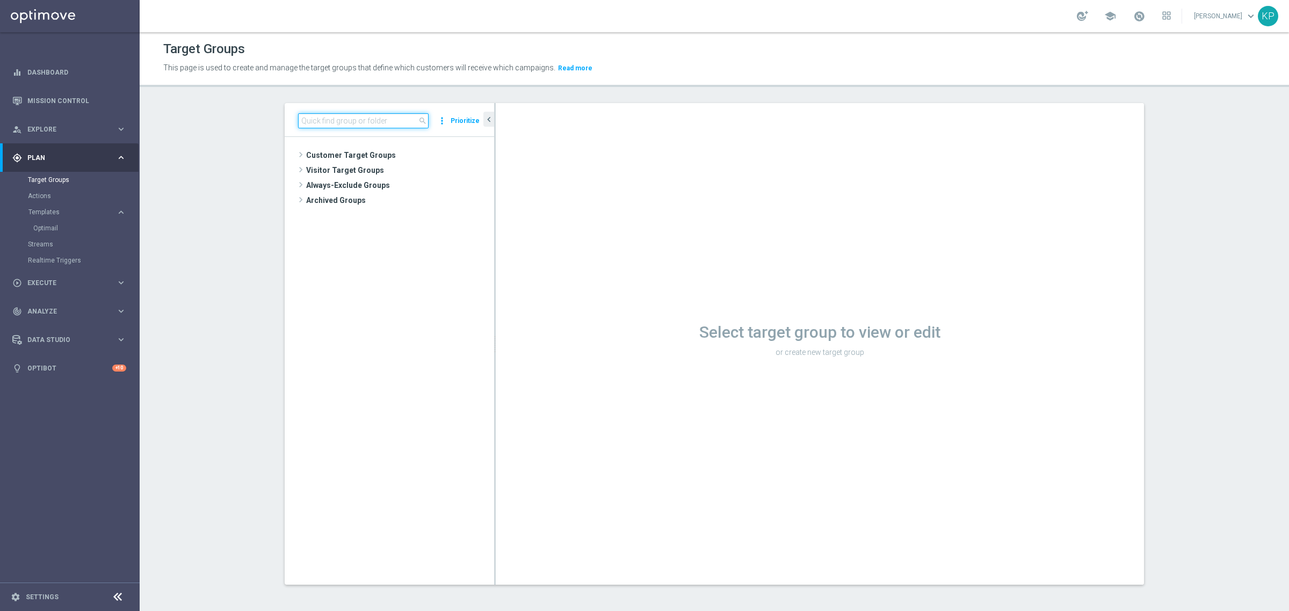
click at [298, 122] on input at bounding box center [363, 120] width 130 height 15
paste input "E_ALL_TARGET_OFFER_EUROBASKET_290825"
click at [365, 188] on span "E_ALL_TARGET_OFFER_EUROBASKET_290825" at bounding box center [404, 186] width 131 height 9
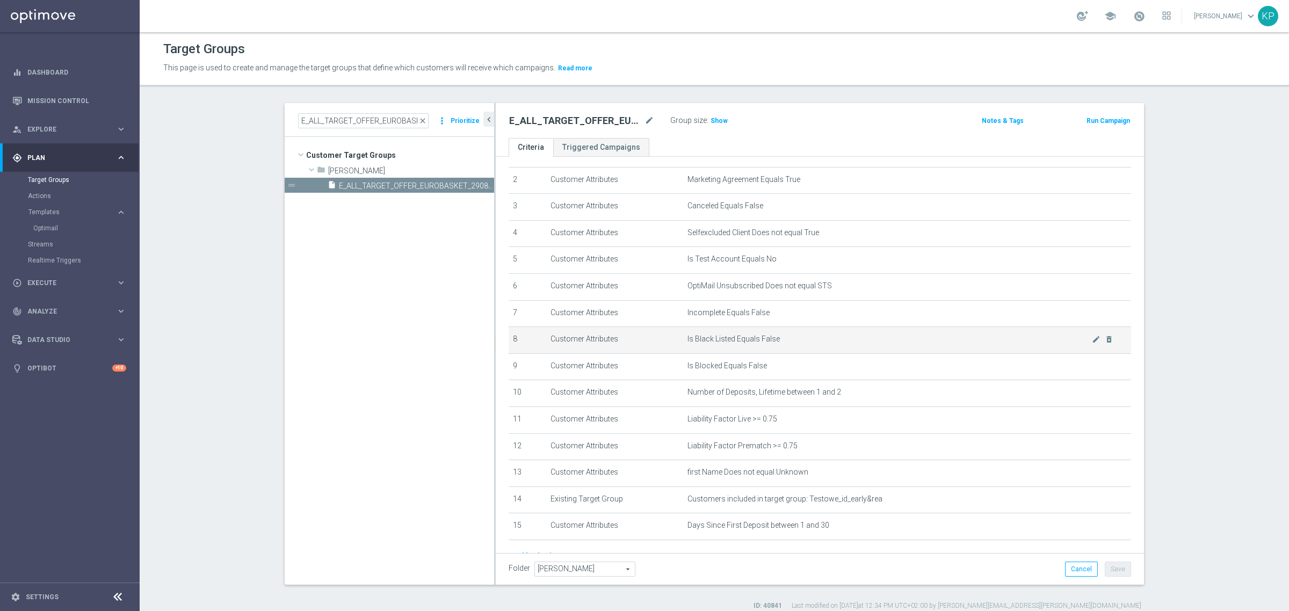
scroll to position [108, 0]
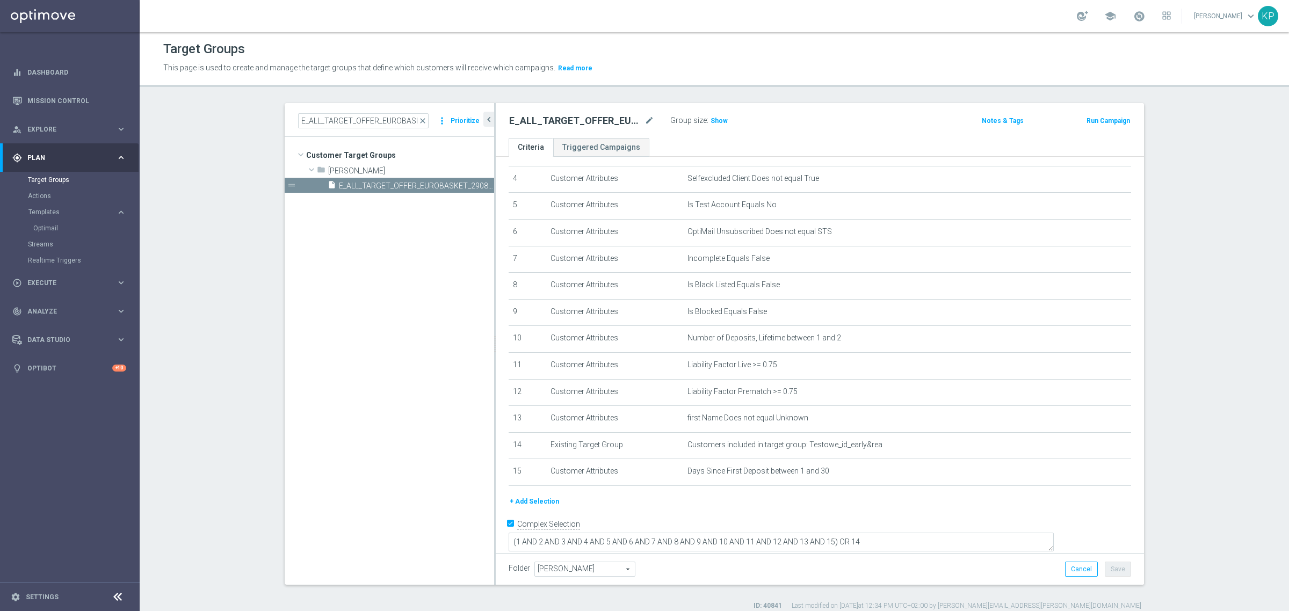
click at [716, 127] on div "Group size : Show" at bounding box center [723, 120] width 107 height 15
click at [714, 125] on h3 "Show" at bounding box center [718, 121] width 19 height 12
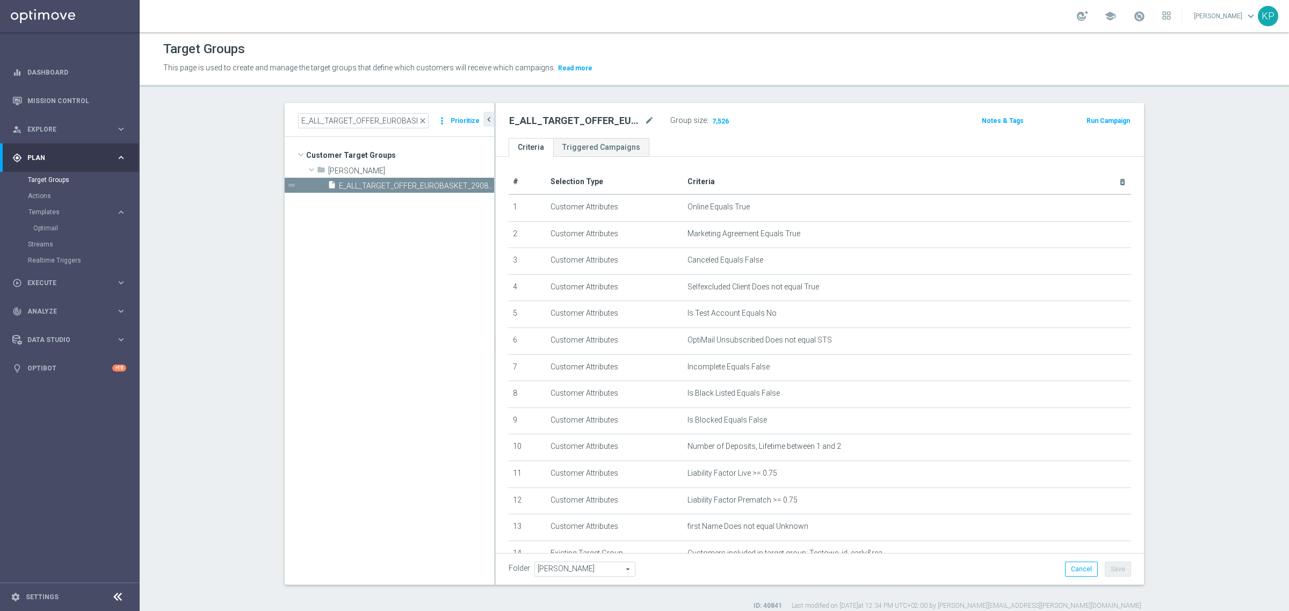
click at [727, 151] on ul "Criteria Triggered Campaigns" at bounding box center [820, 147] width 648 height 19
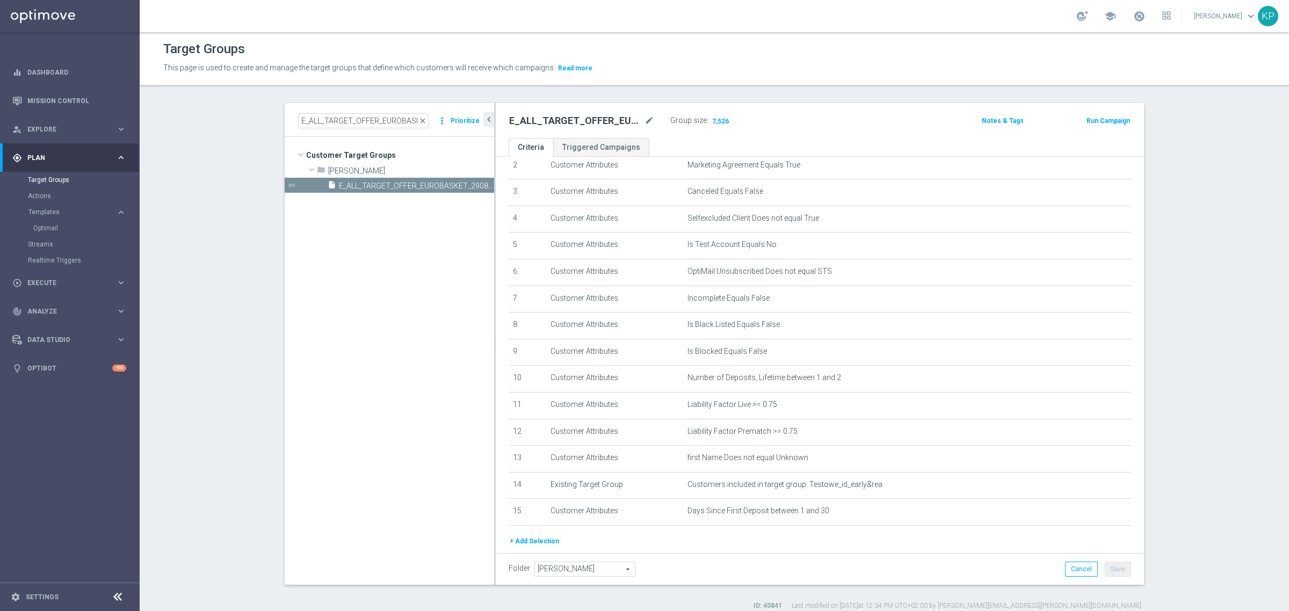
scroll to position [108, 0]
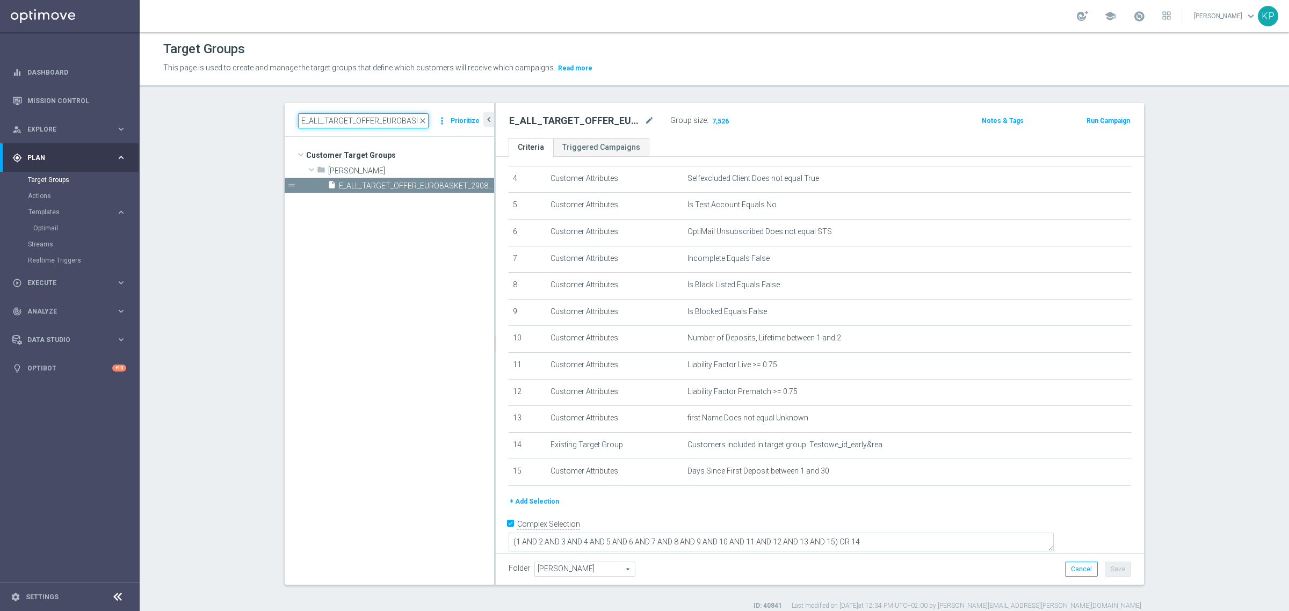
click at [361, 124] on input "E_ALL_TARGET_OFFER_EUROBASKET_290825" at bounding box center [363, 120] width 130 height 15
paste input "DEPO_BONUS 200 PLN 3DEPO"
type input "E_ALL_TARGET_DEPO_BONUS 200 PLN 3DEPO_290825"
click at [386, 190] on span "E_ALL_TARGET_DEPO_BONUS 200 PLN 3DEPO_290825" at bounding box center [404, 186] width 131 height 9
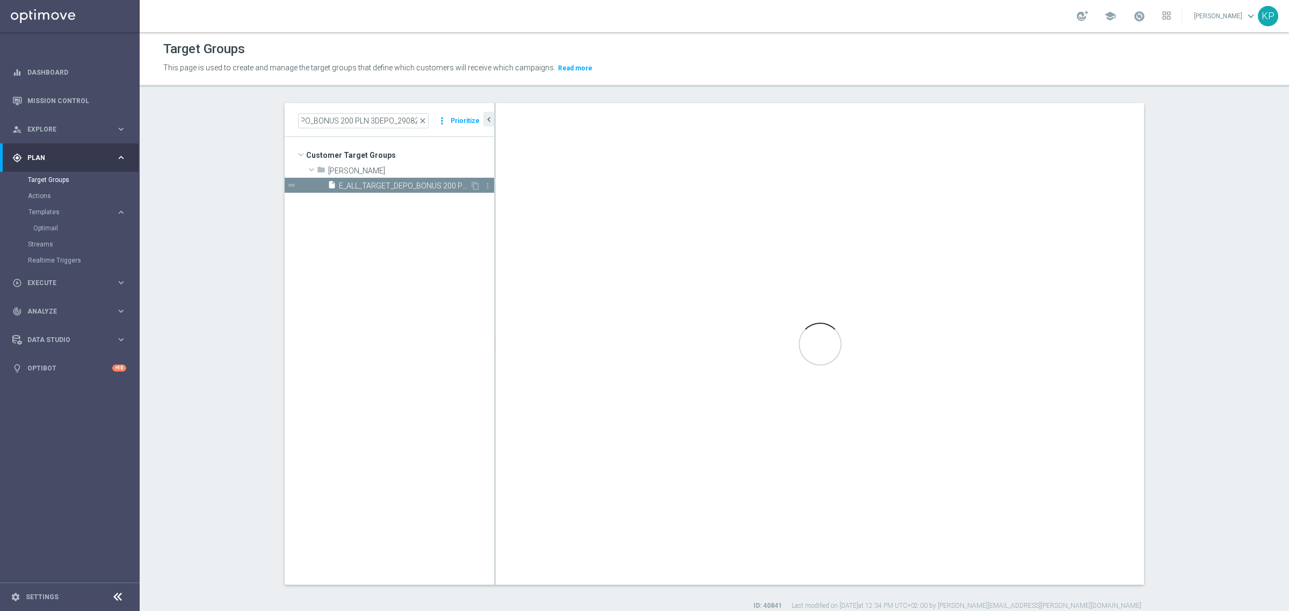
scroll to position [0, 0]
type textarea "(1 AND 2 AND 3 AND 4 AND 5 AND 6 AND 7 AND 8 AND 9 AND 10 AND 11 AND 12 AND 13 …"
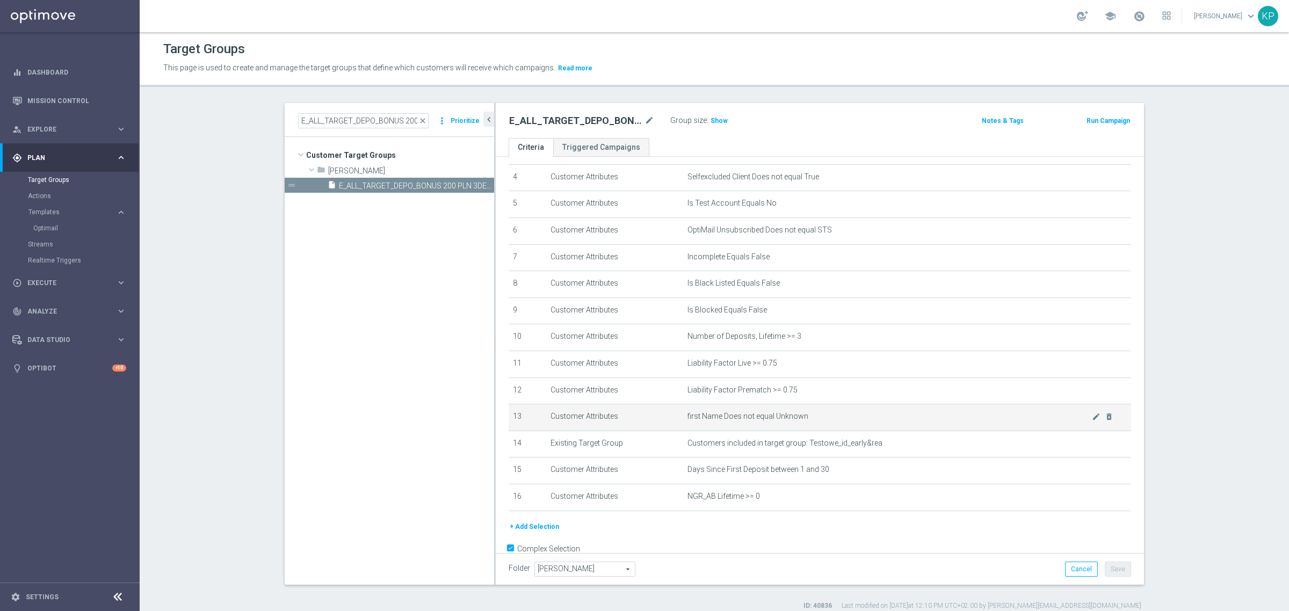
scroll to position [134, 0]
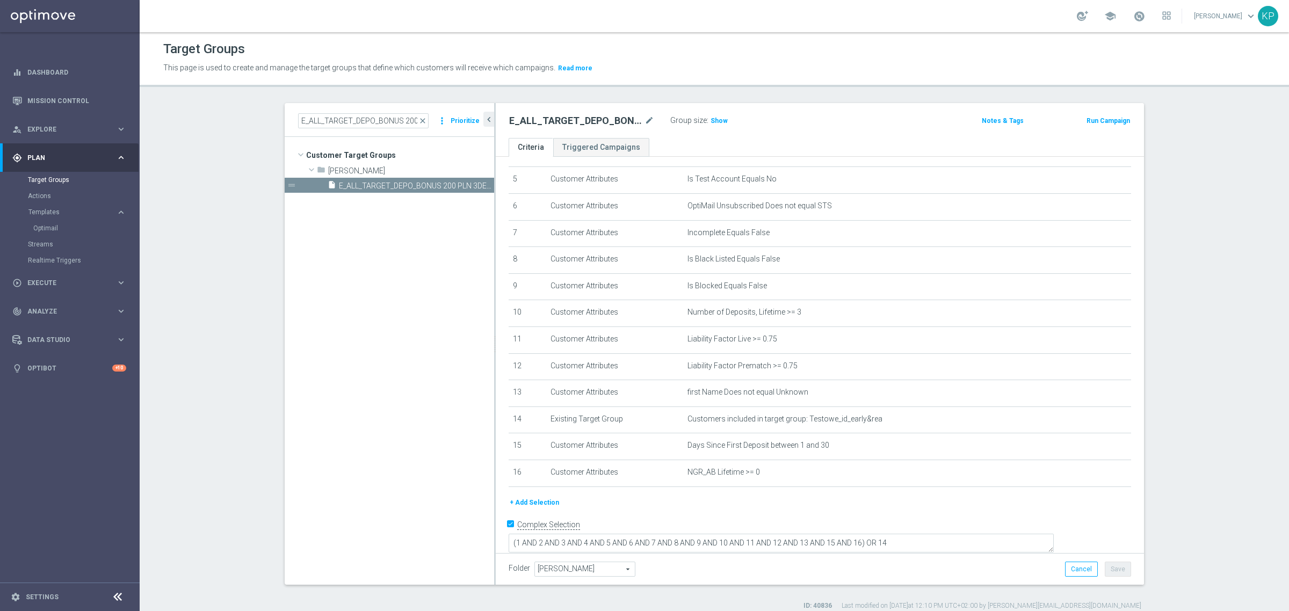
drag, startPoint x: 709, startPoint y: 125, endPoint x: 707, endPoint y: 135, distance: 10.3
click at [709, 125] on h3 "Show" at bounding box center [718, 121] width 19 height 12
click at [693, 146] on ul "Criteria Triggered Campaigns" at bounding box center [820, 147] width 648 height 19
drag, startPoint x: 1077, startPoint y: 482, endPoint x: 1032, endPoint y: 379, distance: 112.1
click at [0, 0] on icon "mode_edit" at bounding box center [0, 0] width 0 height 0
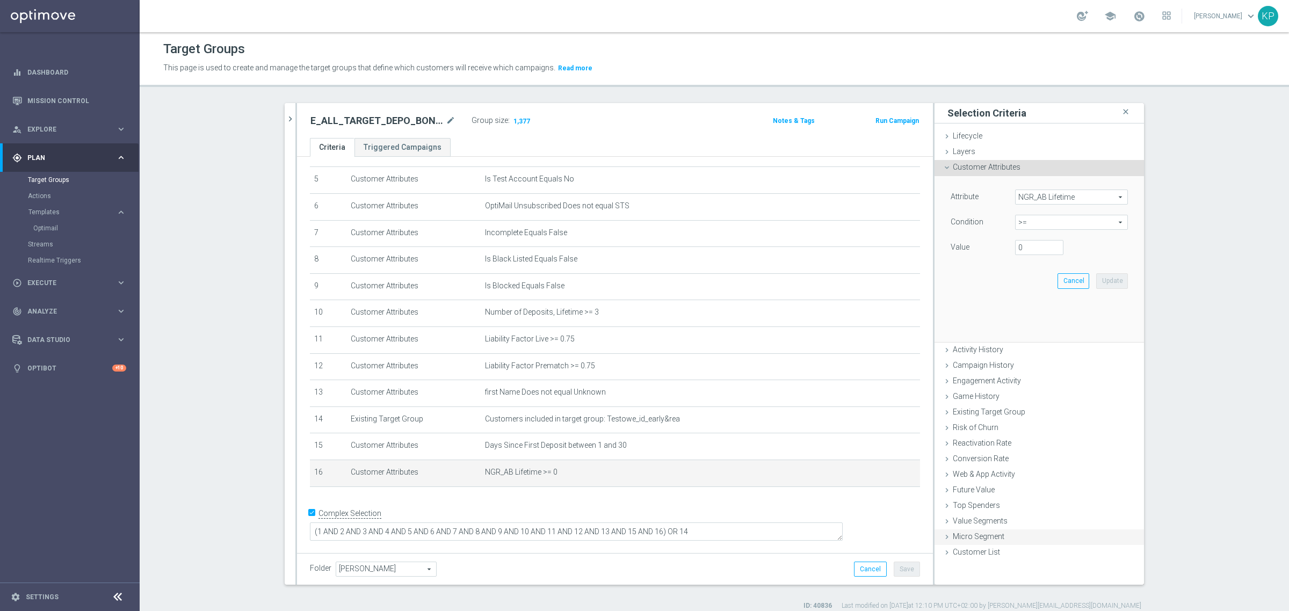
scroll to position [124, 0]
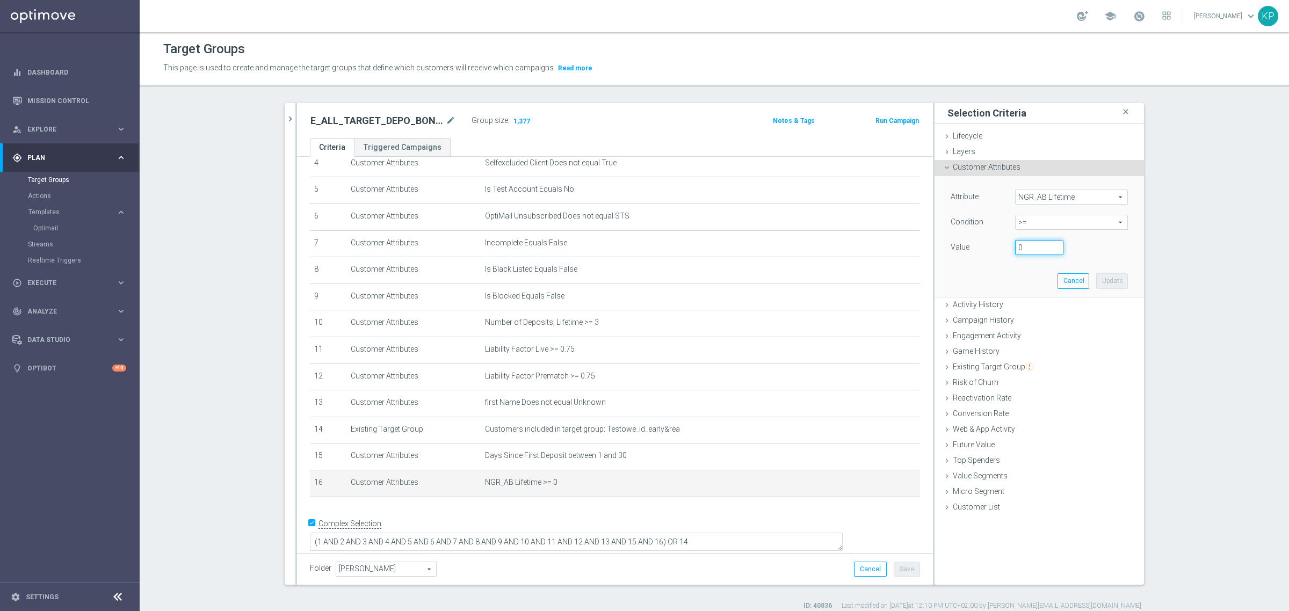
click at [1015, 250] on input "0" at bounding box center [1039, 247] width 48 height 15
type input "100"
click at [1012, 278] on div "Attribute NGR_AB Lifetime NGR_AB Lifetime arrow_drop_down search Condition >= >…" at bounding box center [1038, 236] width 193 height 120
click at [1100, 277] on button "Update" at bounding box center [1112, 280] width 32 height 15
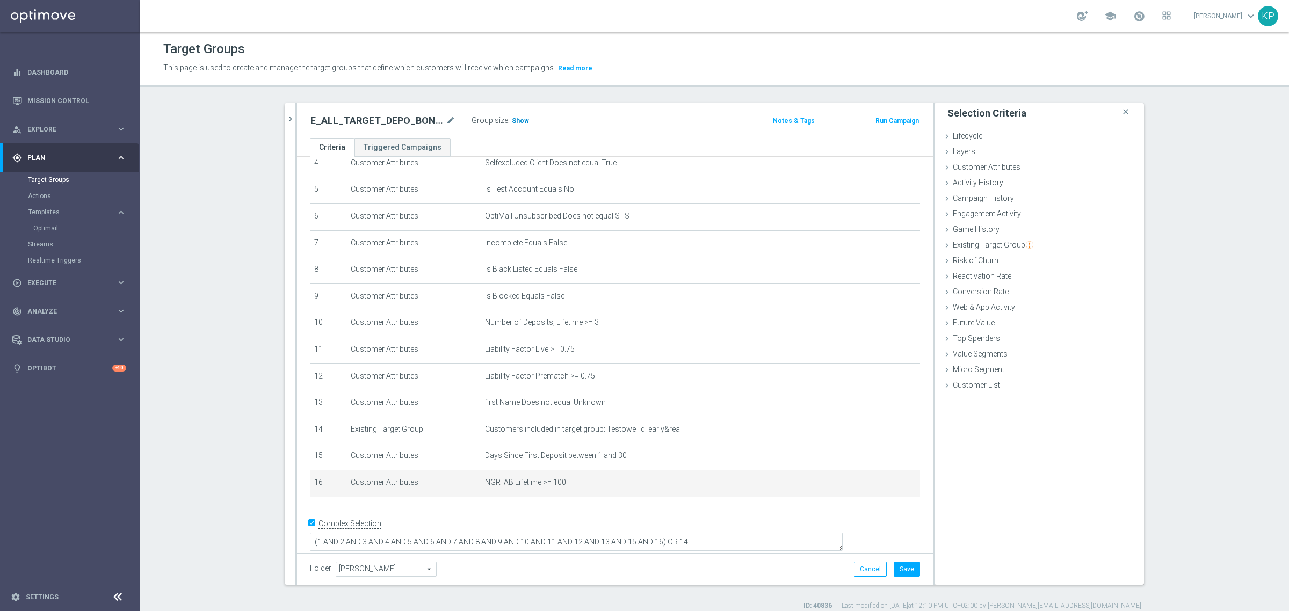
click at [512, 124] on span "Show" at bounding box center [520, 121] width 17 height 8
click at [570, 134] on div "E_ALL_TARGET_DEPO_BONUS 200 PLN 3DEPO_290825 mode_edit Group size : Show Calcul…" at bounding box center [615, 120] width 636 height 35
click at [275, 116] on div "E_ALL_TARGET_DEPO_BONUS 200 PLN 3DEPO_290825 close more_vert Prioritize Custome…" at bounding box center [714, 356] width 902 height 507
click at [285, 116] on icon "chevron_right" at bounding box center [290, 119] width 10 height 10
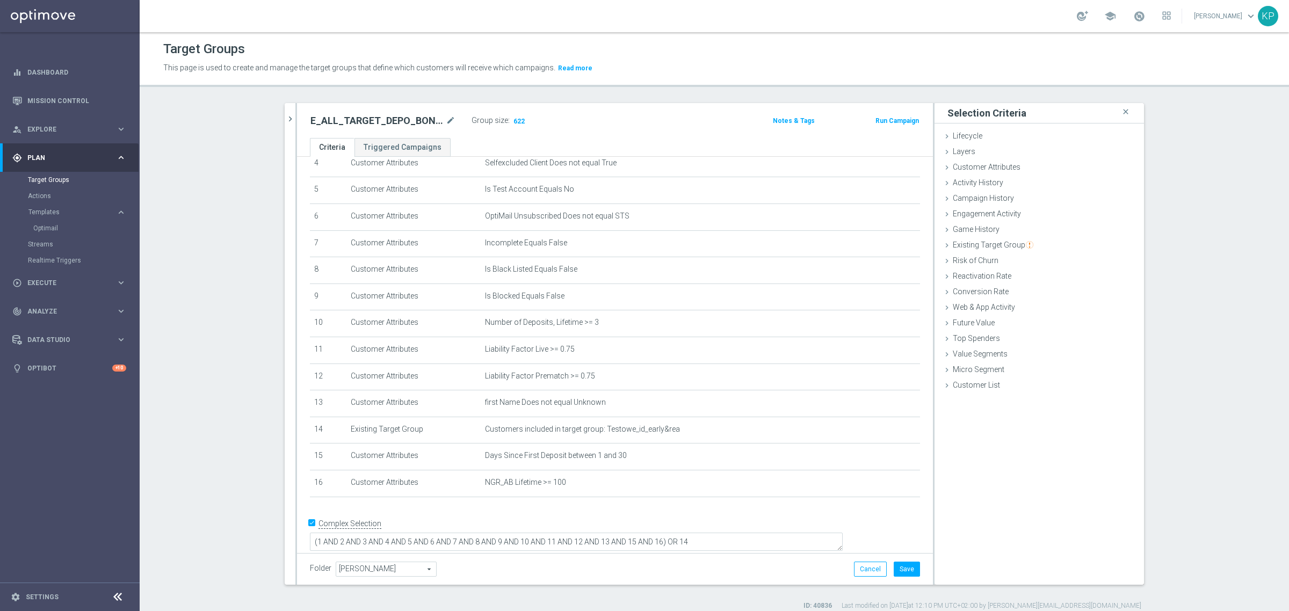
scroll to position [134, 0]
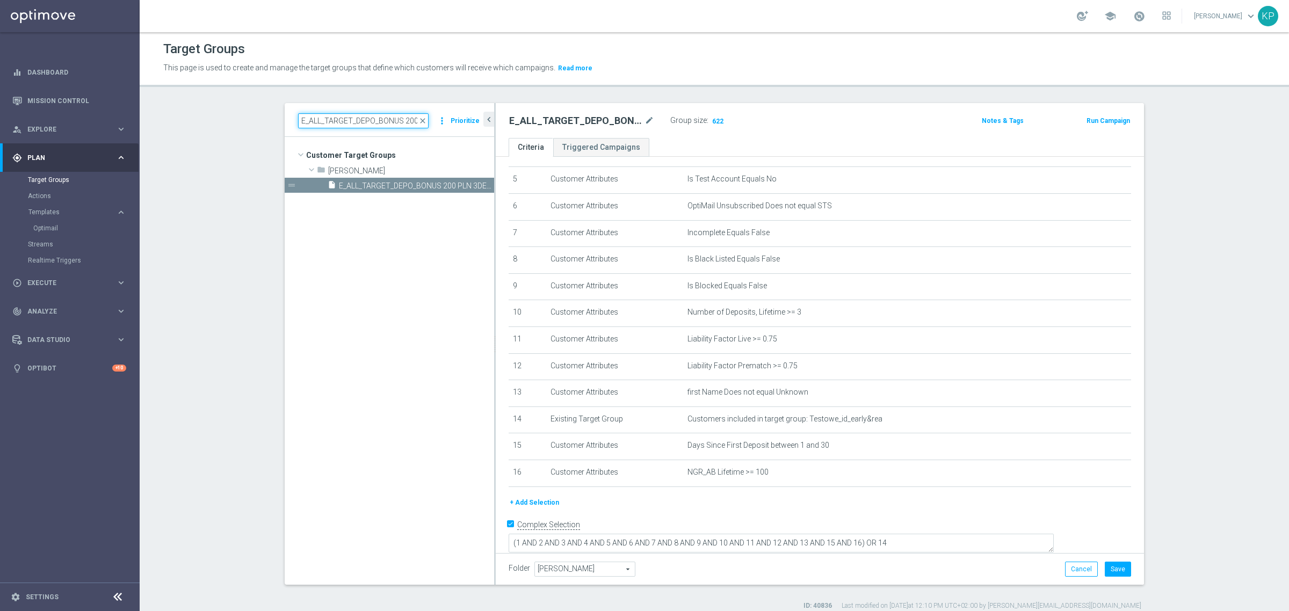
click at [375, 122] on input "E_ALL_TARGET_DEPO_BONUS 200 PLN 3DEPO_290825" at bounding box center [363, 120] width 130 height 15
paste input "ZBR_200 PLN 1"
type input "E_ALL_TARGET_ZBR_200 PLN 1DEPO_290825"
click at [448, 189] on span "E_ALL_TARGET_ZBR_200 PLN 1DEPO_290825" at bounding box center [404, 186] width 131 height 9
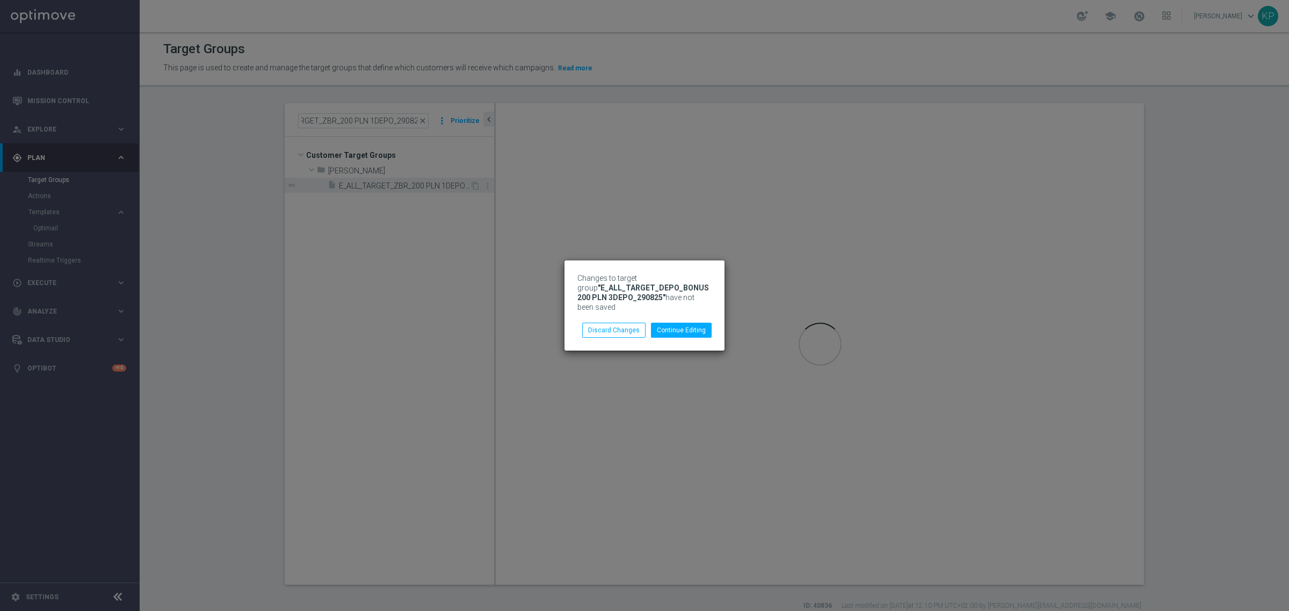
scroll to position [0, 0]
click at [629, 331] on button "Discard Changes" at bounding box center [613, 330] width 63 height 15
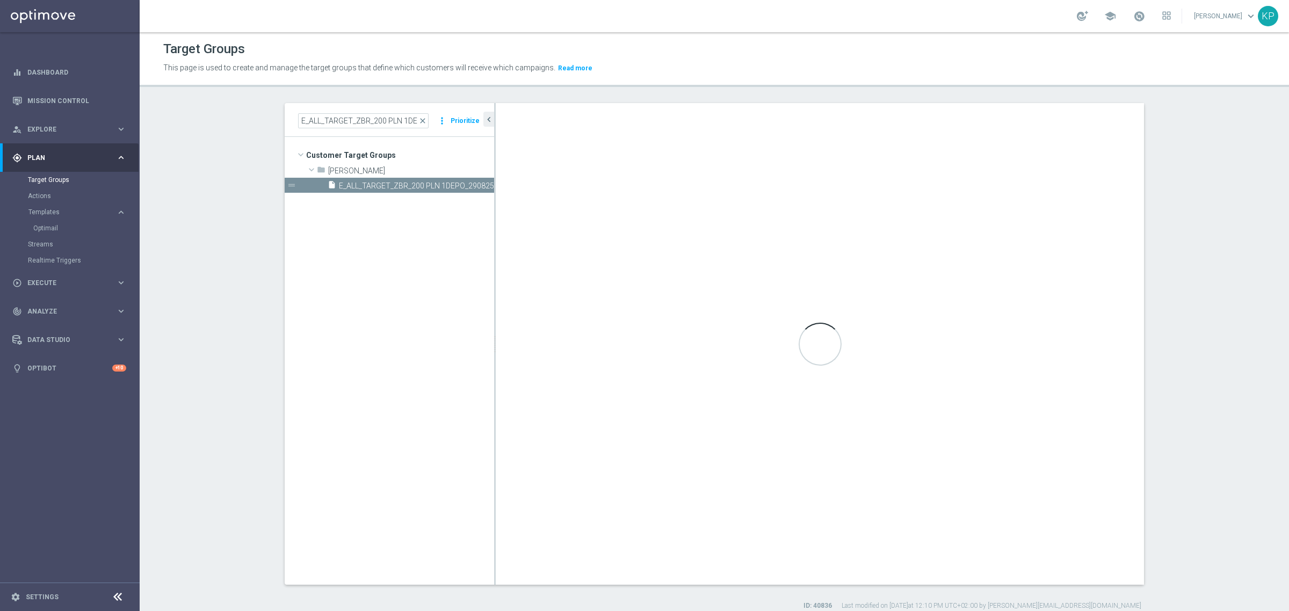
scroll to position [2, 0]
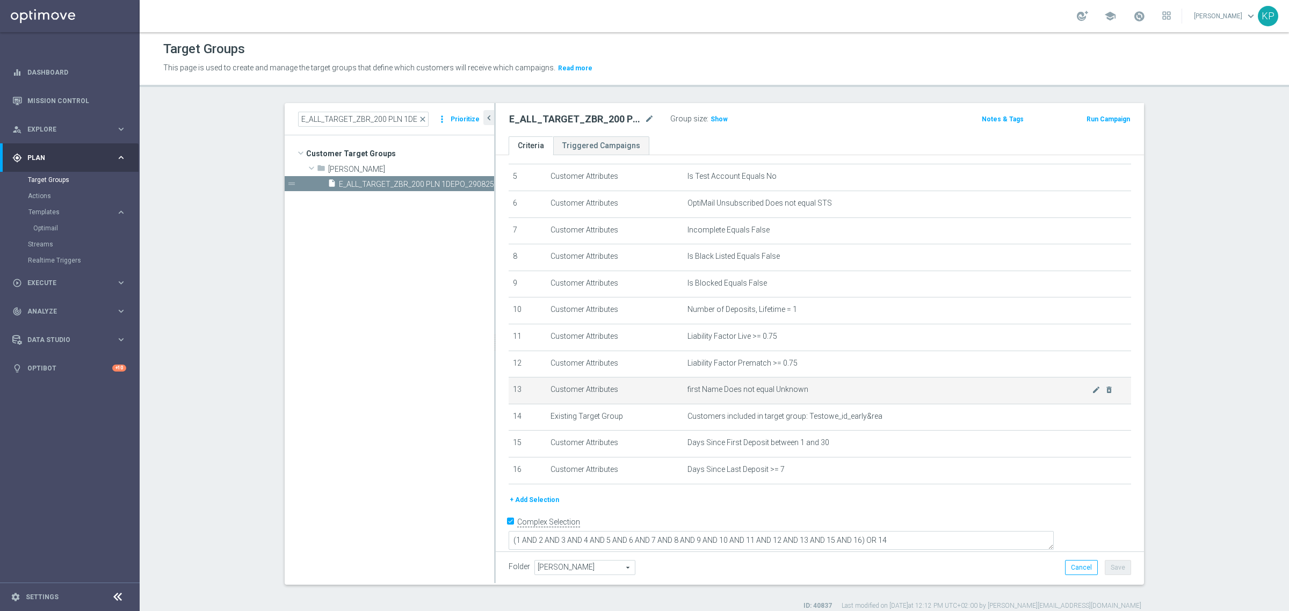
scroll to position [136, 0]
click at [713, 117] on span "Show" at bounding box center [718, 119] width 17 height 8
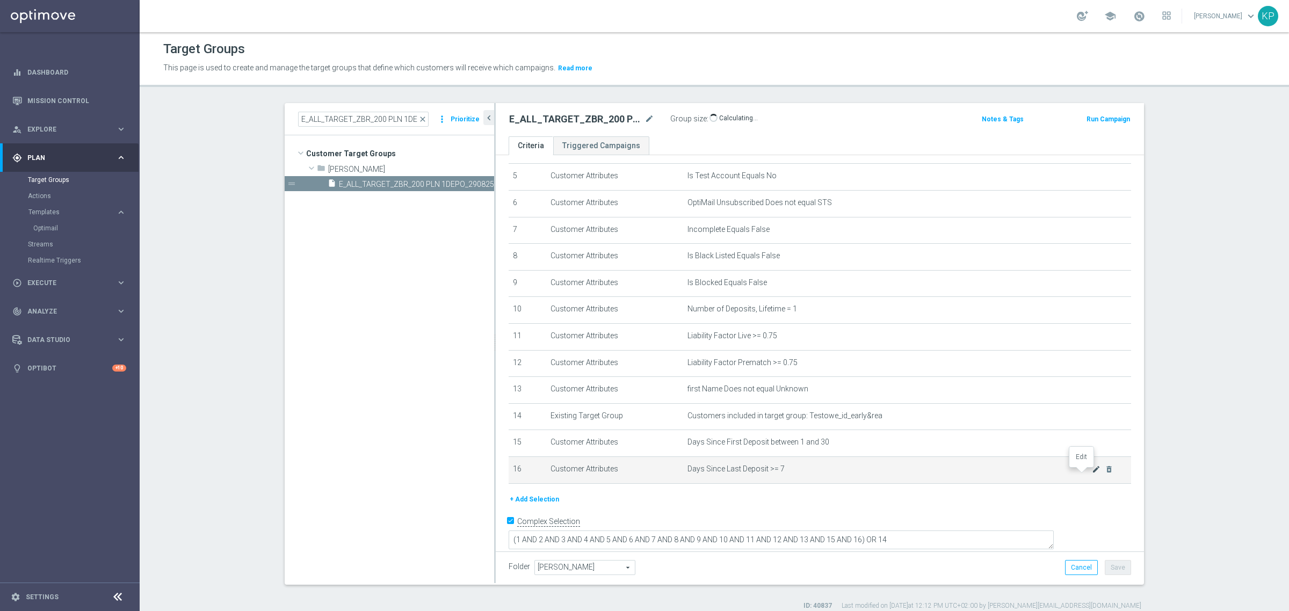
click at [1092, 474] on icon "mode_edit" at bounding box center [1096, 469] width 9 height 9
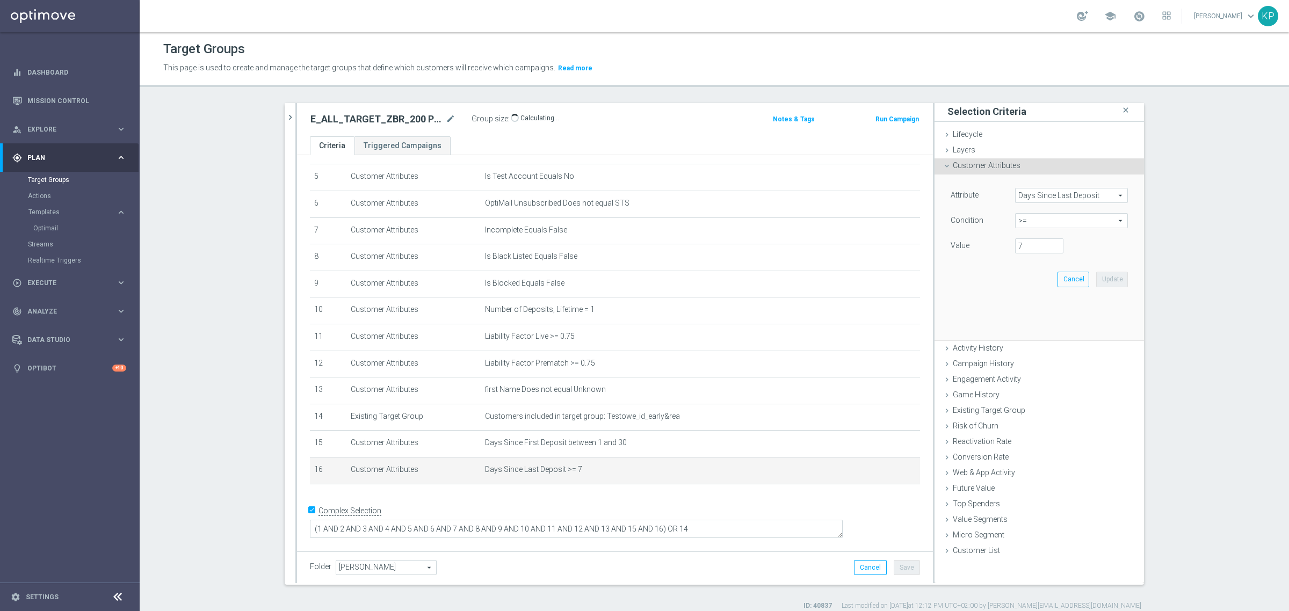
scroll to position [124, 0]
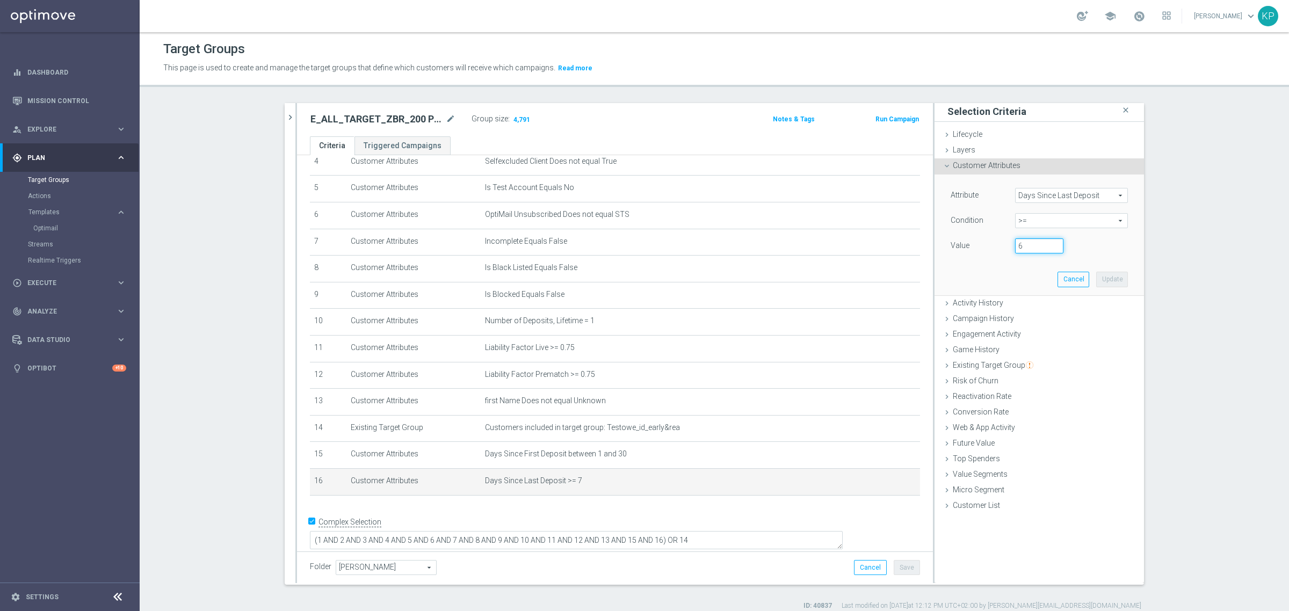
click at [1048, 248] on input "6" at bounding box center [1039, 245] width 48 height 15
click at [1048, 248] on input "5" at bounding box center [1039, 245] width 48 height 15
click at [1048, 248] on input "4" at bounding box center [1039, 245] width 48 height 15
type input "3"
click at [1048, 248] on input "3" at bounding box center [1039, 245] width 48 height 15
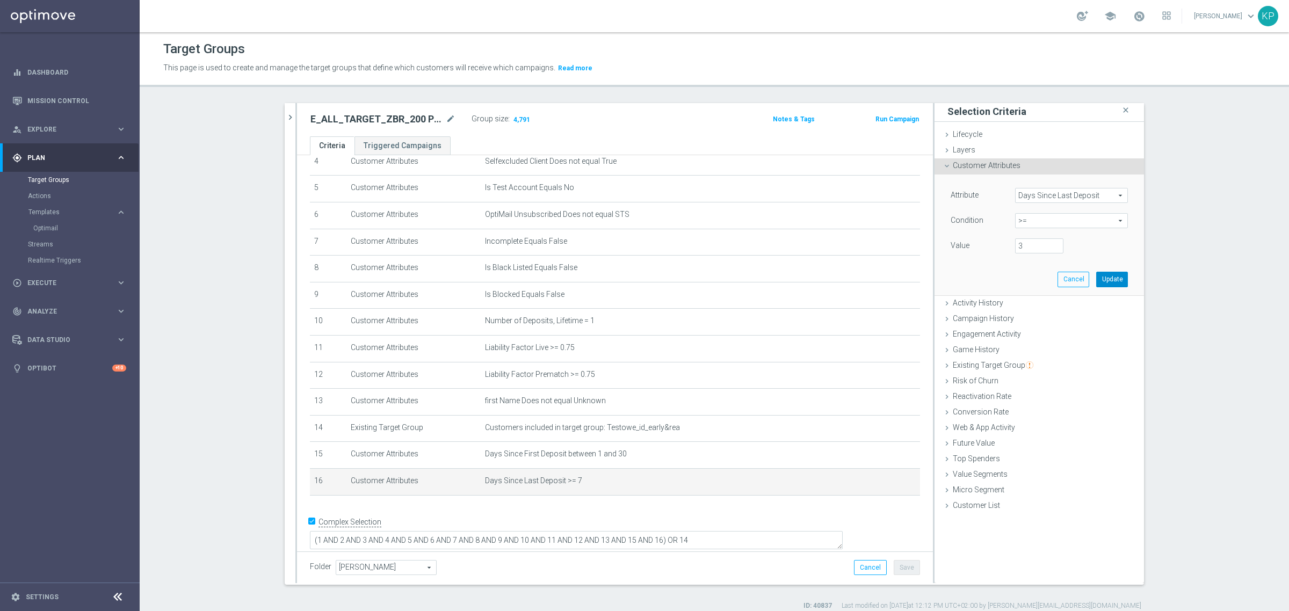
click at [1108, 272] on button "Update" at bounding box center [1112, 279] width 32 height 15
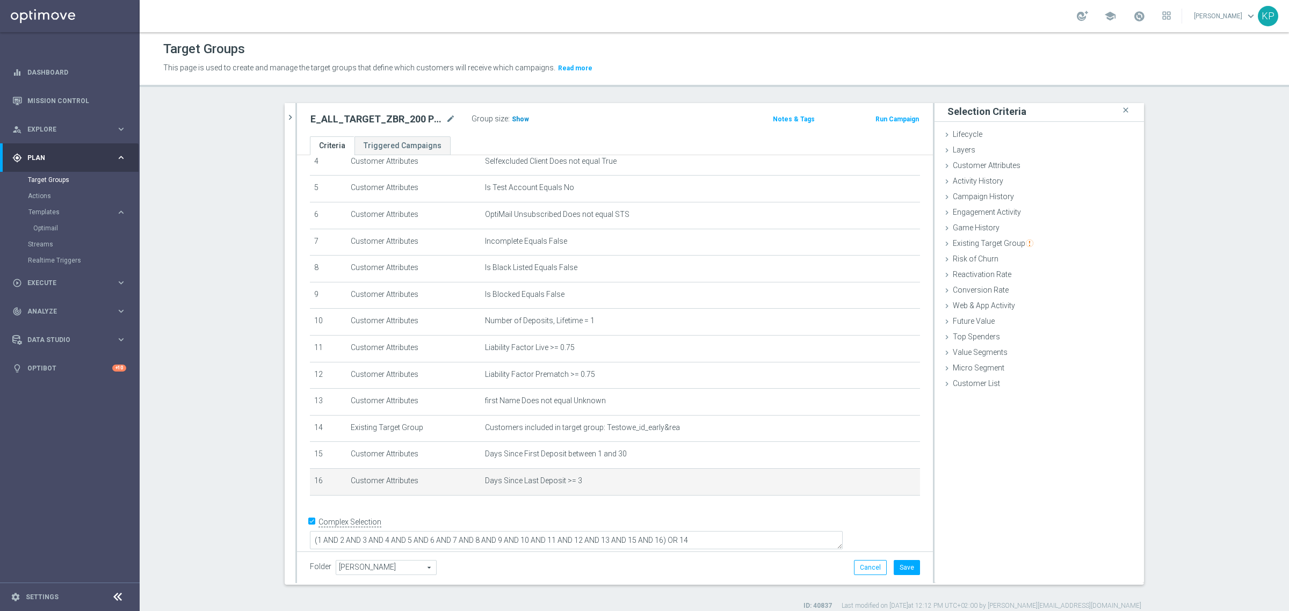
click at [512, 119] on span "Show" at bounding box center [520, 119] width 17 height 8
click at [572, 146] on ul "Criteria Triggered Campaigns" at bounding box center [615, 145] width 636 height 19
click at [285, 114] on icon "chevron_right" at bounding box center [290, 117] width 10 height 10
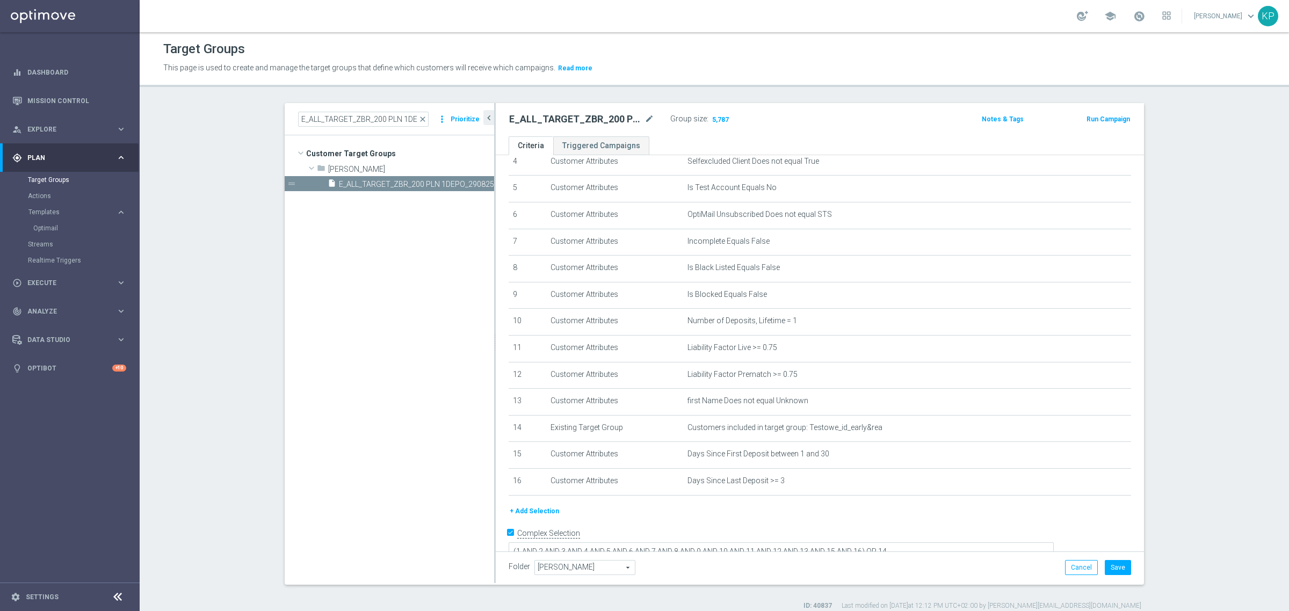
scroll to position [136, 0]
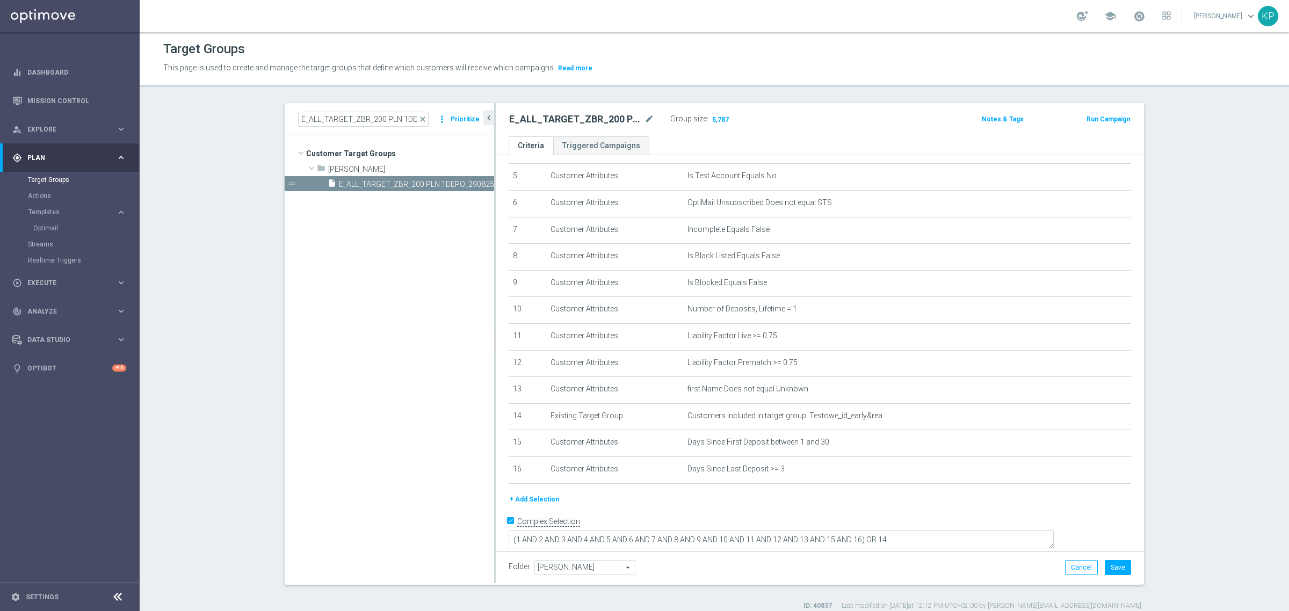
click at [336, 127] on div "E_ALL_TARGET_ZBR_200 PLN 1DEPO_290825 close more_vert Prioritize" at bounding box center [389, 118] width 209 height 34
click at [336, 122] on input "E_ALL_TARGET_ZBR_200 PLN 1DEPO_290825" at bounding box center [363, 119] width 130 height 15
paste input "2"
type input "E_ALL_TARGET_ZBR_200 PLN 2DEPO_290825"
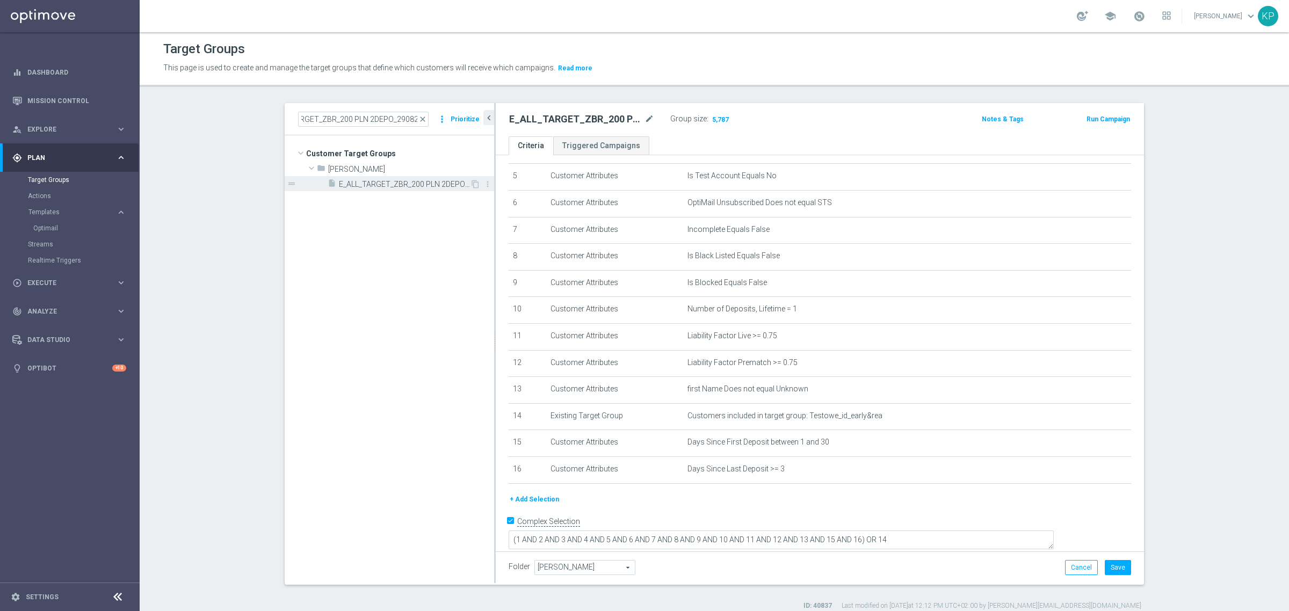
click at [361, 178] on div "insert_drive_file E_ALL_TARGET_ZBR_200 PLN 2DEPO_290825" at bounding box center [399, 183] width 142 height 15
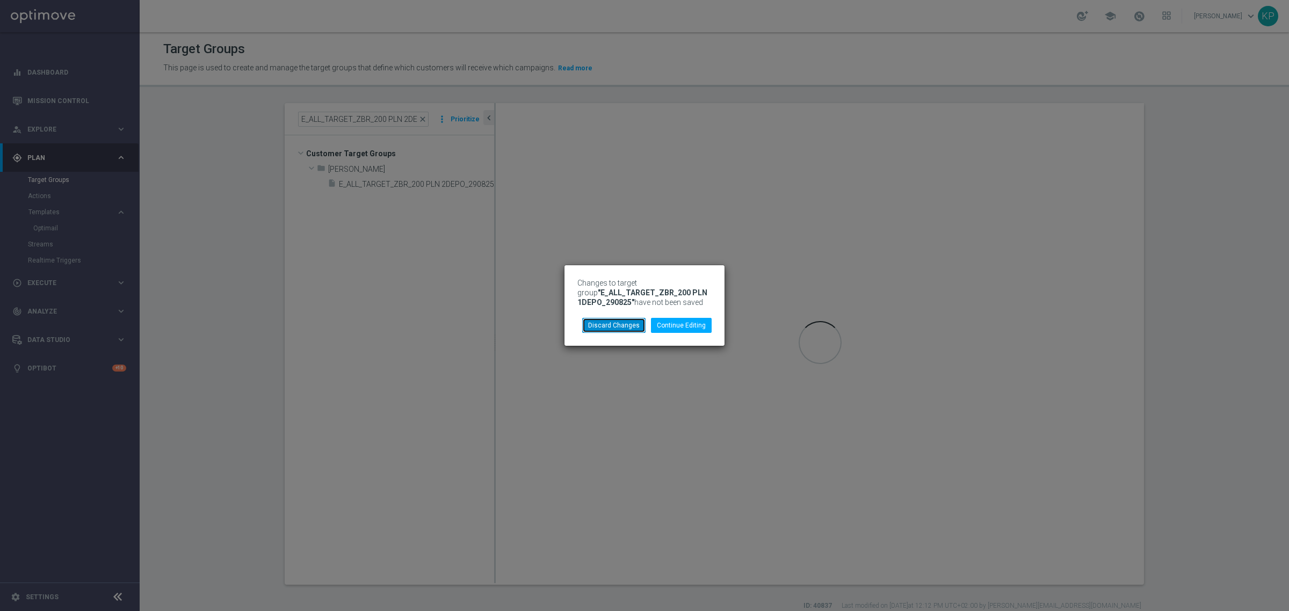
click at [608, 321] on button "Discard Changes" at bounding box center [613, 325] width 63 height 15
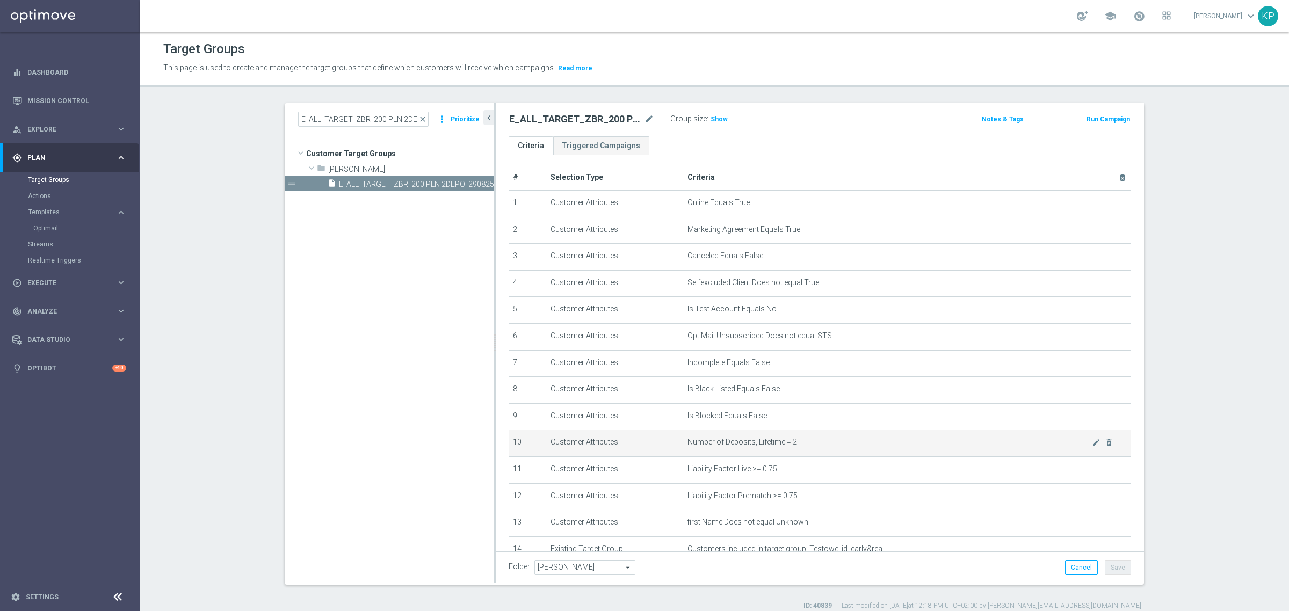
scroll to position [2, 0]
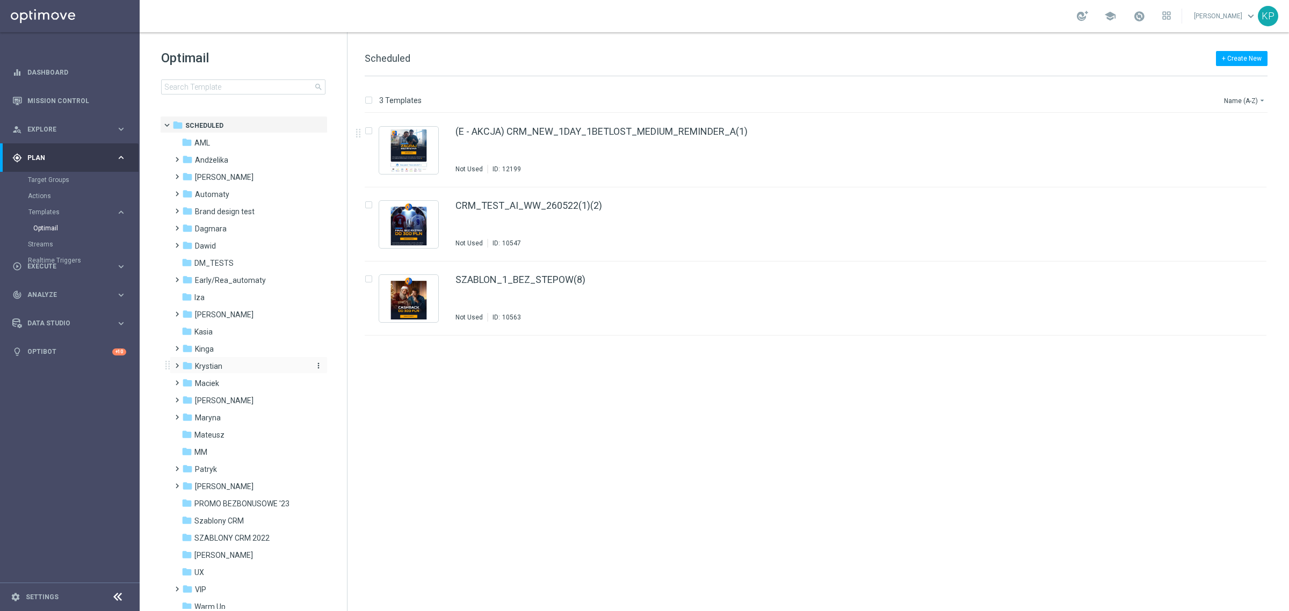
click at [229, 369] on div "folder Krystian" at bounding box center [244, 366] width 124 height 12
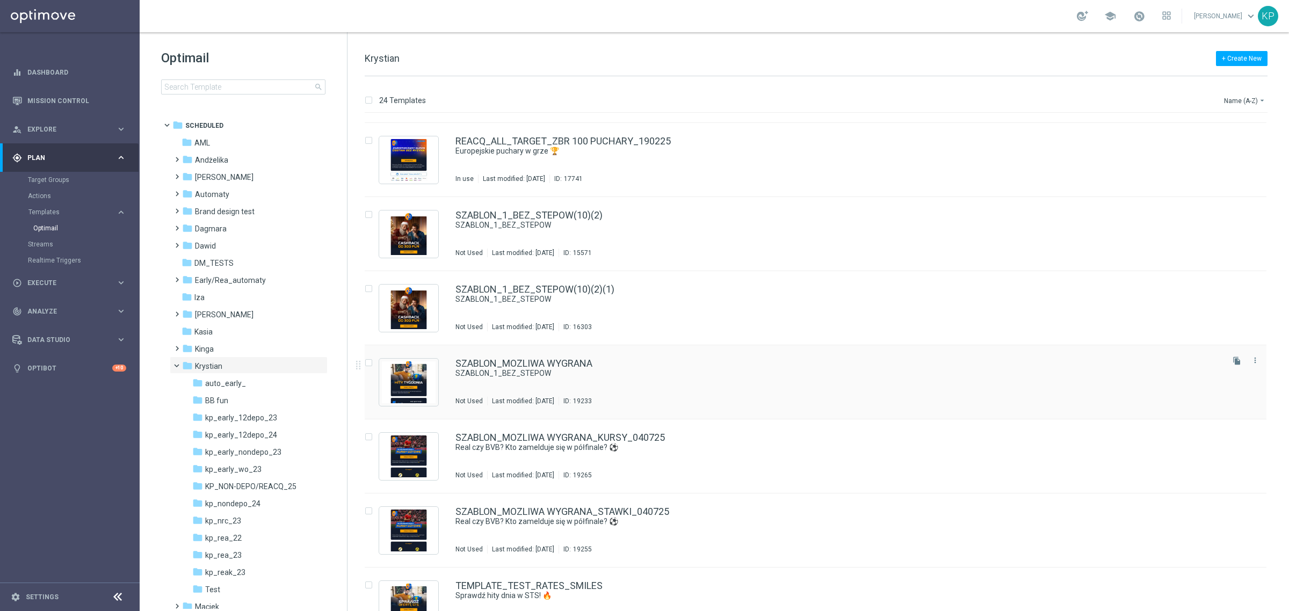
scroll to position [1079, 0]
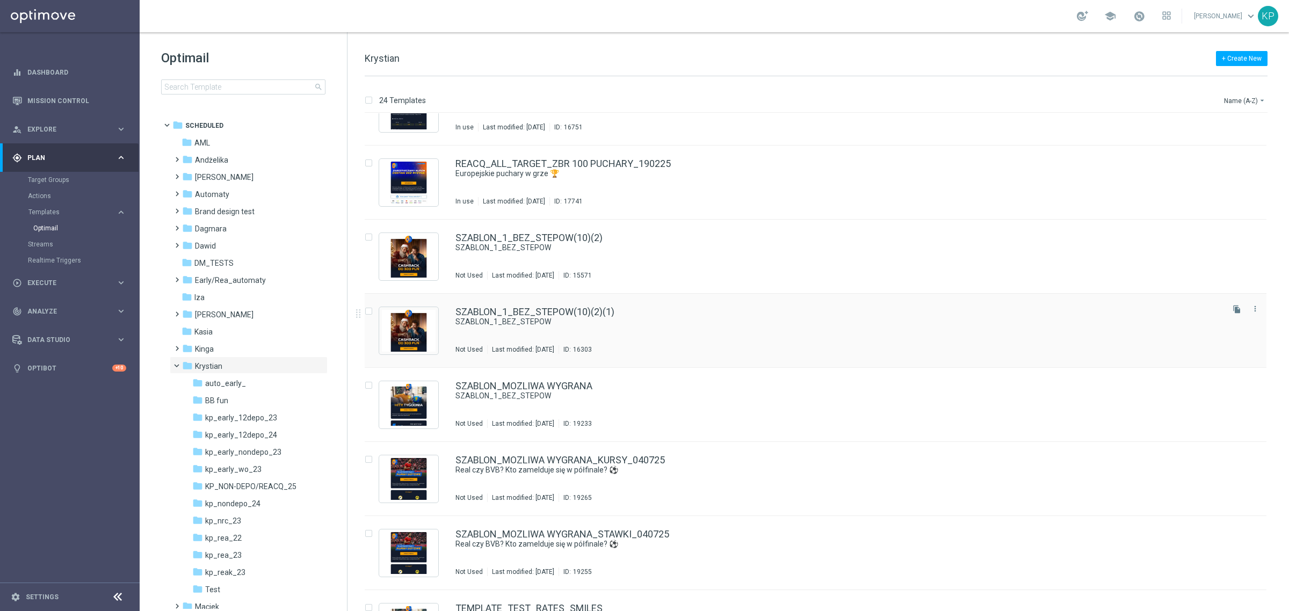
drag, startPoint x: 1234, startPoint y: 313, endPoint x: 1217, endPoint y: 313, distance: 16.6
click at [1234, 313] on icon "file_copy" at bounding box center [1236, 309] width 9 height 9
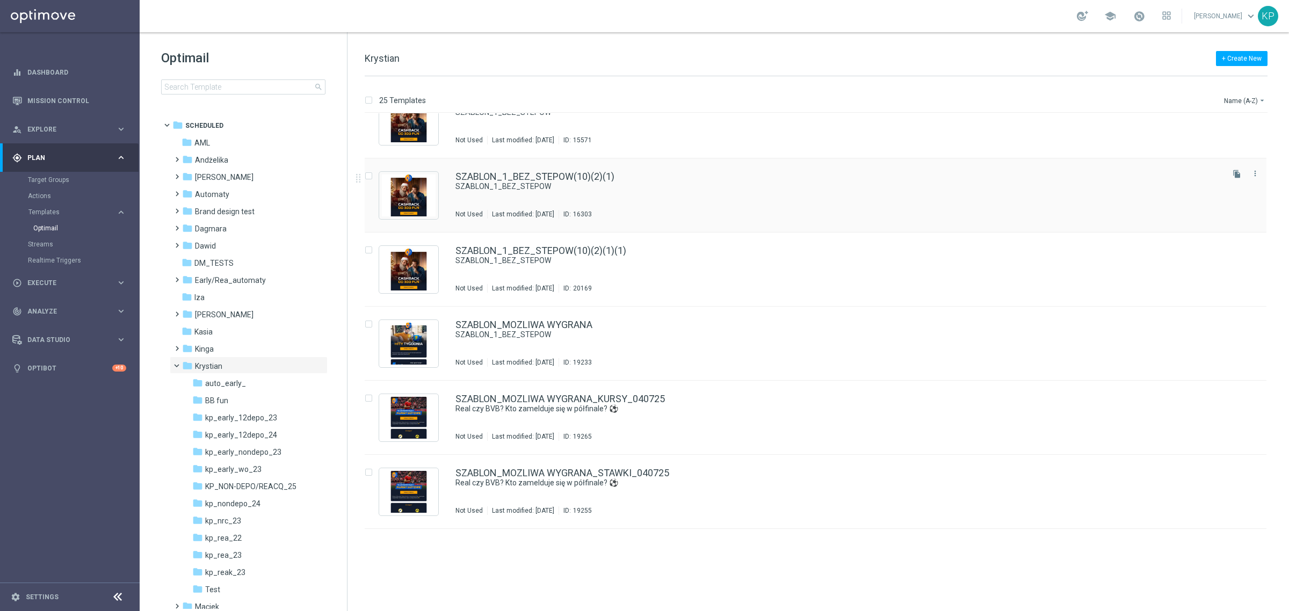
scroll to position [1086, 0]
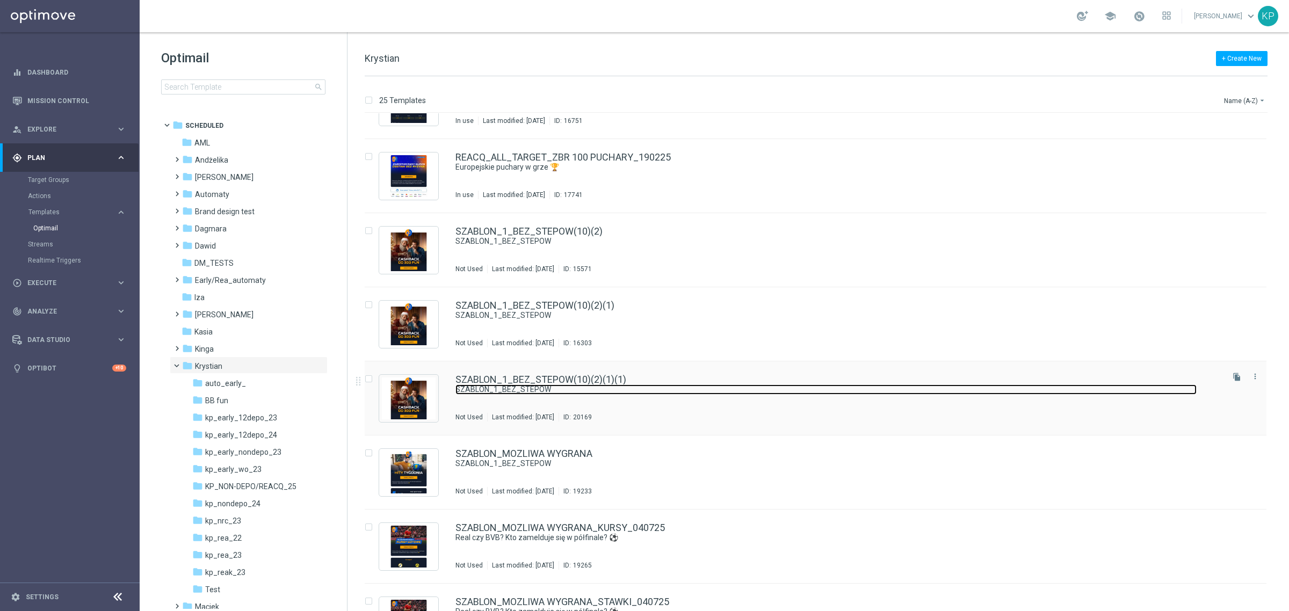
click at [785, 393] on link "SZABLON_1_BEZ_STEPOW" at bounding box center [825, 390] width 741 height 10
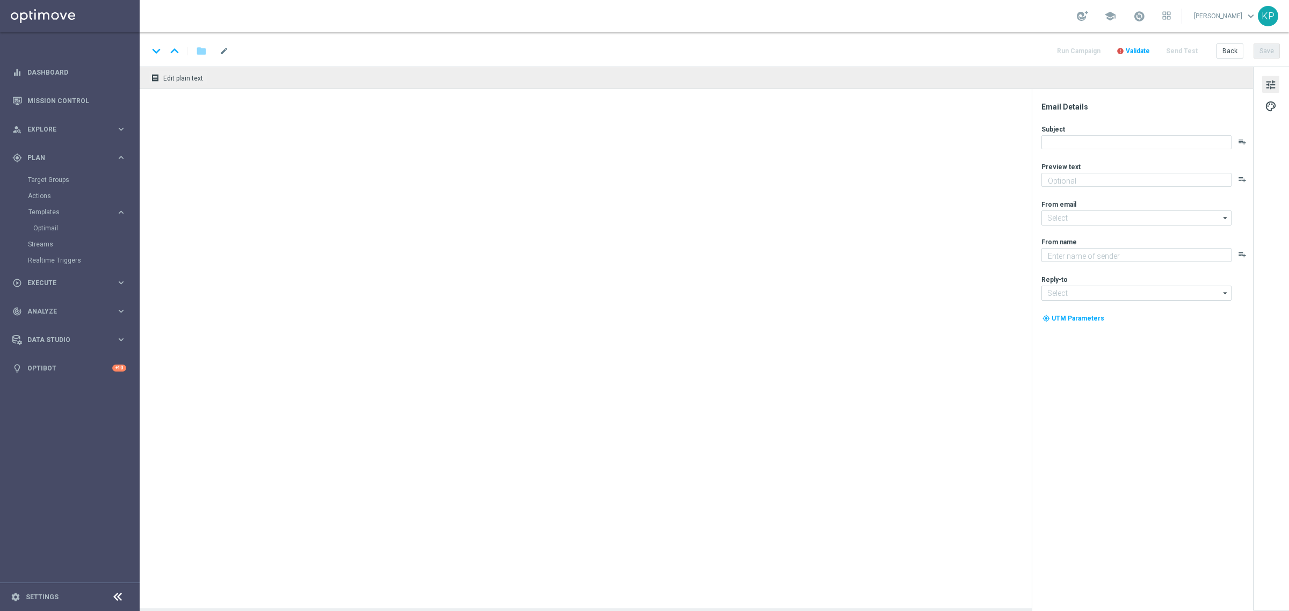
type input "SZABLON_1_BEZ_STEPOW(10)(2)(1)(1)"
type textarea "SZABLON_1_BEZ_STEPOW"
type textarea "STS"
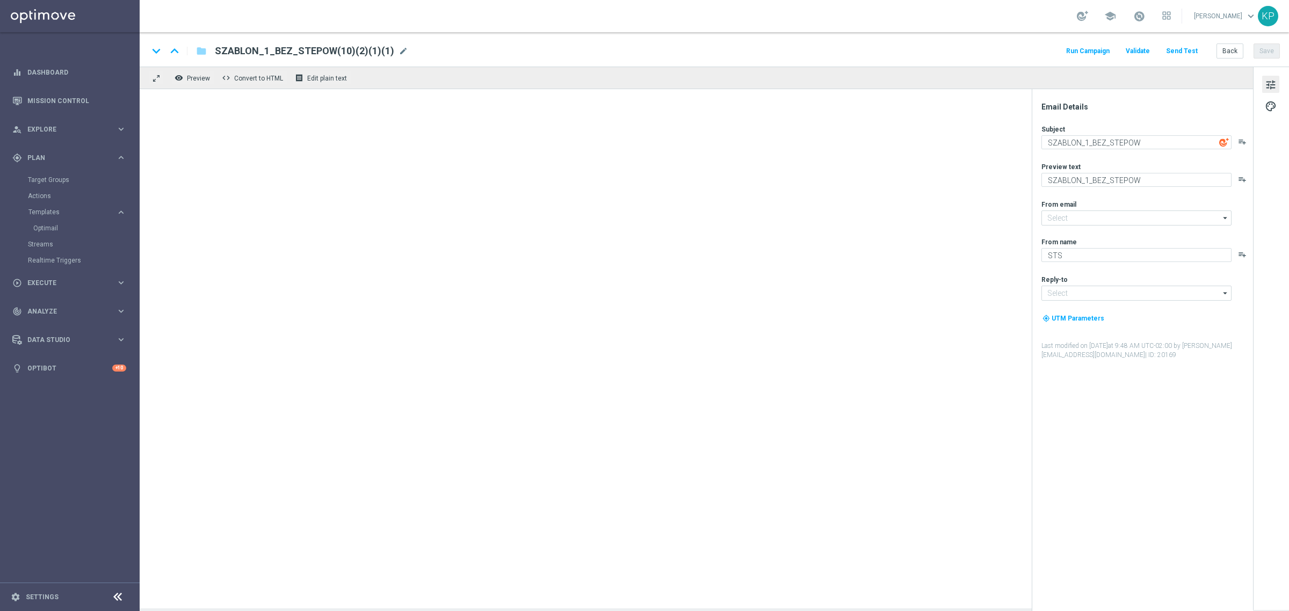
type input "[EMAIL_ADDRESS][DOMAIN_NAME]"
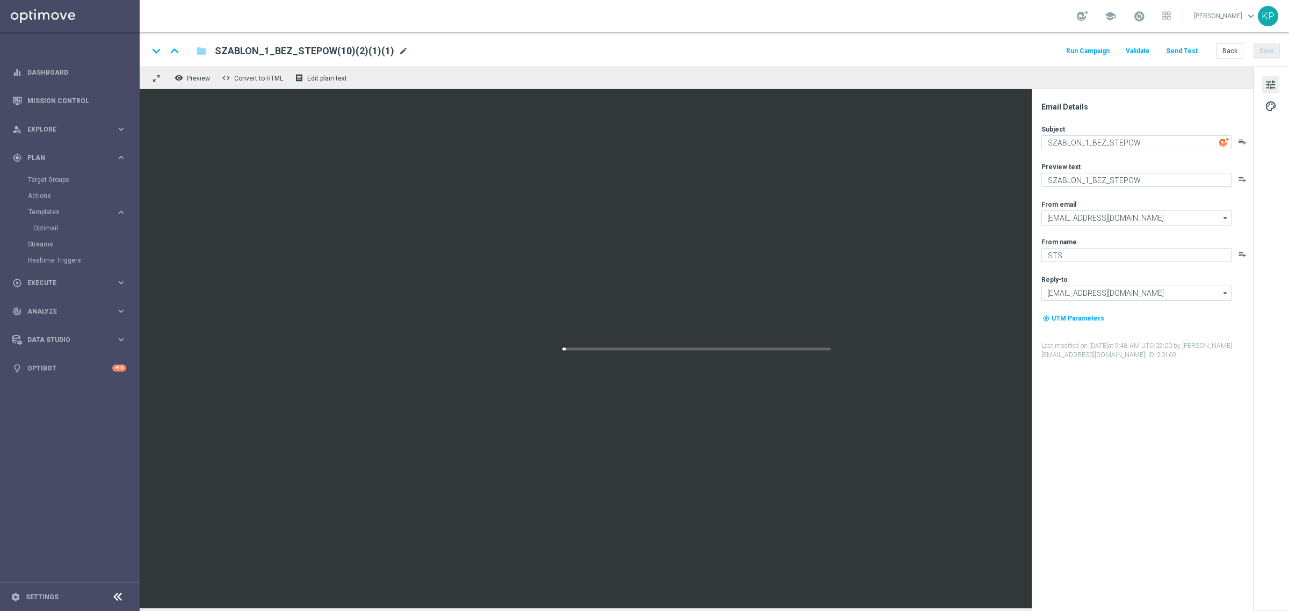
click at [398, 51] on span "mode_edit" at bounding box center [403, 51] width 10 height 10
click at [337, 52] on input "SZABLON_1_BEZ_STEPOW(10)(2)(1)(1)" at bounding box center [348, 51] width 266 height 14
drag, startPoint x: 264, startPoint y: 49, endPoint x: 395, endPoint y: 49, distance: 131.0
click at [395, 49] on input "SZABLON_1_BEZ_STEPOW(10)(2)(1)(1)" at bounding box center [348, 51] width 266 height 14
type input "SZABLON_ODDS_OFFER_NONVER"
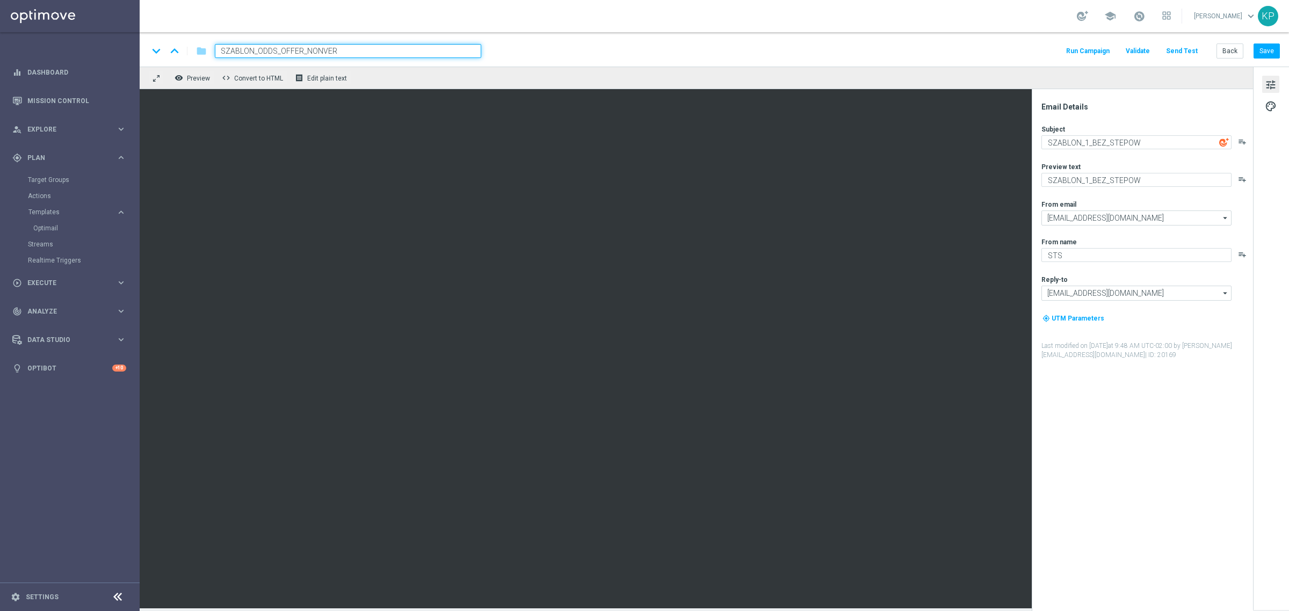
click at [556, 27] on div "school [PERSON_NAME] keyboard_arrow_down KP" at bounding box center [714, 16] width 1149 height 32
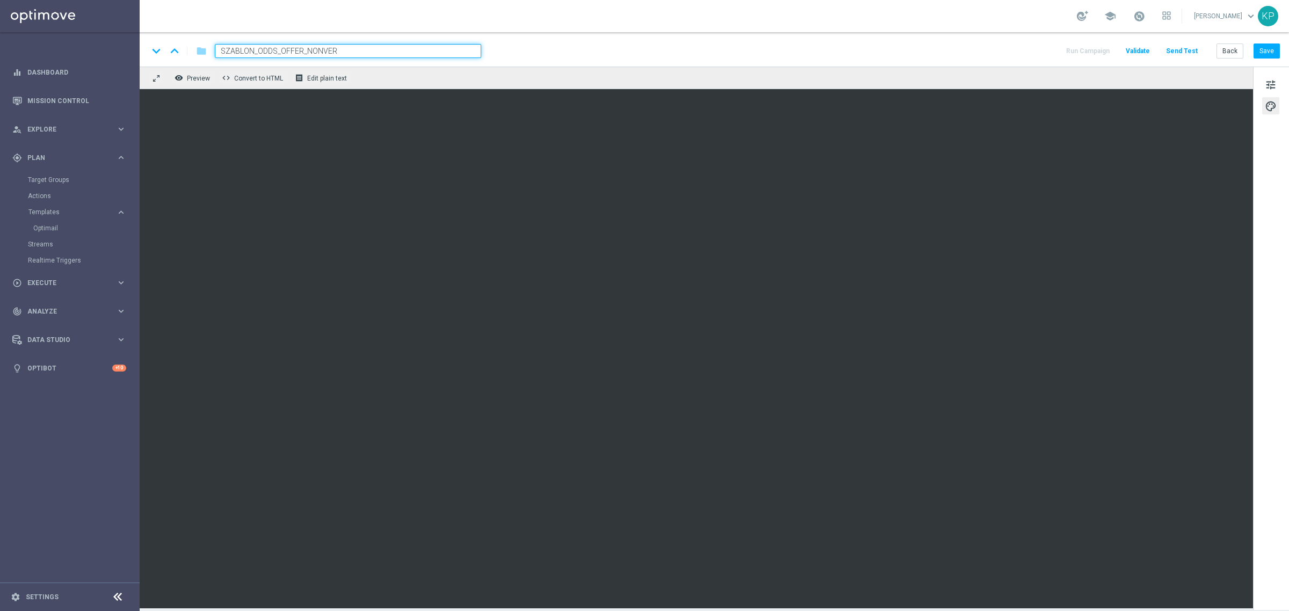
click at [924, 47] on div "keyboard_arrow_down keyboard_arrow_up folder SZABLON_ODDS_OFFER_NONVER Run Camp…" at bounding box center [713, 51] width 1131 height 14
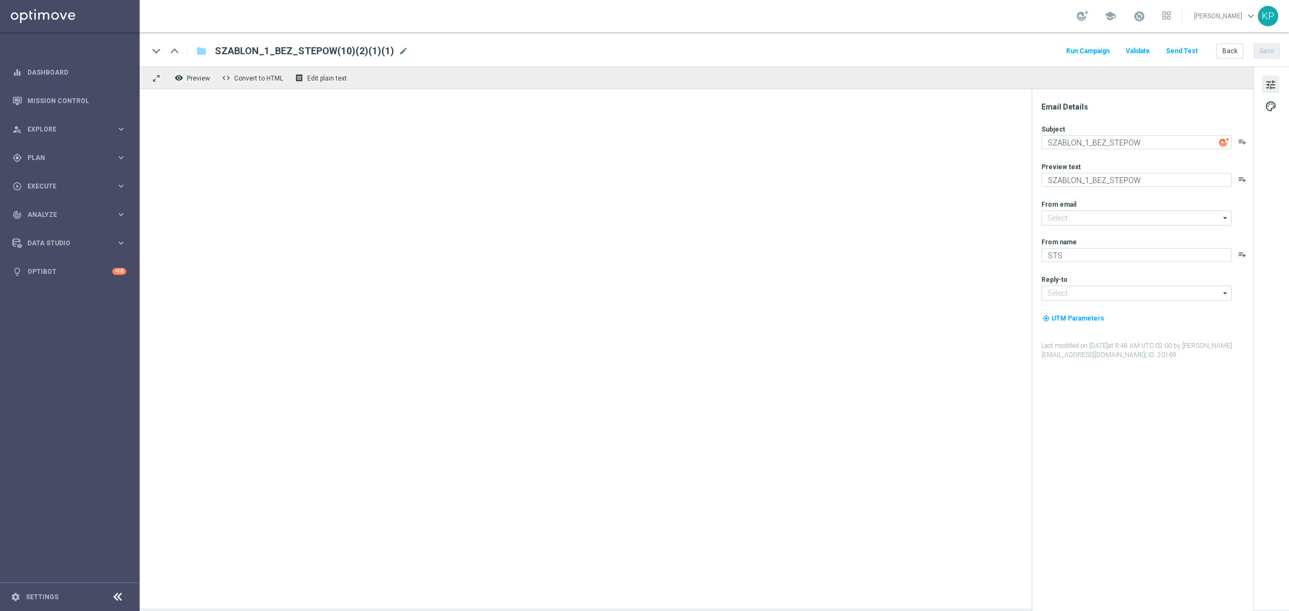
type input "[EMAIL_ADDRESS][DOMAIN_NAME]"
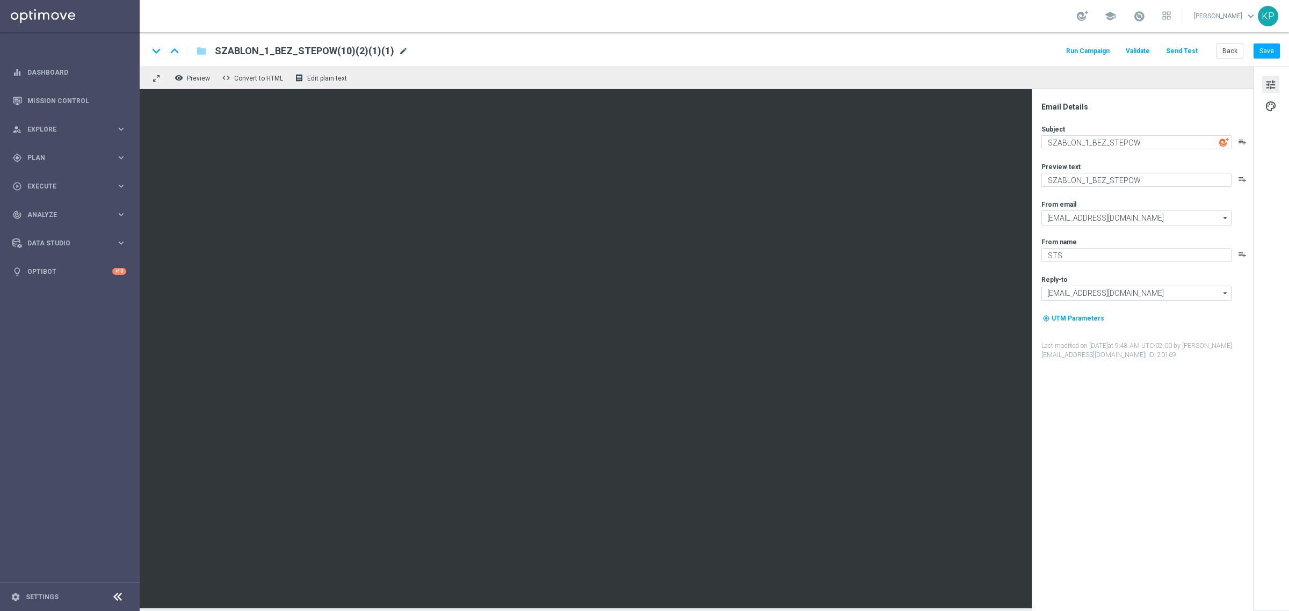
click at [401, 54] on span "mode_edit" at bounding box center [403, 51] width 10 height 10
click at [403, 54] on input "SZABLON_1_BEZ_STEPOW(10)(2)(1)(1)" at bounding box center [348, 51] width 266 height 14
click at [333, 49] on input "SZABLON_" at bounding box center [348, 51] width 266 height 14
click at [274, 47] on span "mode_edit" at bounding box center [274, 51] width 10 height 10
click at [274, 49] on input "SZABLON_" at bounding box center [348, 51] width 266 height 14
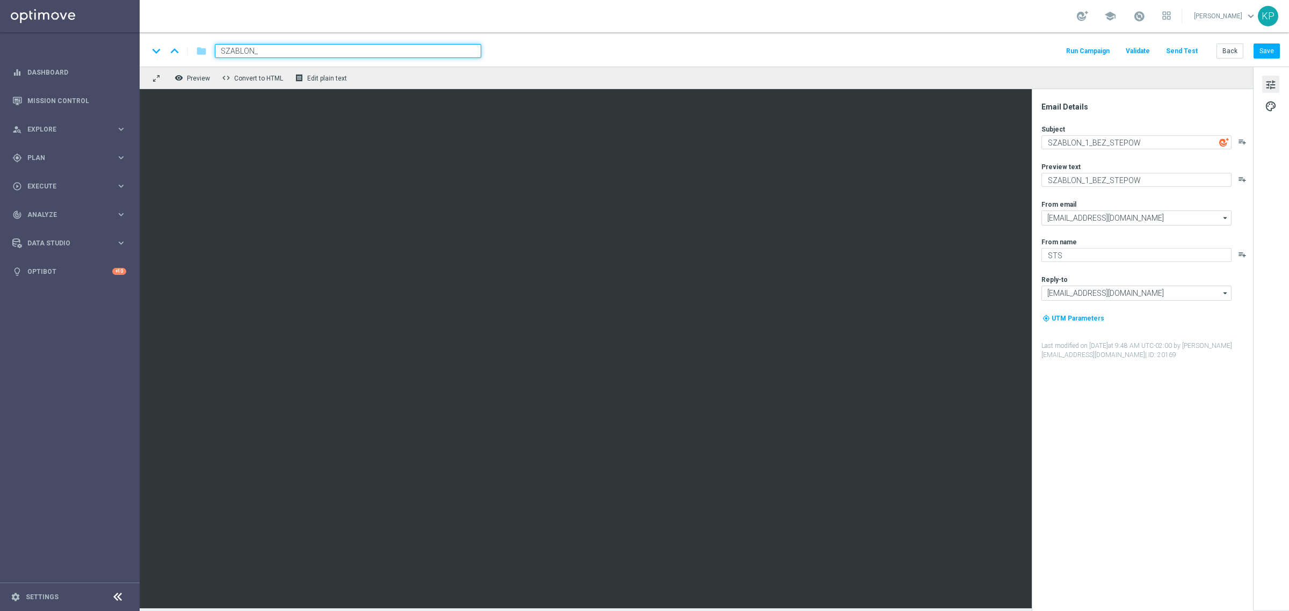
click at [274, 49] on input "SZABLON_" at bounding box center [348, 51] width 266 height 14
type input "SZABLON_OFFER_ODDS_NONVER"
click at [616, 12] on div "school [PERSON_NAME] keyboard_arrow_down KP" at bounding box center [714, 16] width 1149 height 32
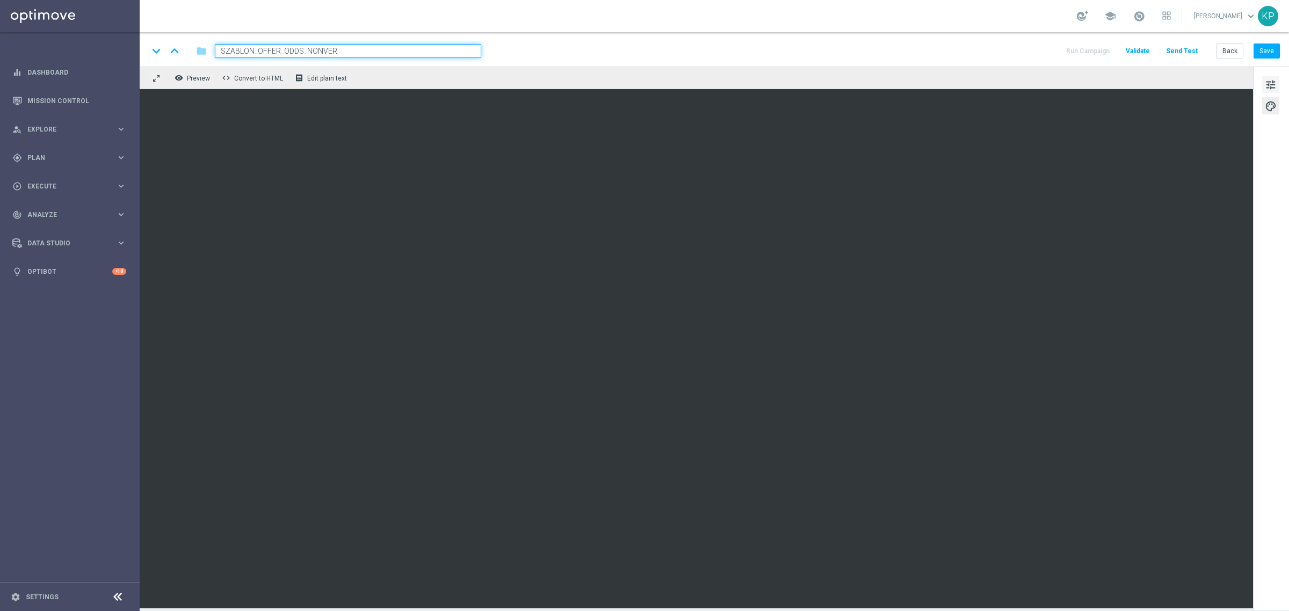
click at [1270, 90] on span "tune" at bounding box center [1271, 85] width 12 height 14
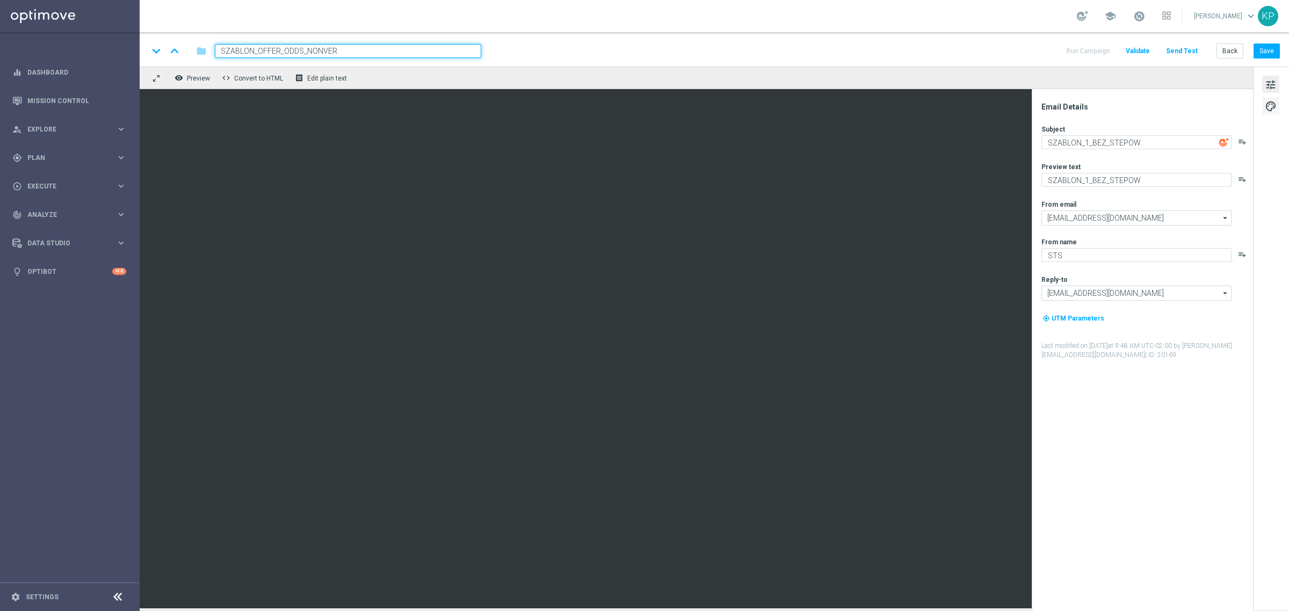
click at [1279, 100] on button "palette" at bounding box center [1270, 105] width 17 height 17
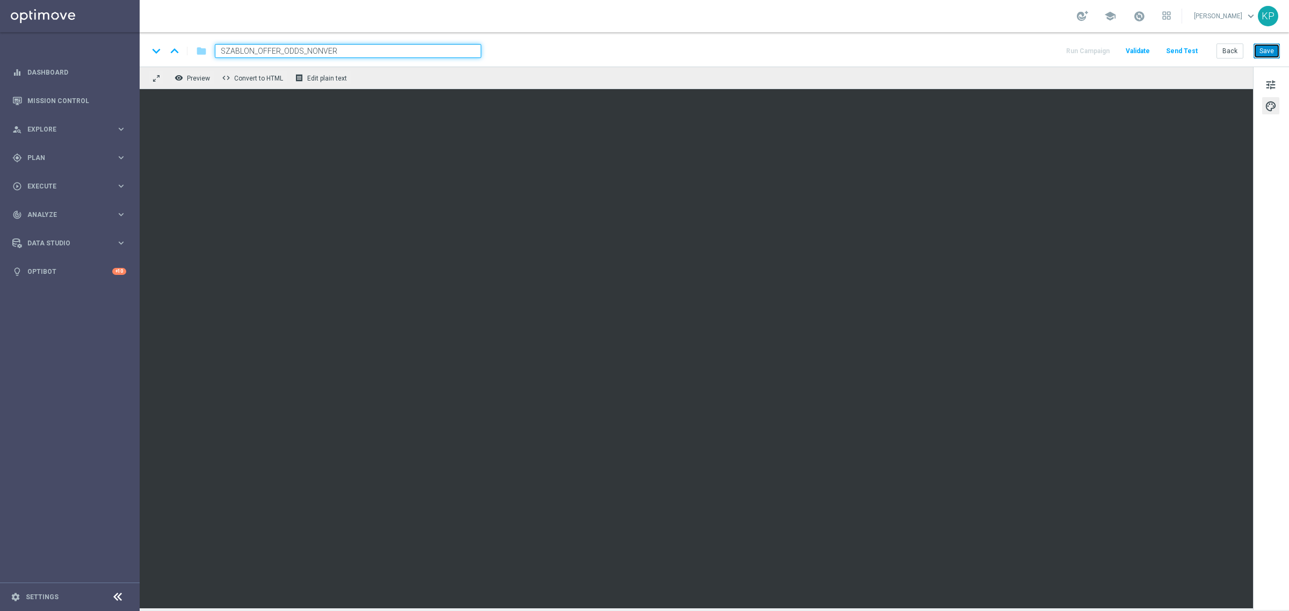
click at [1268, 50] on button "Save" at bounding box center [1266, 50] width 26 height 15
click at [740, 53] on div "keyboard_arrow_down keyboard_arrow_up folder SZABLON_OFFER_ODDS_NONVER Run Camp…" at bounding box center [713, 51] width 1131 height 14
click at [1272, 89] on span "tune" at bounding box center [1271, 85] width 12 height 14
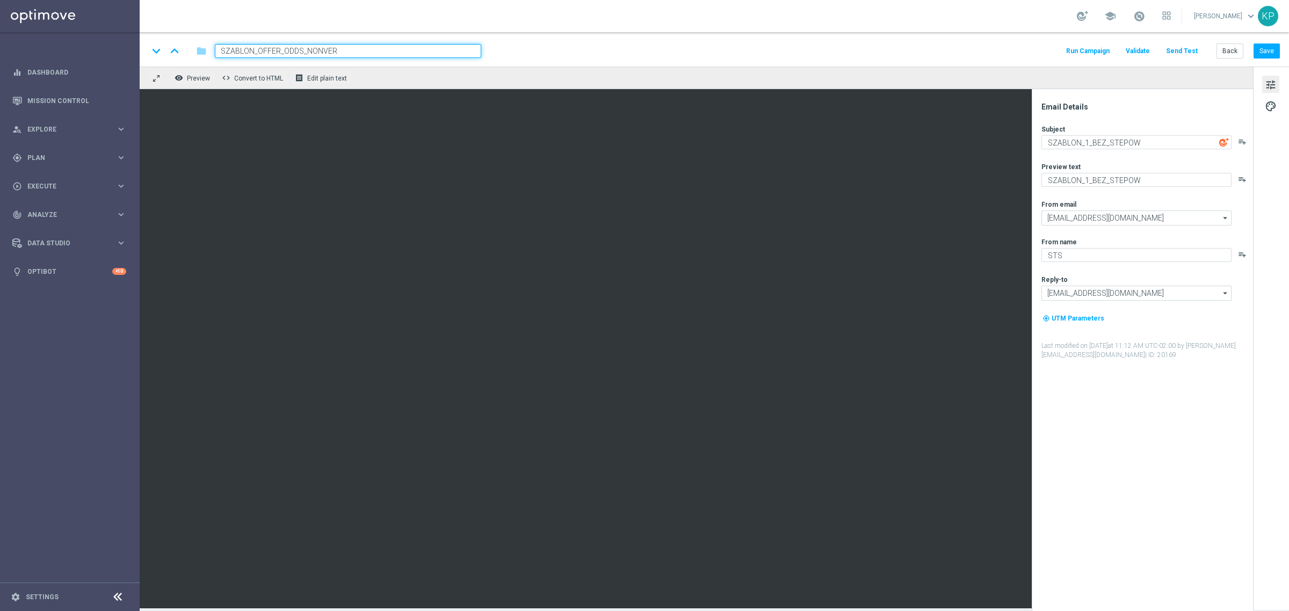
drag, startPoint x: 1254, startPoint y: 97, endPoint x: 1265, endPoint y: 99, distance: 11.1
click at [1256, 97] on div "tune palette" at bounding box center [1271, 338] width 36 height 543
click at [1265, 99] on span "palette" at bounding box center [1271, 106] width 12 height 14
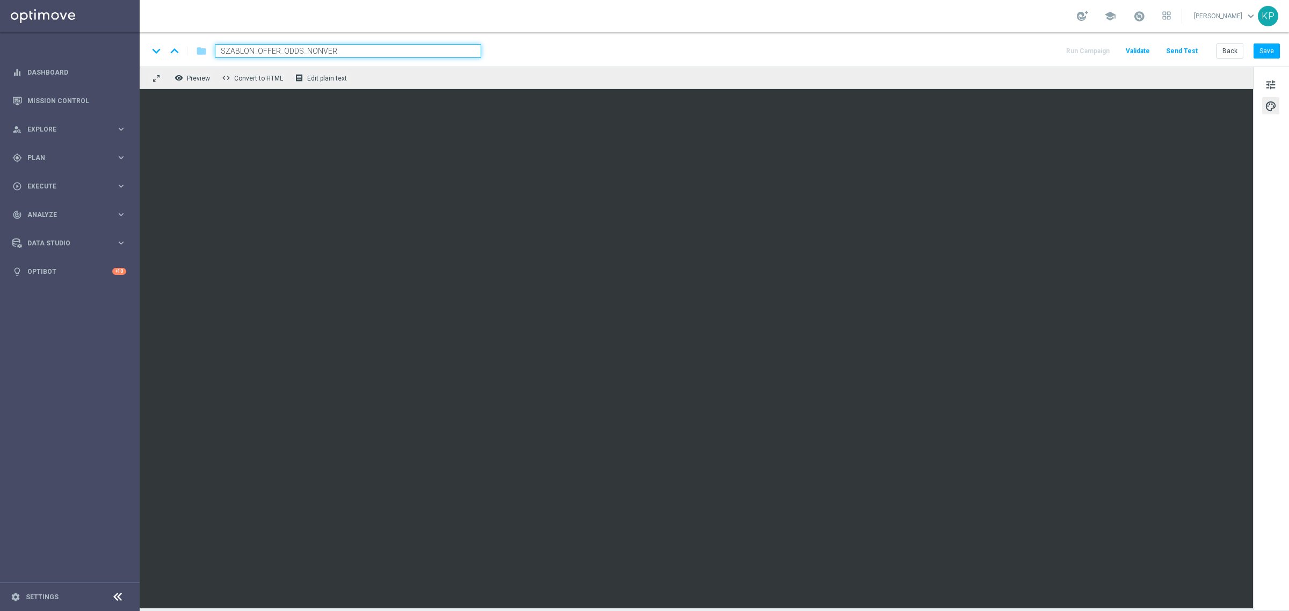
click at [879, 51] on div "keyboard_arrow_down keyboard_arrow_up folder SZABLON_OFFER_ODDS_NONVER Run Camp…" at bounding box center [713, 51] width 1131 height 14
click at [1267, 48] on button "Save" at bounding box center [1266, 50] width 26 height 15
click at [951, 53] on div "keyboard_arrow_down keyboard_arrow_up folder SZABLON_OFFER_ODDS_NONVER Run Camp…" at bounding box center [713, 51] width 1131 height 14
click at [203, 81] on span "Preview" at bounding box center [198, 79] width 23 height 8
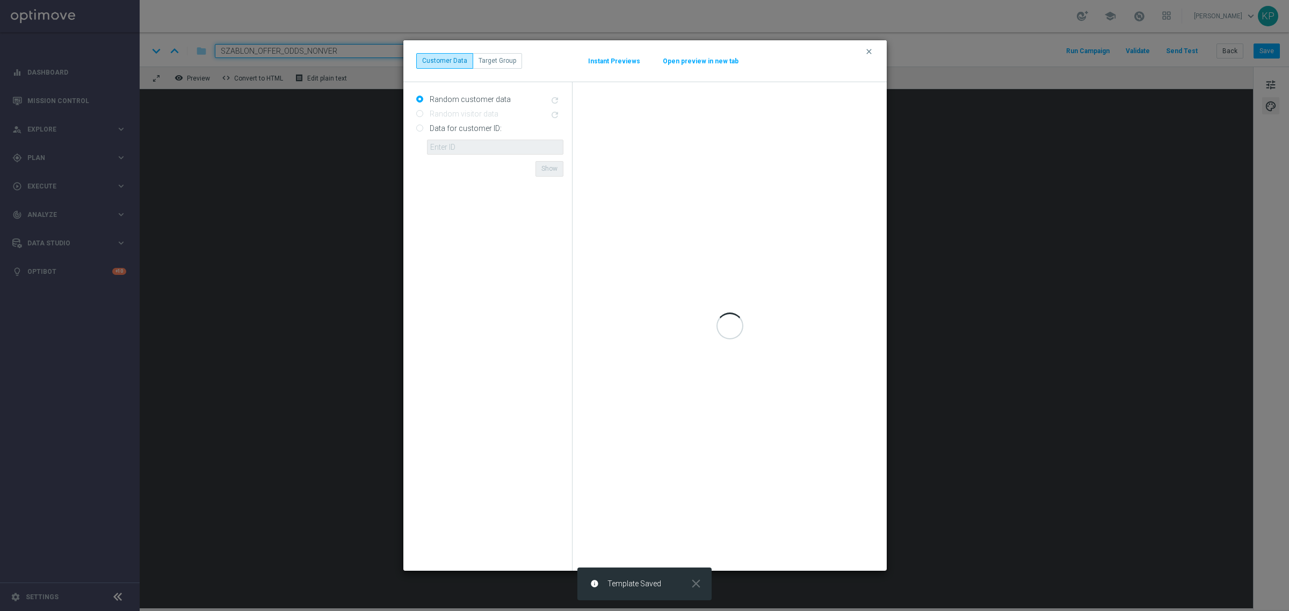
click at [699, 63] on button "Open preview in new tab" at bounding box center [700, 61] width 77 height 9
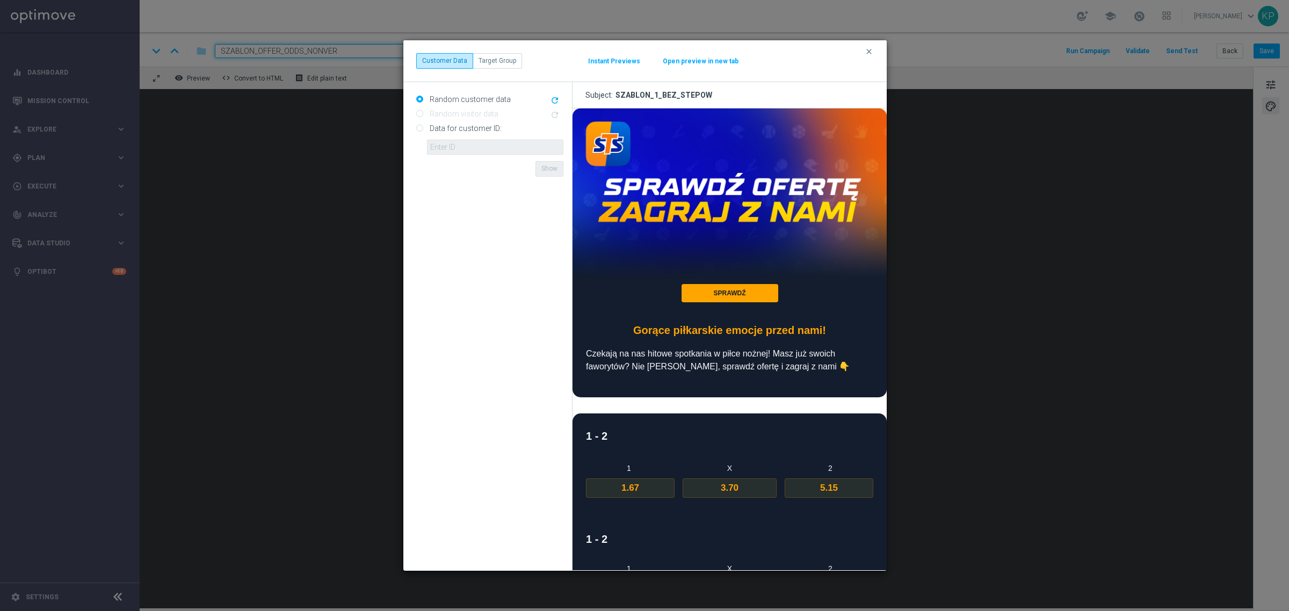
click at [873, 54] on button "clear" at bounding box center [870, 52] width 12 height 10
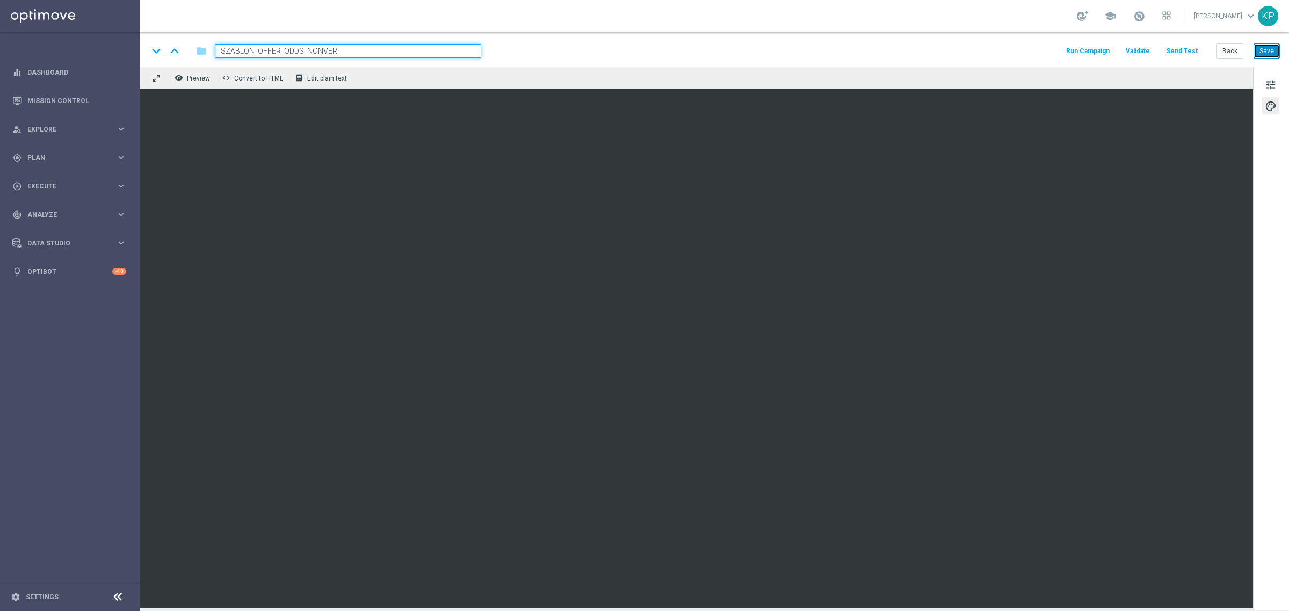
click at [1265, 49] on button "Save" at bounding box center [1266, 50] width 26 height 15
click at [1004, 46] on div "keyboard_arrow_down keyboard_arrow_up folder SZABLON_OFFER_ODDS_NONVER Run Camp…" at bounding box center [713, 51] width 1131 height 14
click at [205, 85] on div "remove_red_eye Preview code Convert to HTML receipt Edit plain text" at bounding box center [696, 78] width 1113 height 23
click at [203, 81] on span "Preview" at bounding box center [198, 79] width 23 height 8
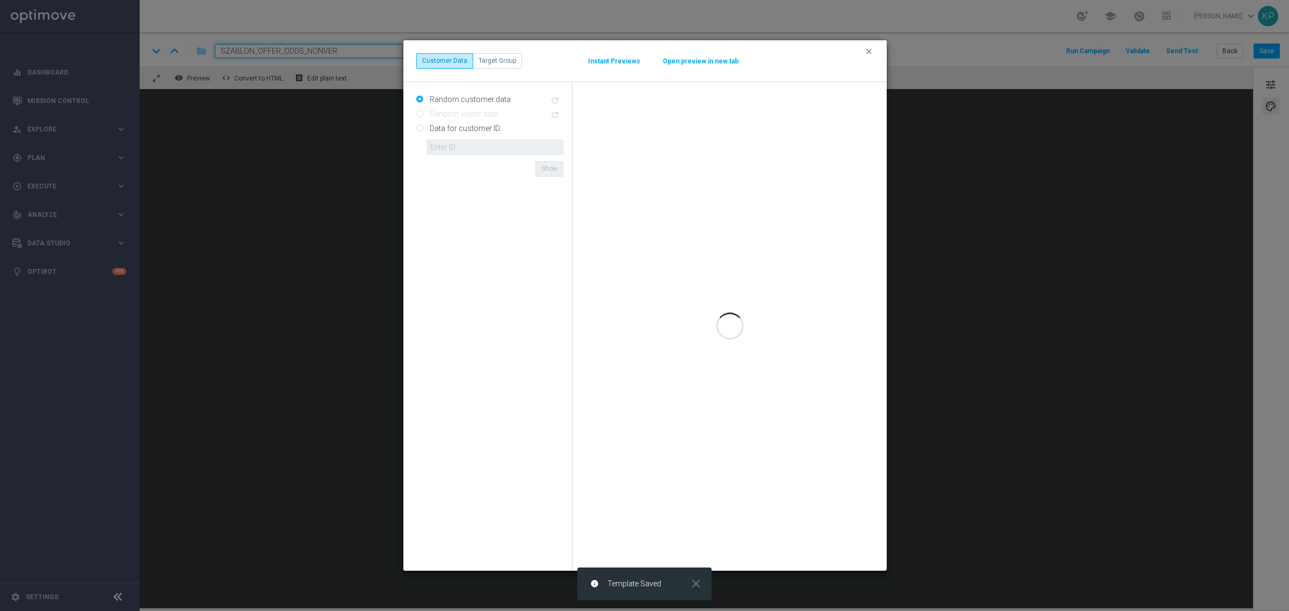
click at [709, 60] on button "Open preview in new tab" at bounding box center [700, 61] width 77 height 9
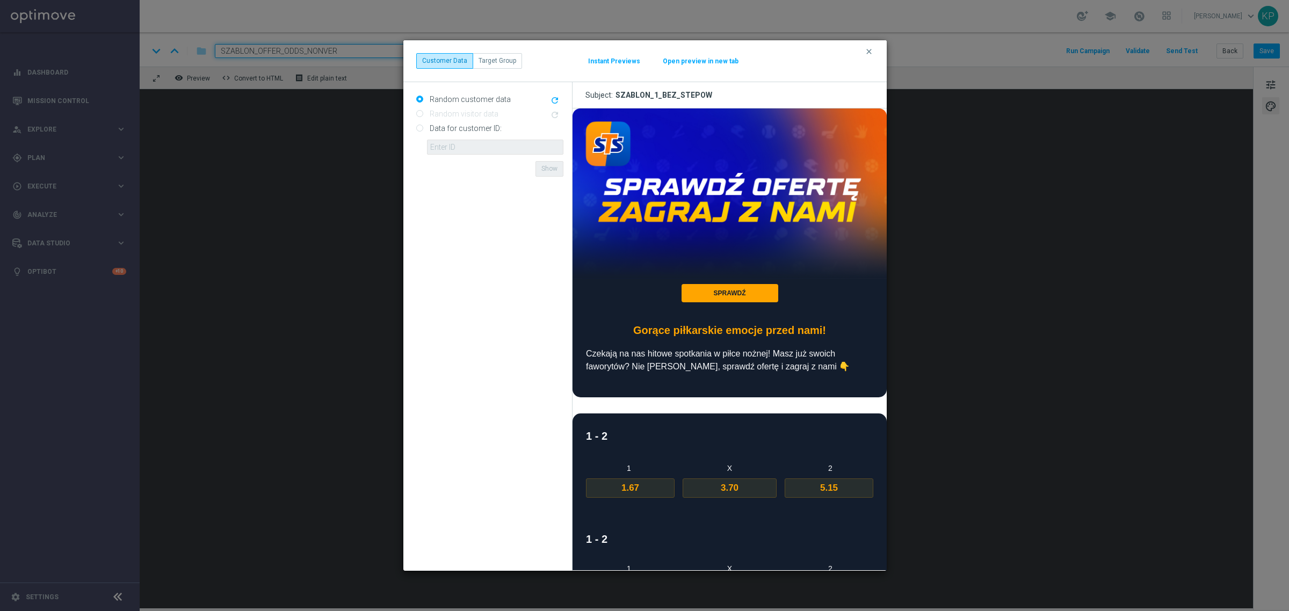
click at [679, 90] on div "SZABLON_1_BEZ_STEPOW" at bounding box center [663, 95] width 97 height 10
click at [867, 53] on icon "clear" at bounding box center [869, 51] width 9 height 9
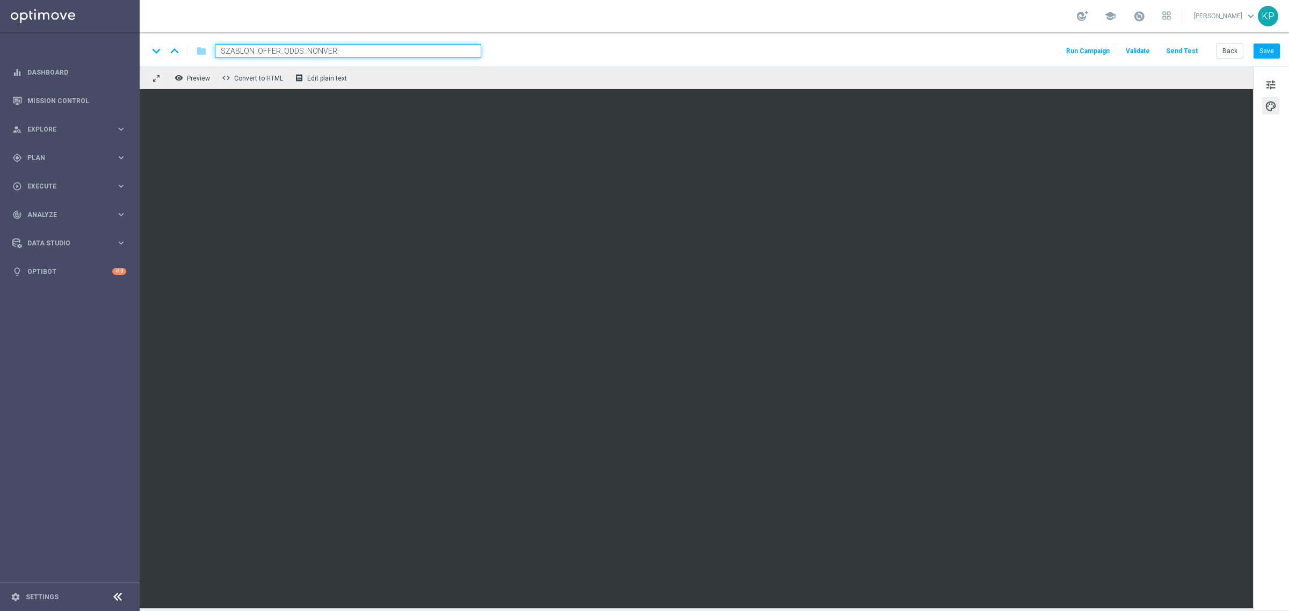
click at [391, 51] on input "SZABLON_OFFER_ODDS_NONVER" at bounding box center [348, 51] width 266 height 14
click at [530, 28] on div "school [PERSON_NAME] keyboard_arrow_down KP" at bounding box center [714, 16] width 1149 height 32
click at [1264, 52] on button "Save" at bounding box center [1266, 50] width 26 height 15
drag, startPoint x: 1229, startPoint y: 54, endPoint x: 949, endPoint y: 23, distance: 281.0
click at [1229, 54] on button "Back" at bounding box center [1229, 50] width 27 height 15
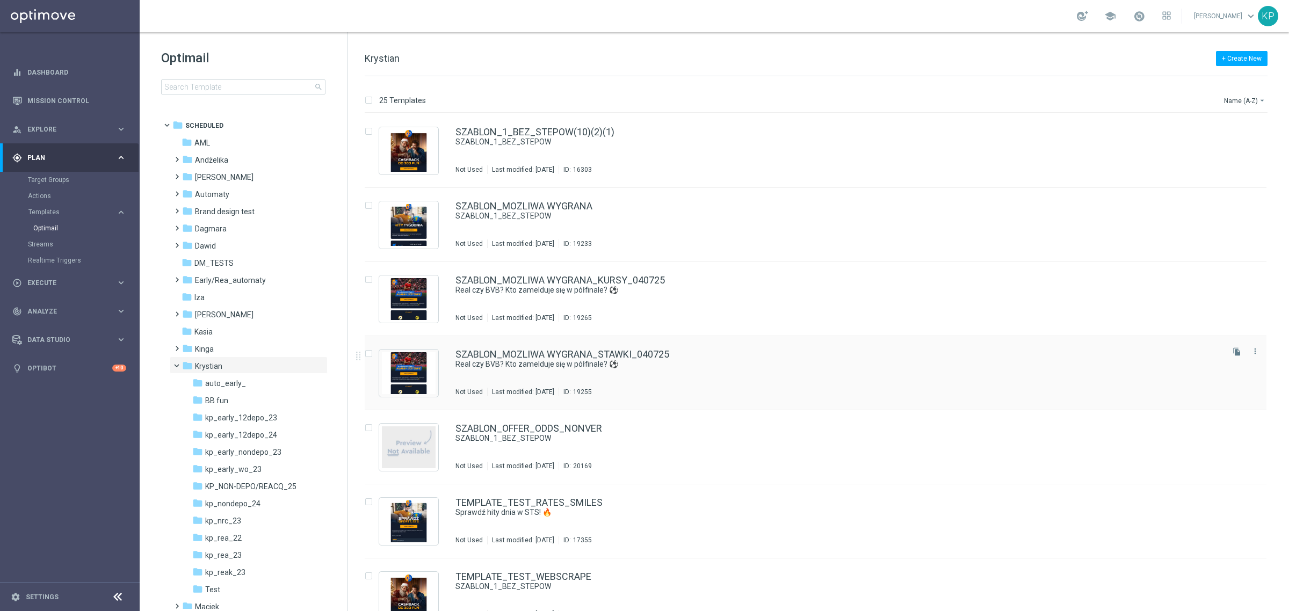
scroll to position [1354, 0]
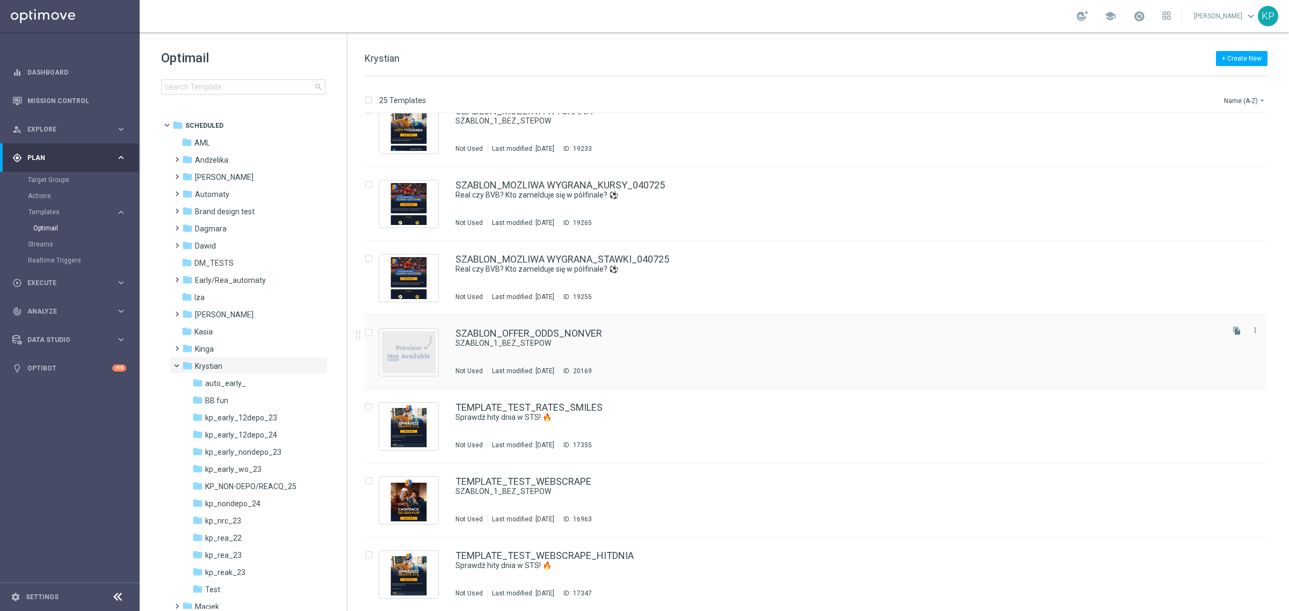
drag, startPoint x: 1234, startPoint y: 328, endPoint x: 1220, endPoint y: 325, distance: 14.2
click at [1234, 327] on icon "file_copy" at bounding box center [1236, 331] width 9 height 9
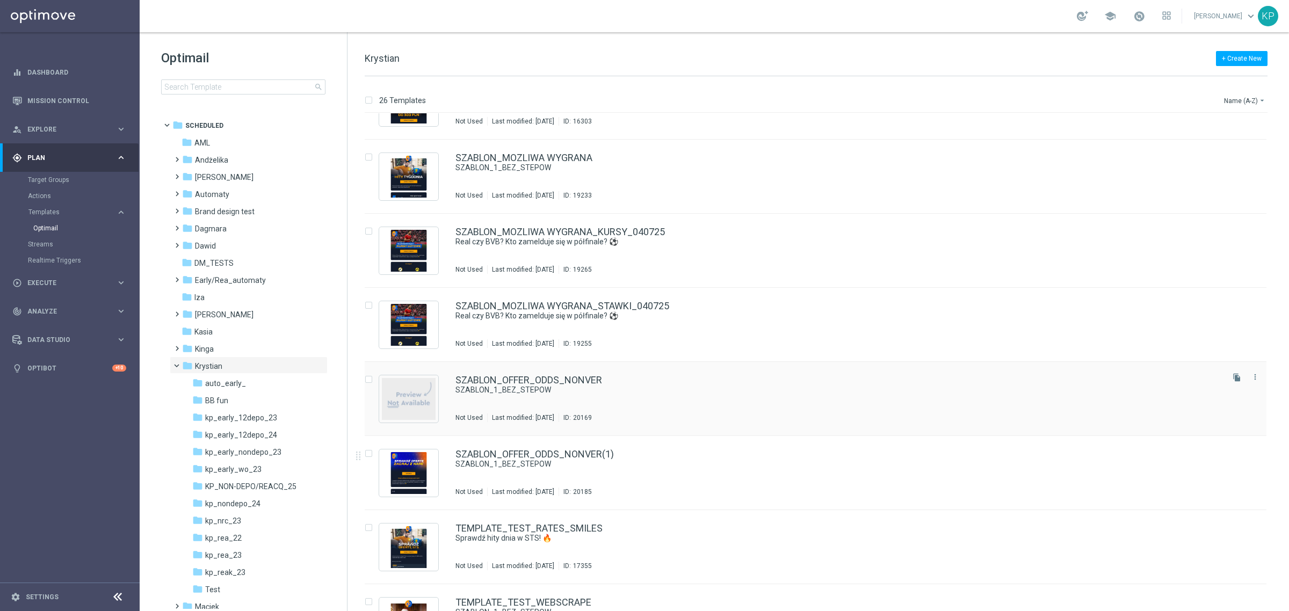
scroll to position [1326, 0]
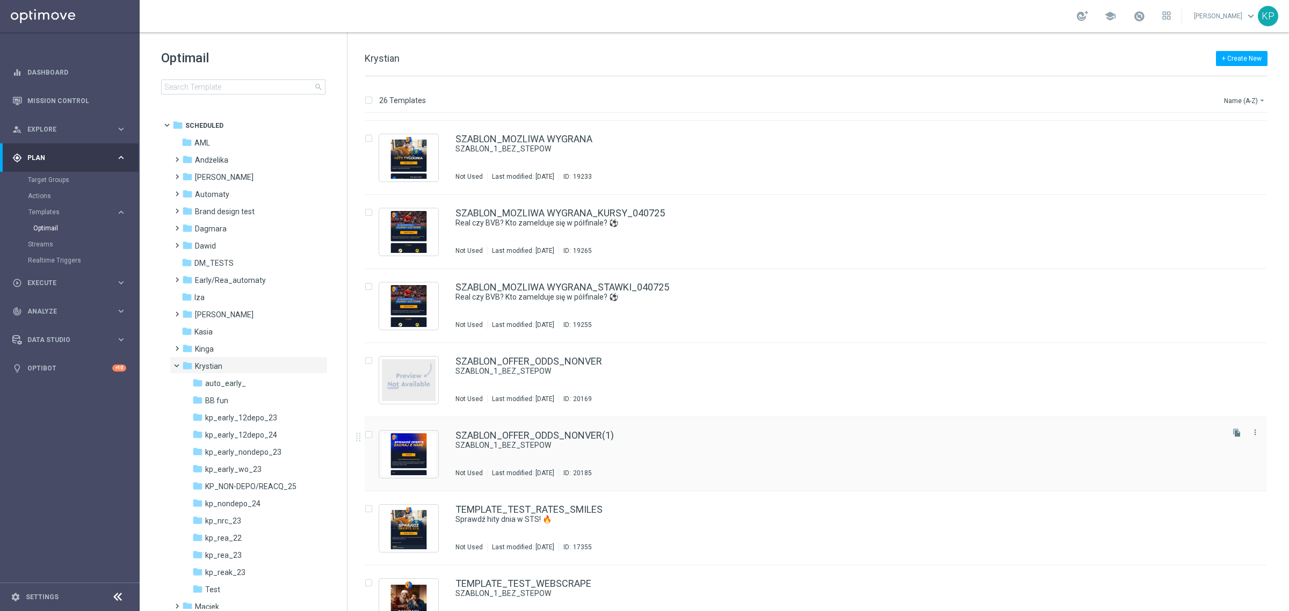
click at [716, 460] on div "SZABLON_OFFER_ODDS_NONVER(1) SZABLON_1_BEZ_STEPOW Not Used Last modified: [DATE…" at bounding box center [838, 454] width 766 height 47
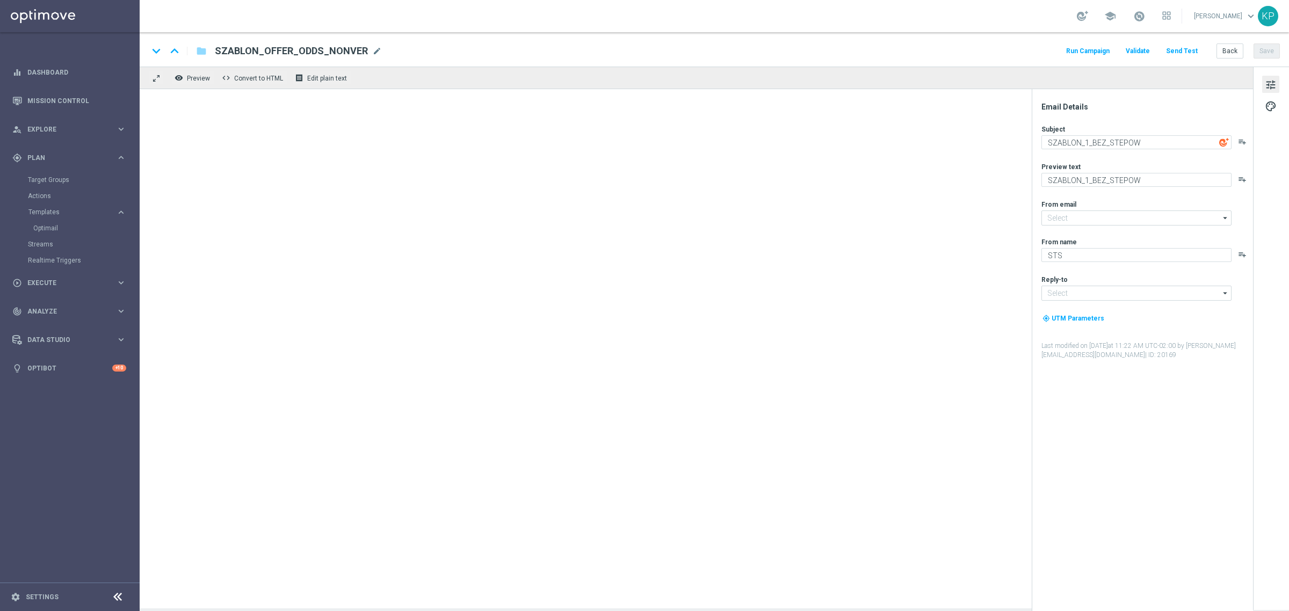
type input "[EMAIL_ADDRESS][DOMAIN_NAME]"
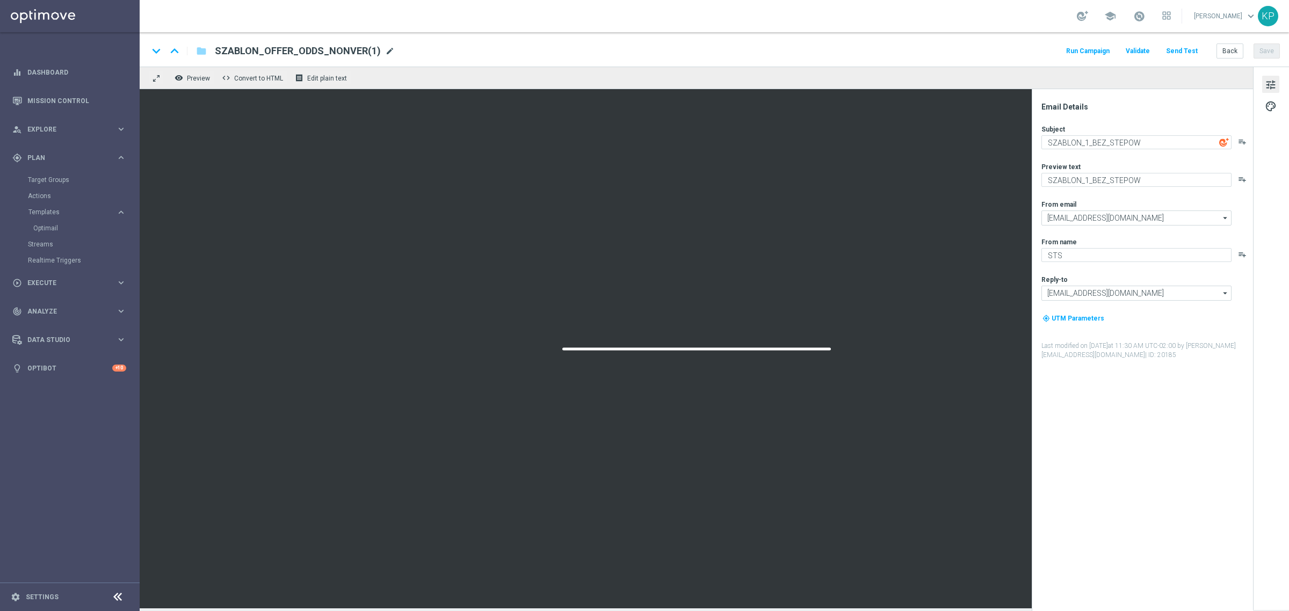
click at [387, 48] on span "mode_edit" at bounding box center [390, 51] width 10 height 10
type input "SZABLON_OFFER_ODDS_NONVER_SALDO"
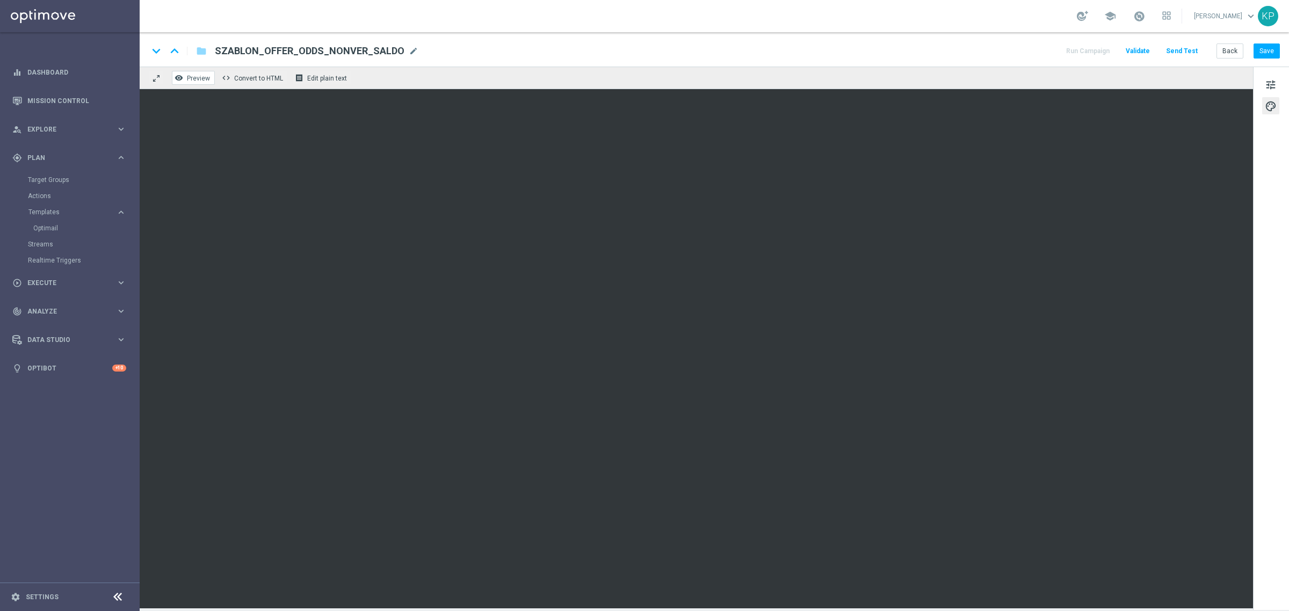
click at [202, 75] on span "Preview" at bounding box center [198, 79] width 23 height 8
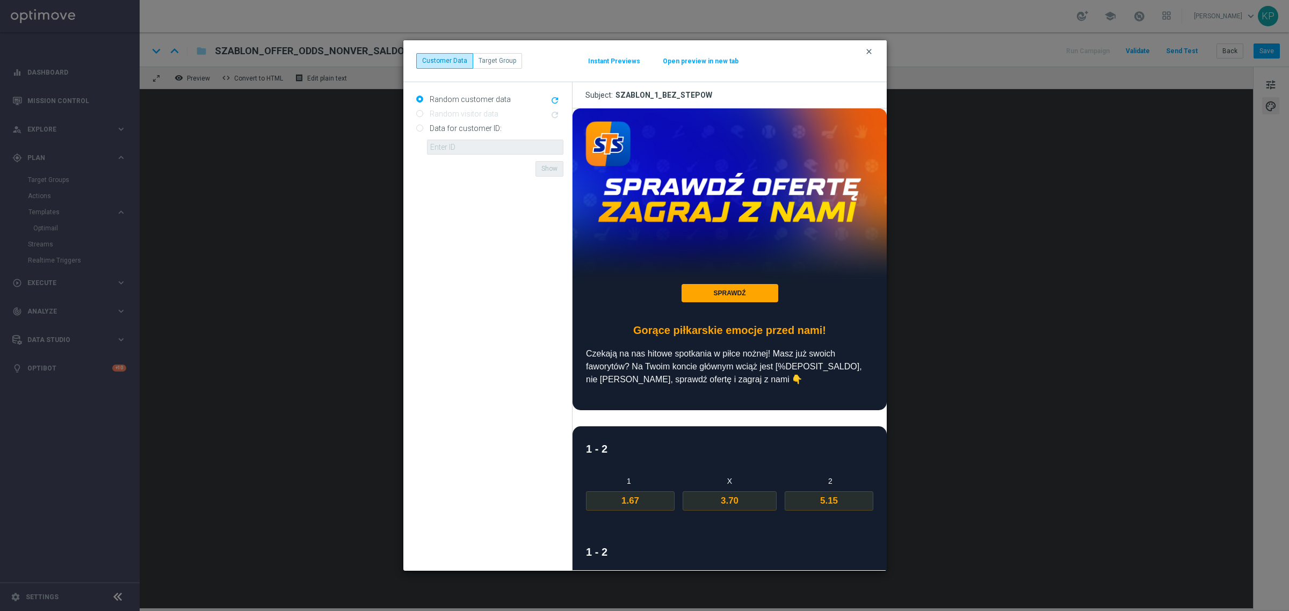
click at [871, 47] on icon "clear" at bounding box center [869, 51] width 9 height 9
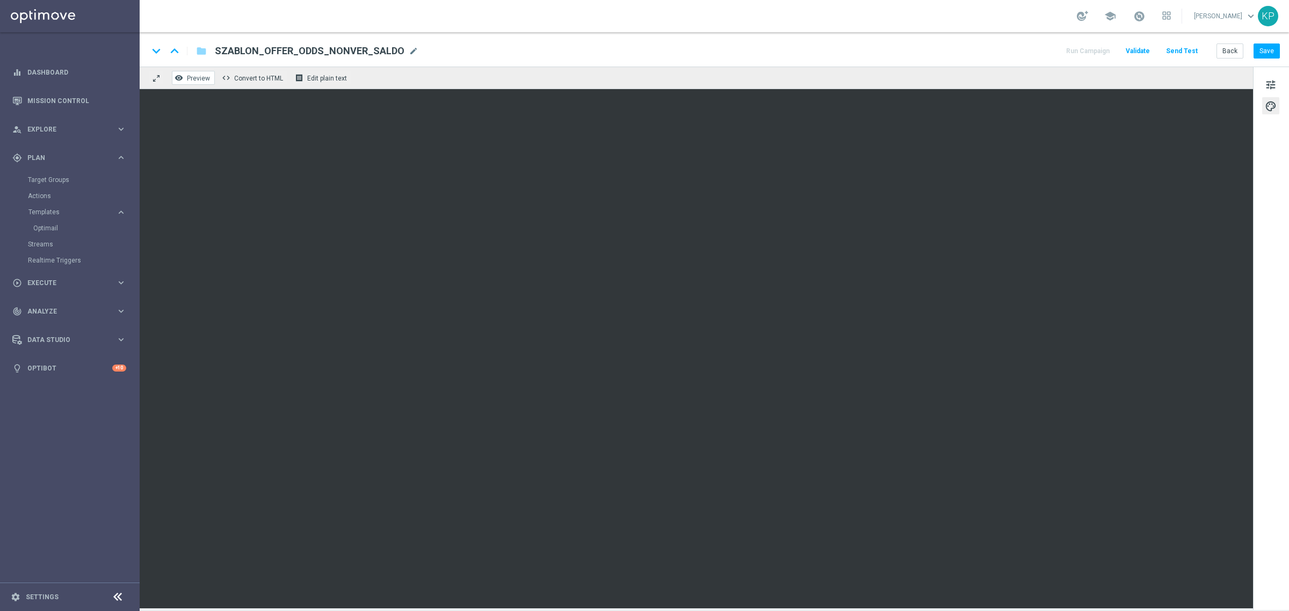
click at [206, 75] on span "Preview" at bounding box center [198, 79] width 23 height 8
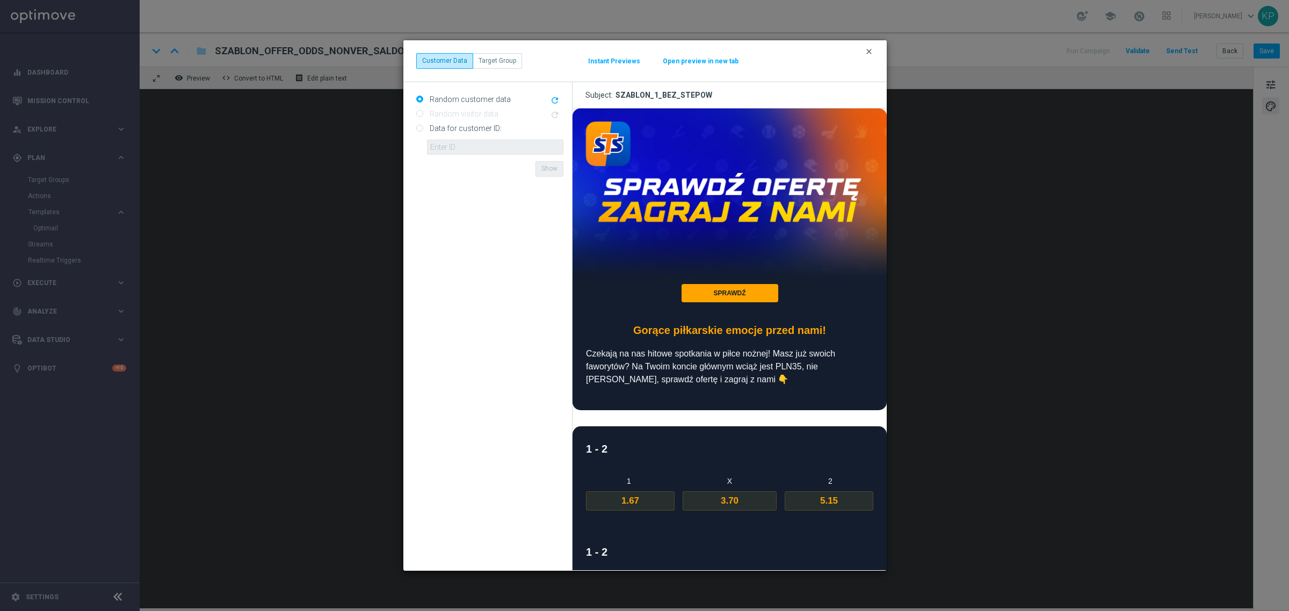
click at [869, 51] on icon "clear" at bounding box center [869, 51] width 9 height 9
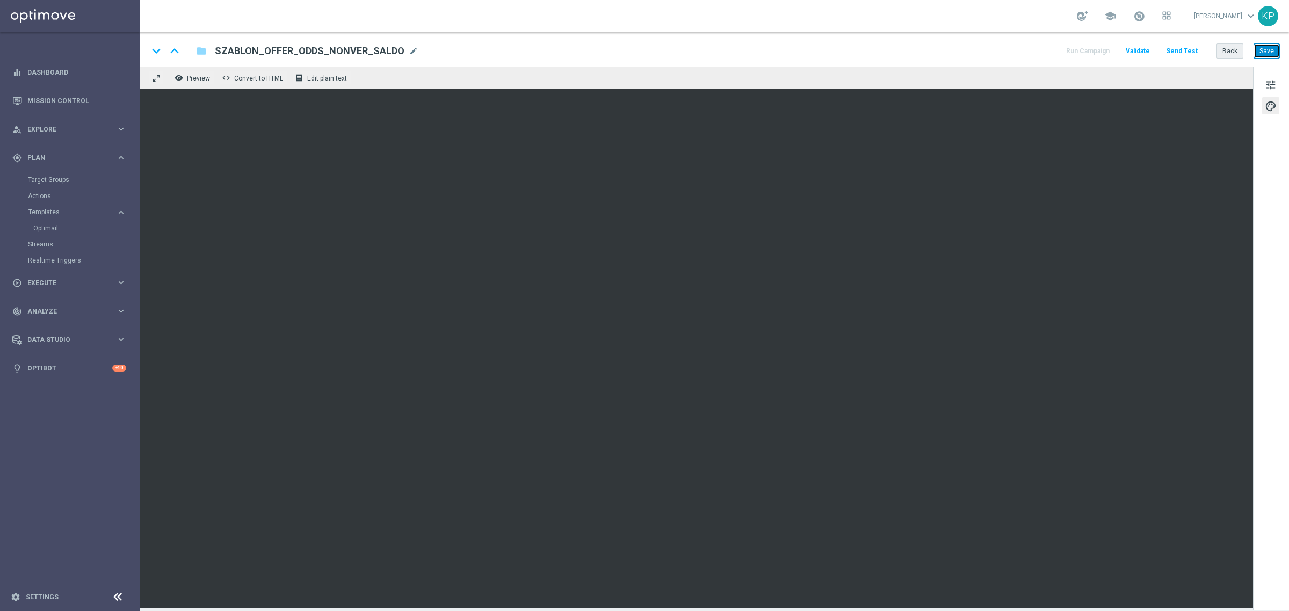
drag, startPoint x: 1259, startPoint y: 45, endPoint x: 1218, endPoint y: 55, distance: 42.7
click at [1259, 45] on button "Save" at bounding box center [1266, 50] width 26 height 15
click at [205, 81] on span "Preview" at bounding box center [198, 79] width 23 height 8
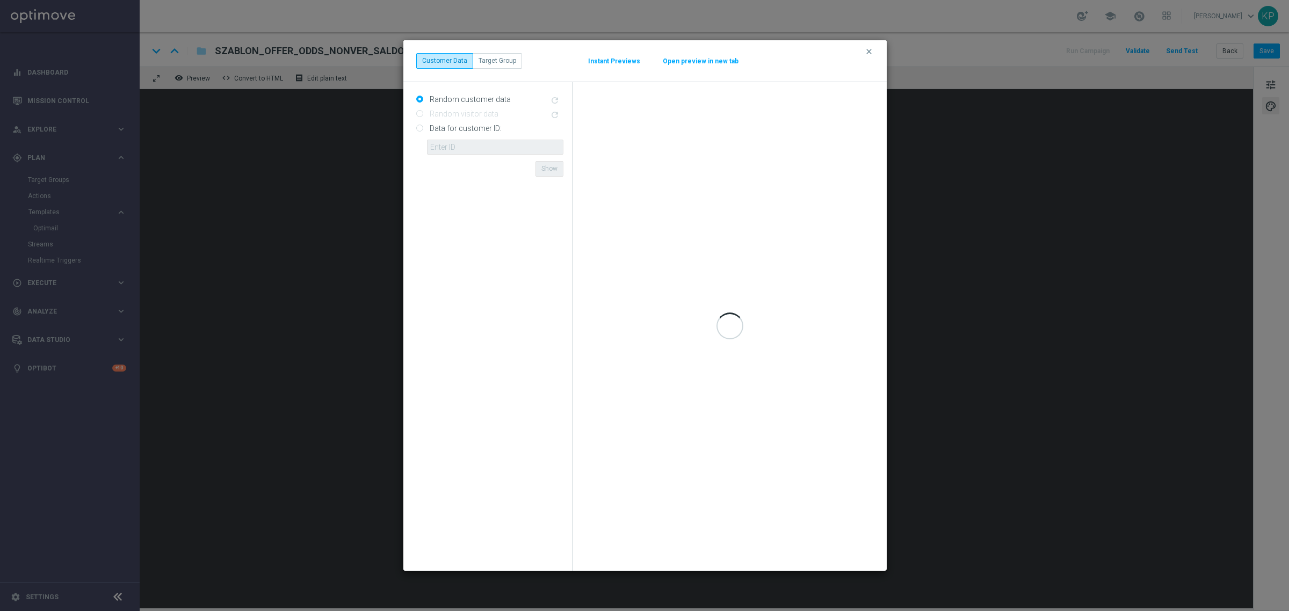
click at [700, 60] on button "Open preview in new tab" at bounding box center [700, 61] width 77 height 9
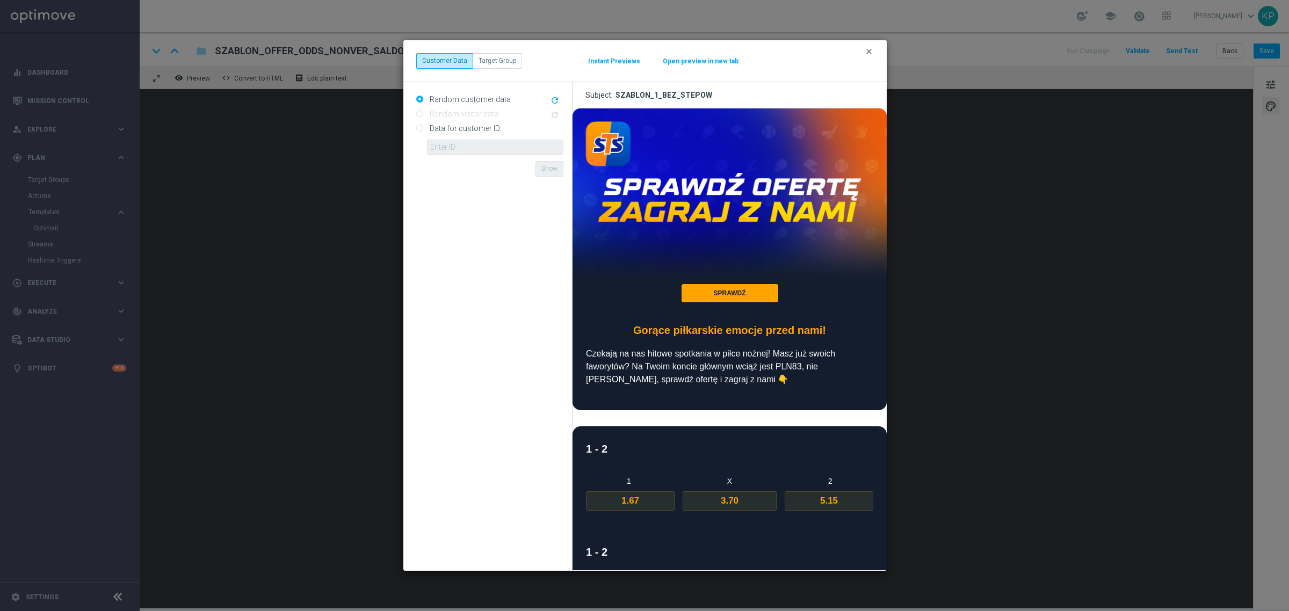
click at [872, 47] on icon "clear" at bounding box center [869, 51] width 9 height 9
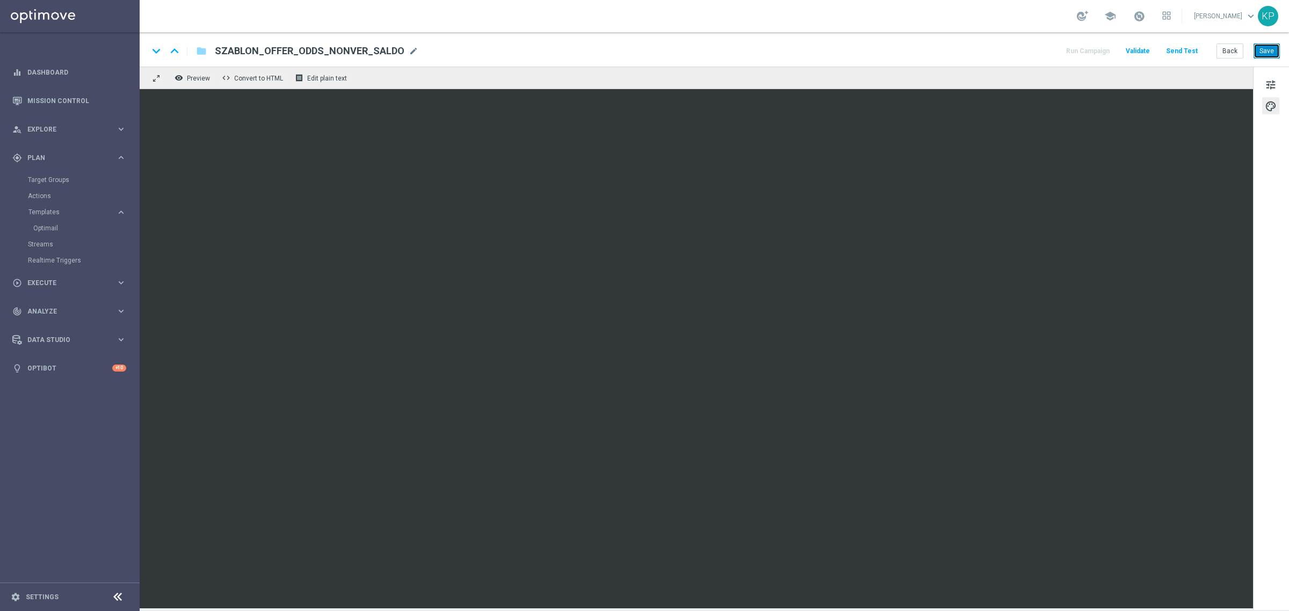
click at [1266, 47] on button "Save" at bounding box center [1266, 50] width 26 height 15
click at [930, 62] on div "keyboard_arrow_down keyboard_arrow_up folder SZABLON_OFFER_ODDS_NONVER_SALDO SZ…" at bounding box center [714, 49] width 1149 height 34
click at [194, 76] on span "Preview" at bounding box center [198, 79] width 23 height 8
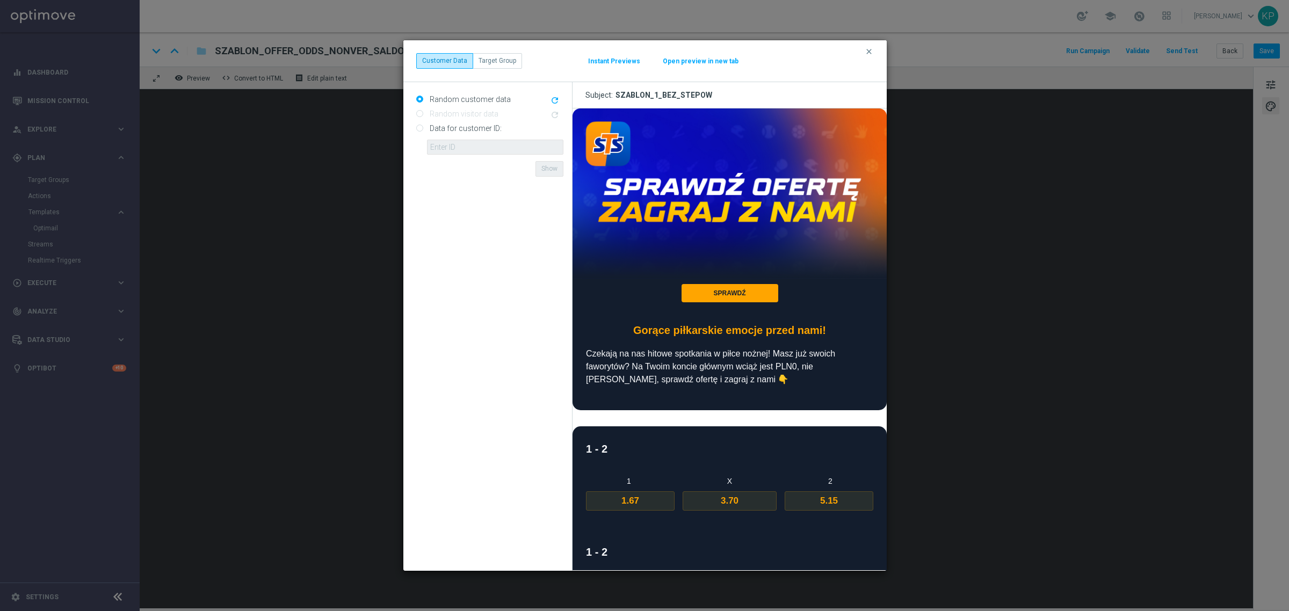
click at [705, 62] on button "Open preview in new tab" at bounding box center [700, 61] width 77 height 9
click at [876, 51] on button "clear" at bounding box center [870, 52] width 12 height 10
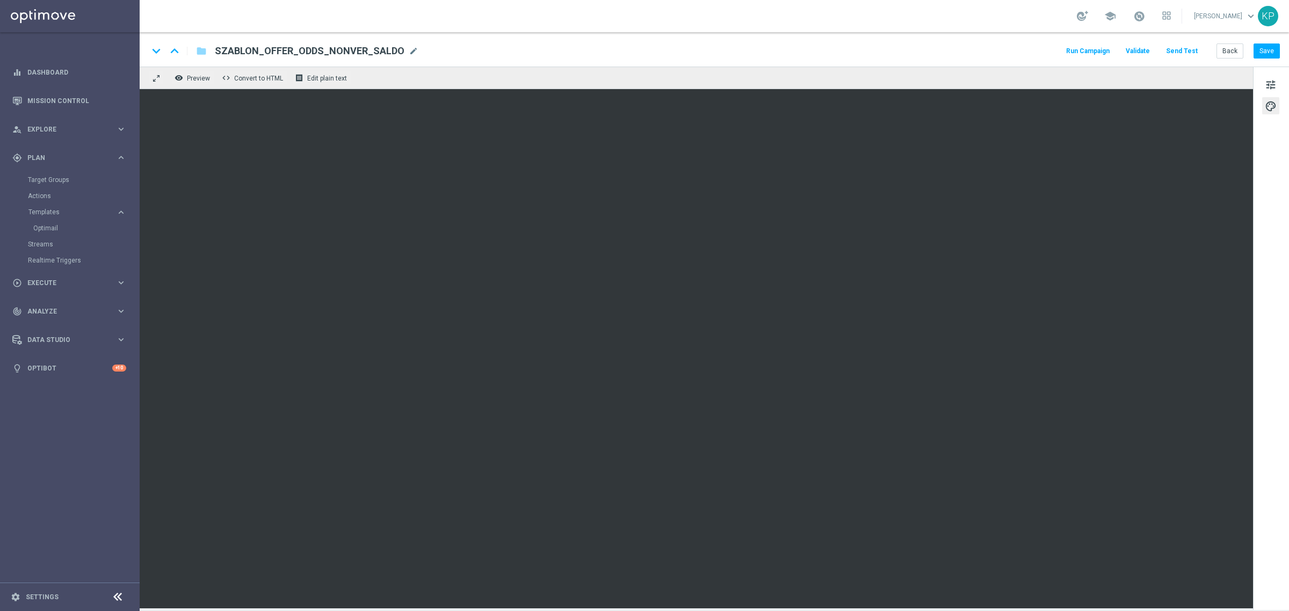
click at [352, 50] on span "SZABLON_OFFER_ODDS_NONVER_SALDO" at bounding box center [310, 51] width 190 height 13
click at [462, 56] on div "keyboard_arrow_down keyboard_arrow_up folder SZABLON_OFFER_ODDS_NONVER_SALDO SZ…" at bounding box center [713, 51] width 1131 height 14
click at [626, 70] on div "remove_red_eye Preview code Convert to HTML receipt Edit plain text" at bounding box center [696, 78] width 1113 height 23
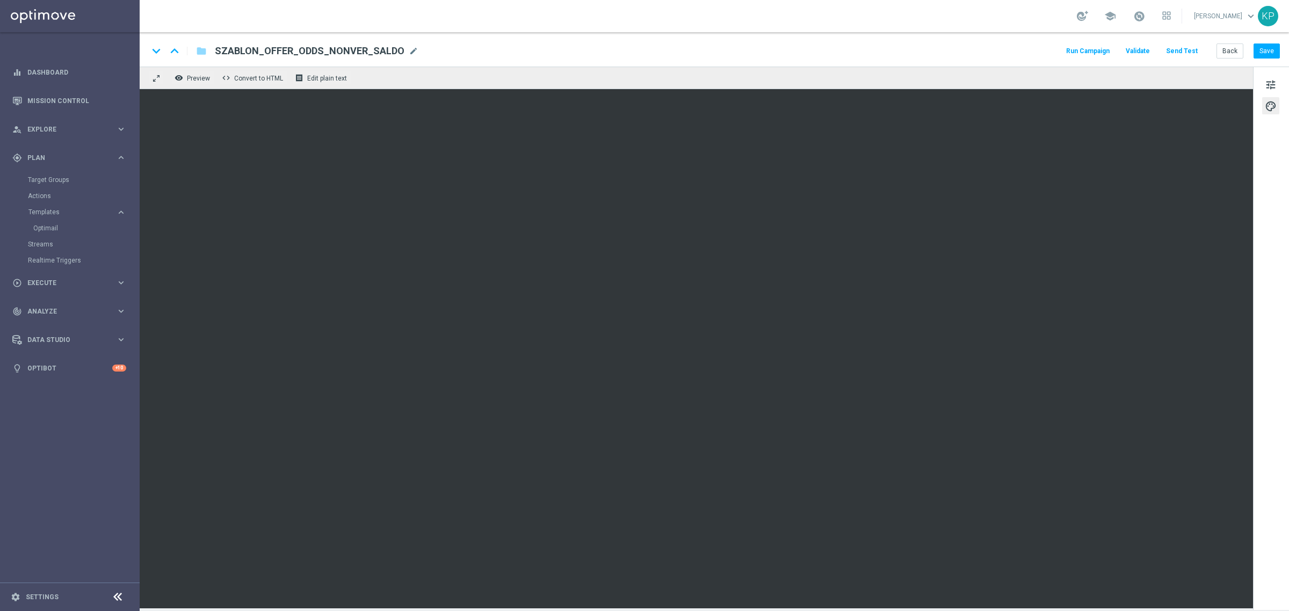
click at [646, 50] on div "keyboard_arrow_down keyboard_arrow_up folder SZABLON_OFFER_ODDS_NONVER_SALDO SZ…" at bounding box center [713, 51] width 1131 height 14
click at [1228, 50] on button "Back" at bounding box center [1229, 50] width 27 height 15
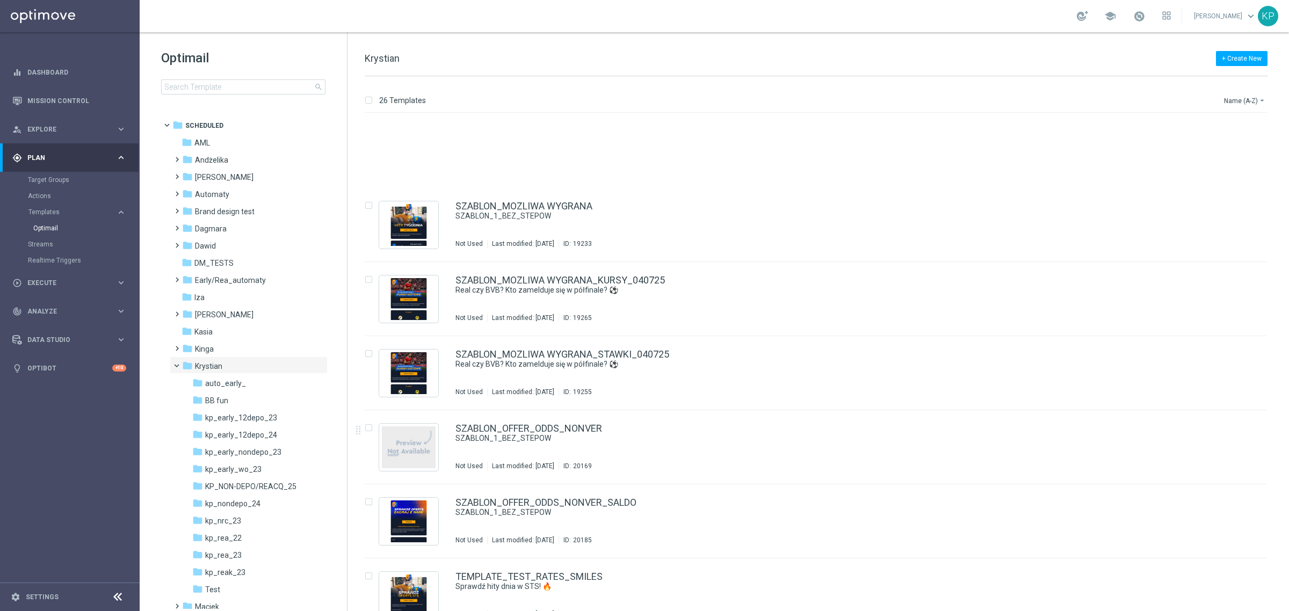
scroll to position [1394, 0]
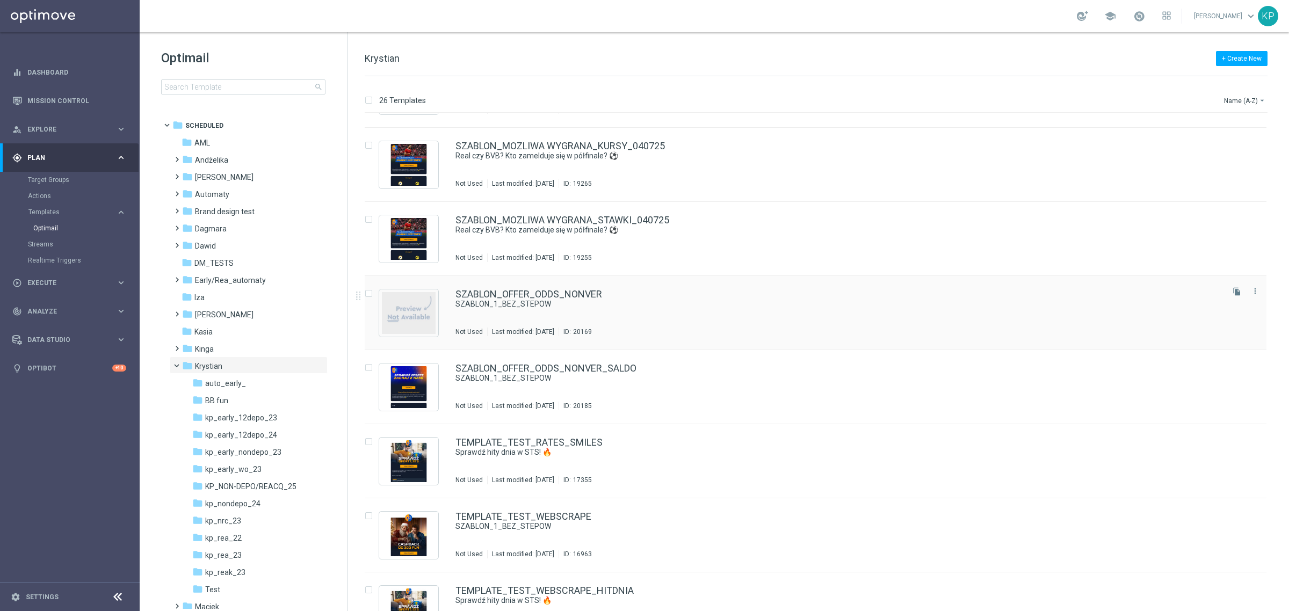
click at [674, 315] on div "SZABLON_OFFER_ODDS_NONVER SZABLON_1_BEZ_STEPOW Not Used Last modified: [DATE] I…" at bounding box center [838, 312] width 766 height 47
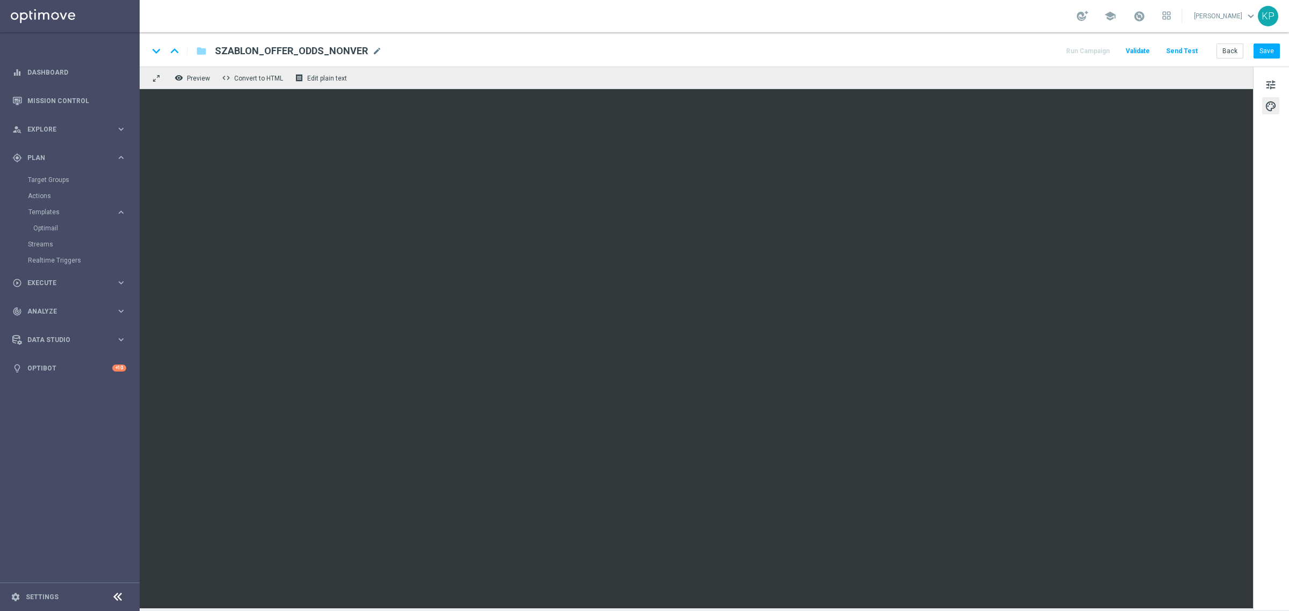
click at [320, 47] on span "SZABLON_OFFER_ODDS_NONVER" at bounding box center [291, 51] width 153 height 13
click at [366, 35] on div "keyboard_arrow_down keyboard_arrow_up folder SZABLON_OFFER_ODDS_NONVER SZABLON_…" at bounding box center [714, 49] width 1149 height 34
drag, startPoint x: 1258, startPoint y: 50, endPoint x: 1212, endPoint y: 103, distance: 70.4
click at [1258, 51] on button "Save" at bounding box center [1266, 50] width 26 height 15
click at [1276, 51] on button "Save" at bounding box center [1266, 50] width 26 height 15
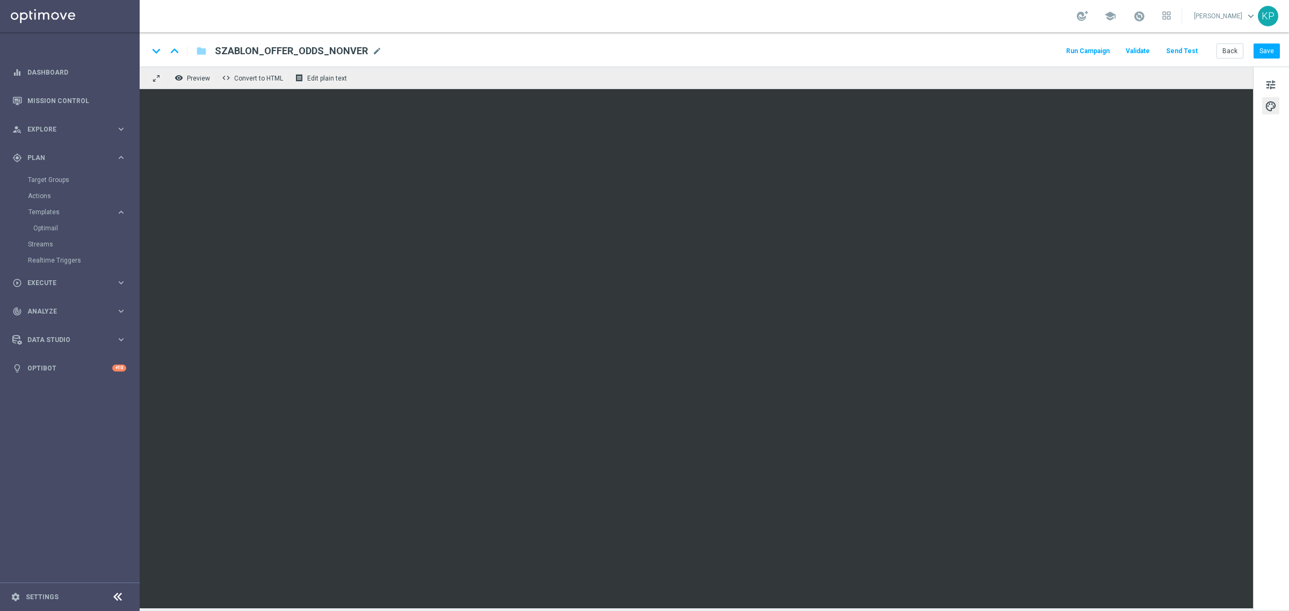
click at [534, 39] on div "keyboard_arrow_down keyboard_arrow_up folder SZABLON_OFFER_ODDS_NONVER SZABLON_…" at bounding box center [714, 49] width 1149 height 34
click at [437, 39] on div "keyboard_arrow_down keyboard_arrow_up folder SZABLON_OFFER_ODDS_NONVER SZABLON_…" at bounding box center [714, 49] width 1149 height 34
click at [986, 13] on div "school [PERSON_NAME] keyboard_arrow_down KP" at bounding box center [714, 16] width 1149 height 32
click at [74, 98] on link "Mission Control" at bounding box center [76, 100] width 99 height 28
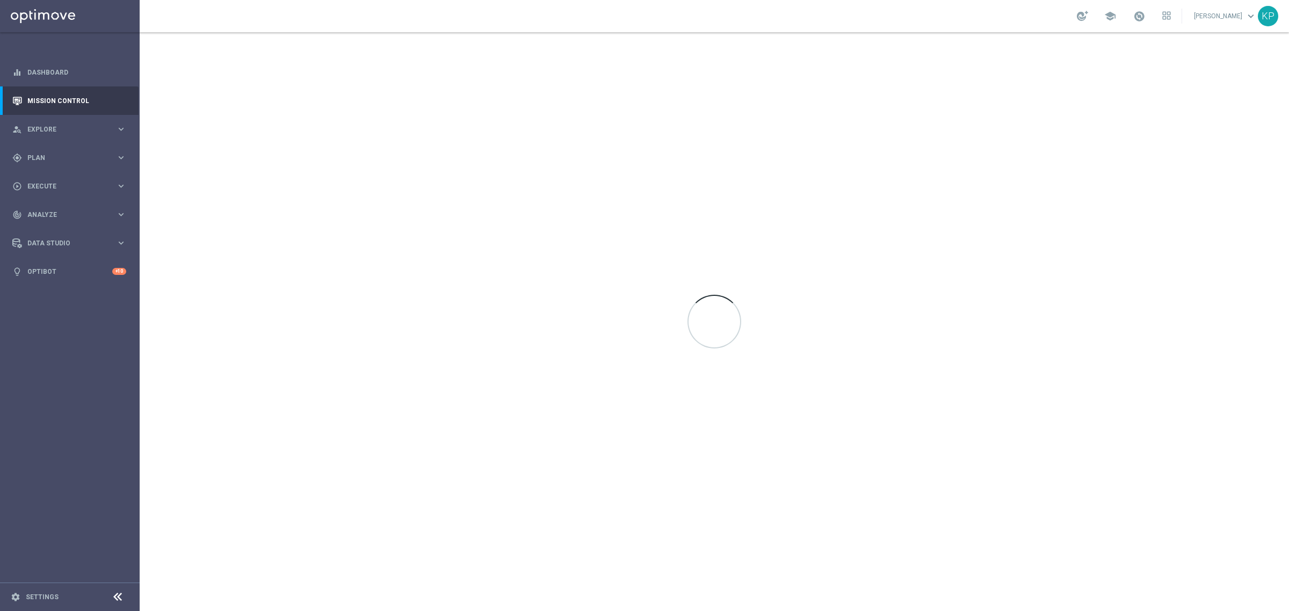
click at [227, 23] on div "school [PERSON_NAME] keyboard_arrow_down KP" at bounding box center [714, 16] width 1149 height 32
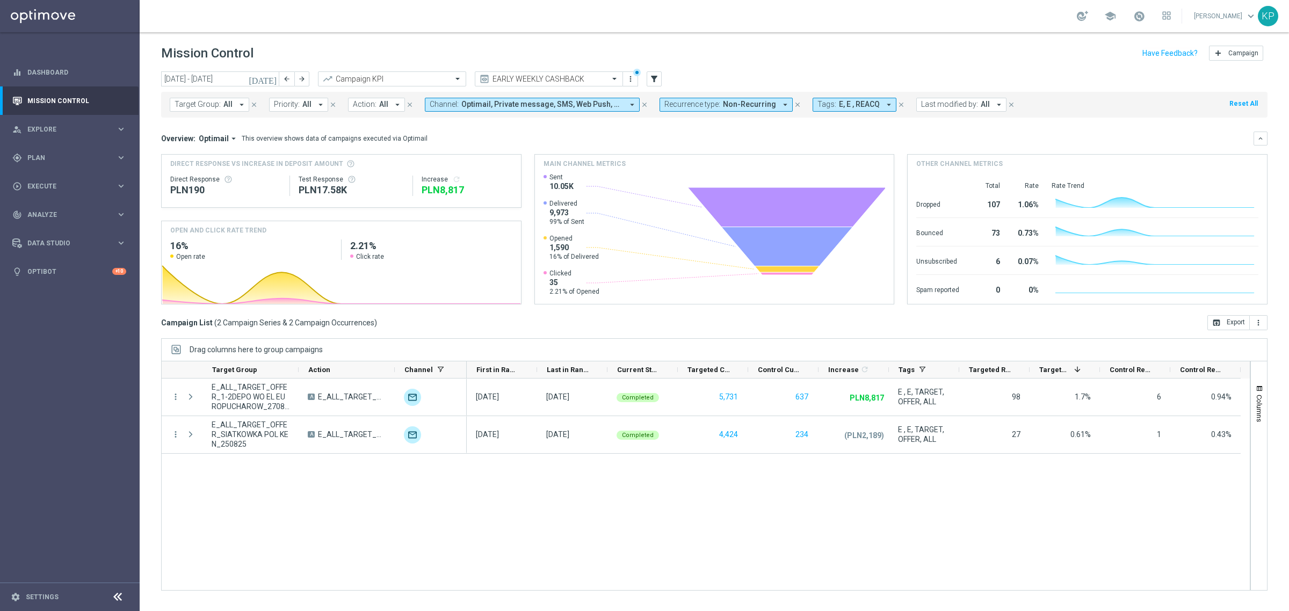
click at [683, 39] on header "Mission Control add Campaign" at bounding box center [714, 51] width 1149 height 39
click at [272, 78] on icon "[DATE]" at bounding box center [263, 79] width 29 height 10
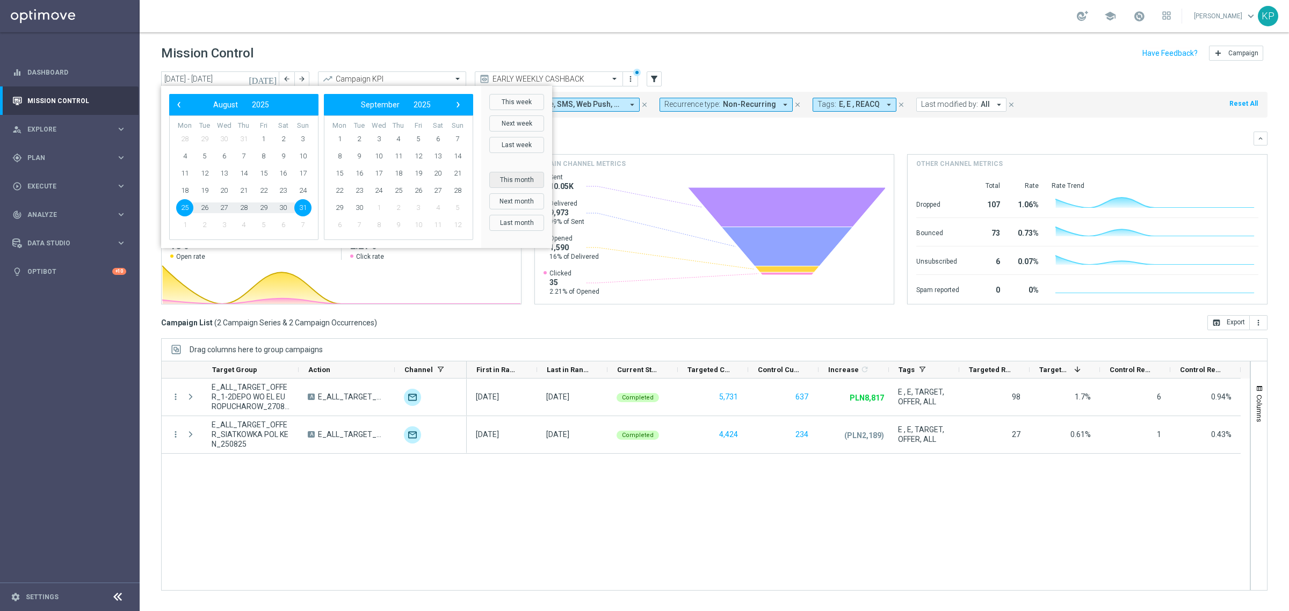
click at [525, 175] on button "This month" at bounding box center [516, 180] width 55 height 16
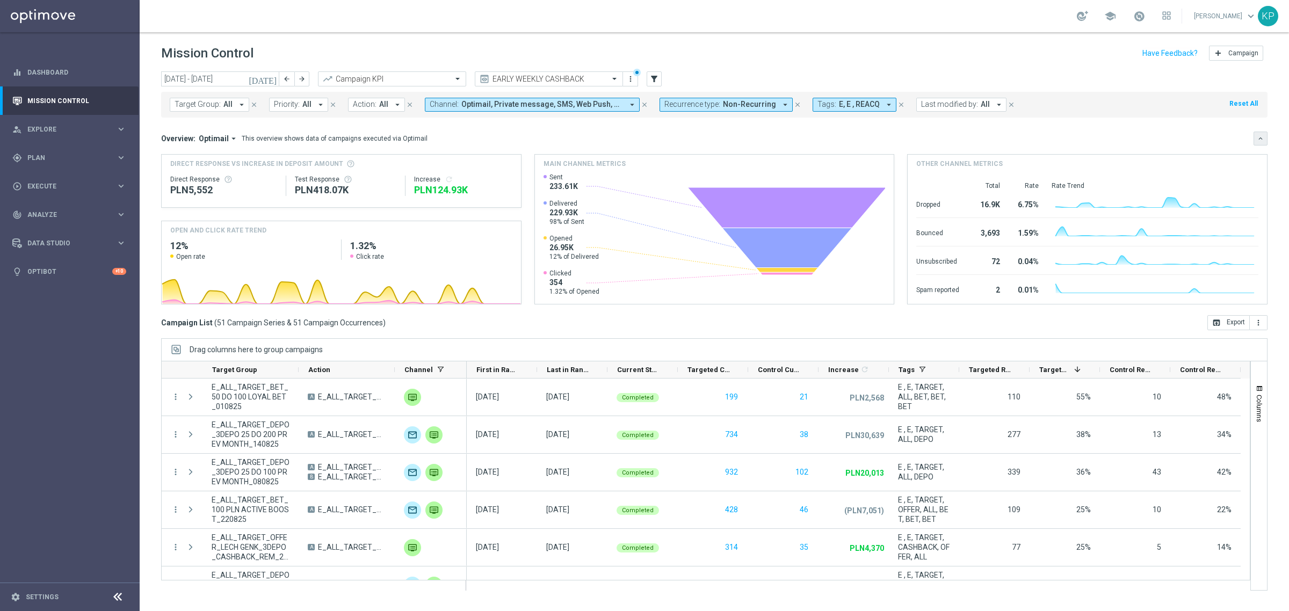
click at [1262, 137] on icon "keyboard_arrow_down" at bounding box center [1261, 139] width 8 height 8
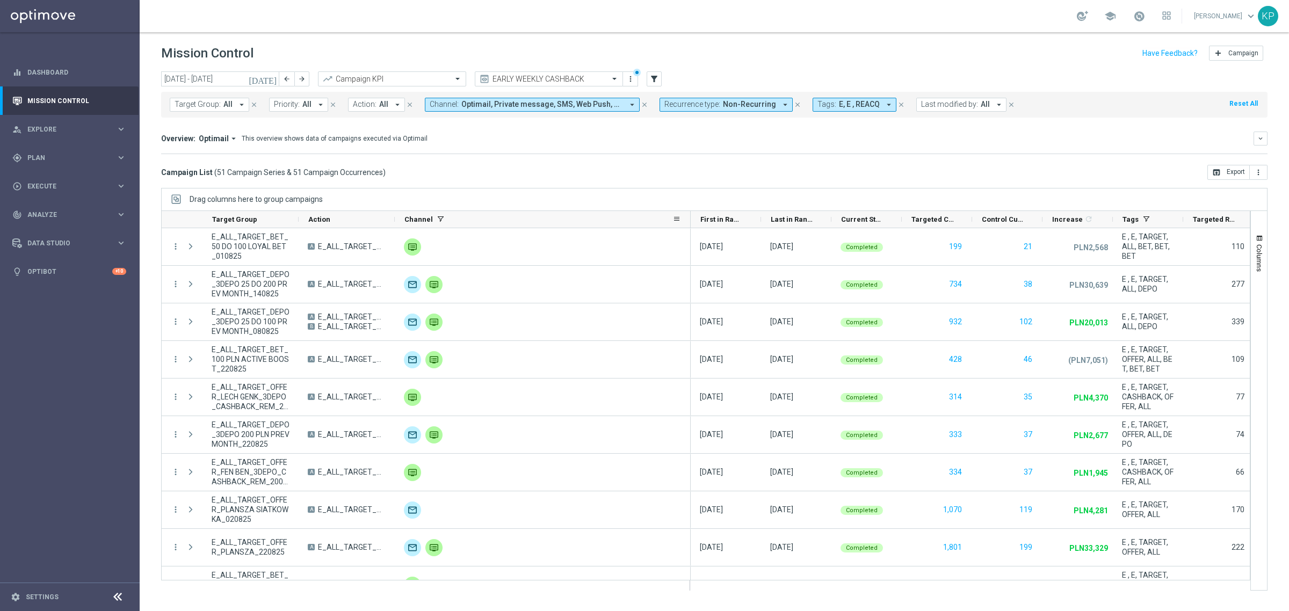
drag, startPoint x: 465, startPoint y: 220, endPoint x: 696, endPoint y: 216, distance: 231.5
click at [693, 216] on div at bounding box center [690, 219] width 4 height 17
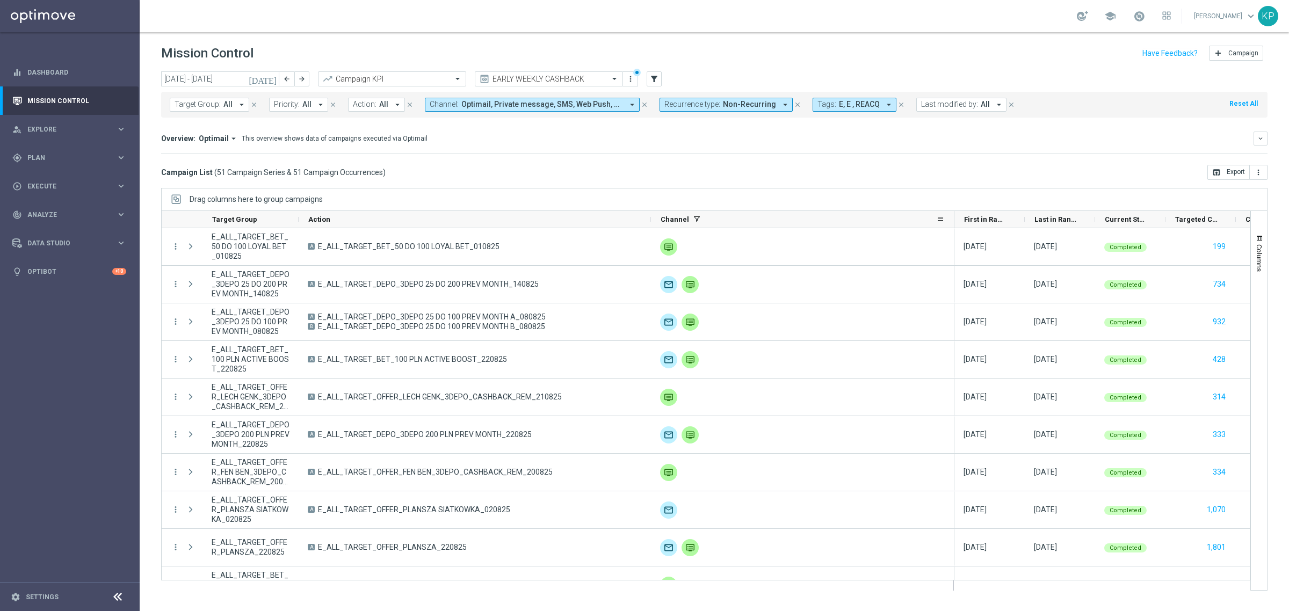
drag, startPoint x: 395, startPoint y: 222, endPoint x: 656, endPoint y: 215, distance: 261.1
click at [656, 215] on div "Target Group Action" at bounding box center [558, 219] width 793 height 17
click at [1221, 173] on button "open_in_browser Export" at bounding box center [1228, 172] width 42 height 15
click at [281, 76] on button "arrow_back" at bounding box center [286, 78] width 15 height 15
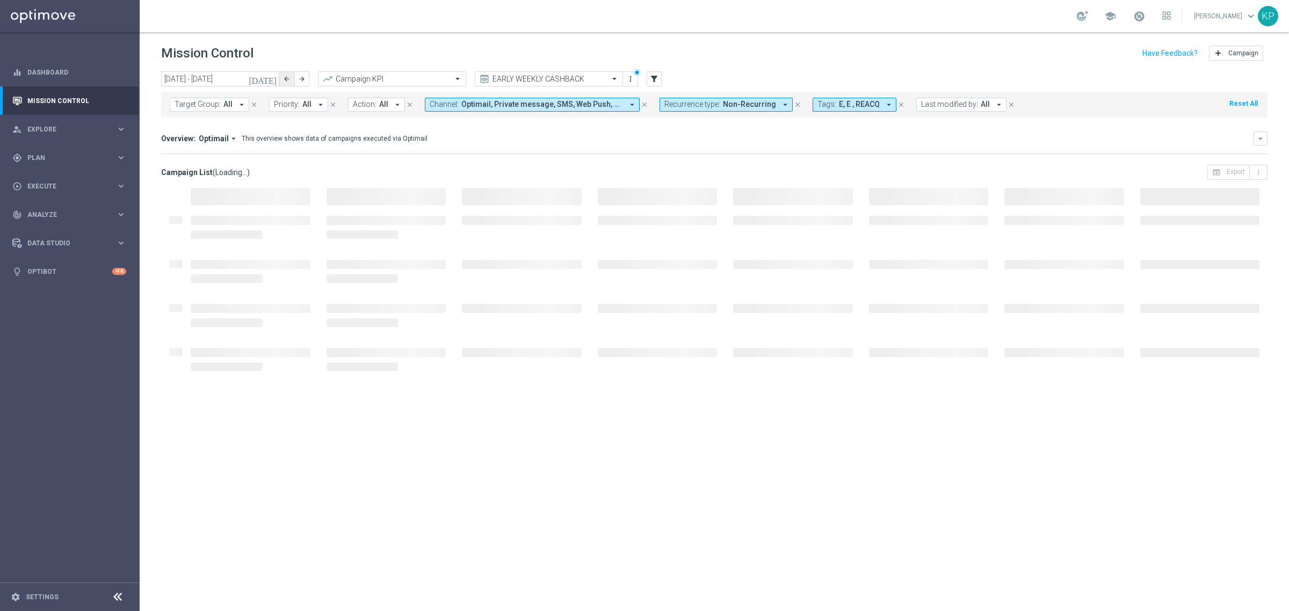
click at [281, 76] on button "arrow_back" at bounding box center [286, 78] width 15 height 15
type input "[DATE] - [DATE]"
click at [392, 48] on div "Mission Control add Campaign" at bounding box center [714, 53] width 1106 height 21
click at [679, 18] on div "school [PERSON_NAME] keyboard_arrow_down KP" at bounding box center [714, 16] width 1149 height 32
click at [682, 23] on div "school [PERSON_NAME] keyboard_arrow_down KP" at bounding box center [714, 16] width 1149 height 32
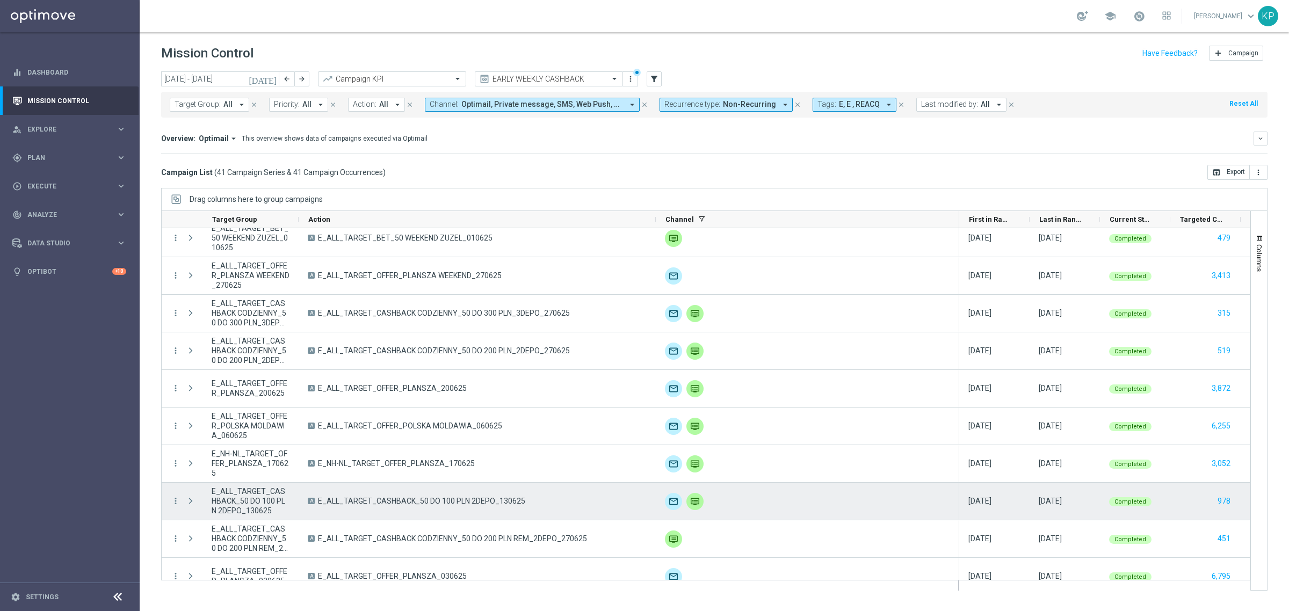
scroll to position [116, 0]
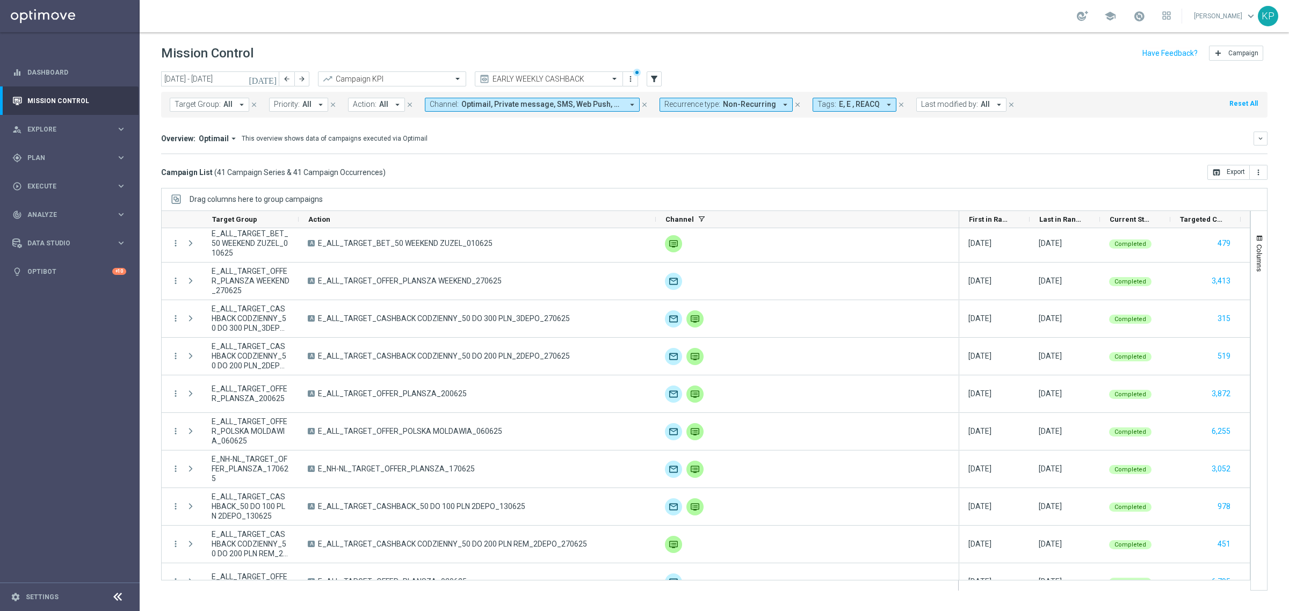
click at [780, 102] on icon "arrow_drop_down" at bounding box center [785, 105] width 10 height 10
click at [713, 175] on div "Recurring" at bounding box center [703, 181] width 77 height 17
click at [707, 163] on label "Non-Recurring" at bounding box center [696, 164] width 41 height 6
click at [605, 163] on mini-dashboard "Overview: Optimail arrow_drop_down This overview shows data of campaigns execut…" at bounding box center [714, 141] width 1106 height 47
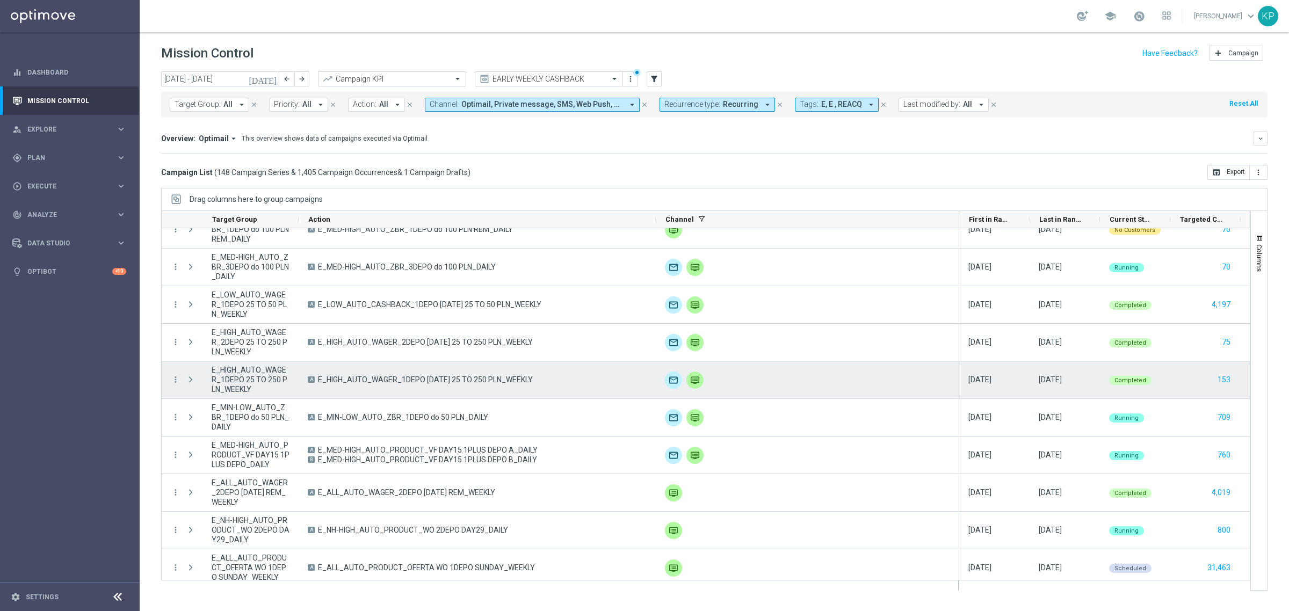
scroll to position [2565, 0]
